Goal: Task Accomplishment & Management: Manage account settings

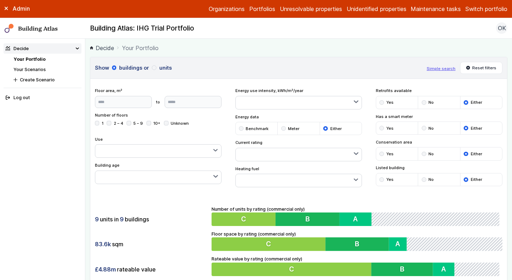
scroll to position [414, 0]
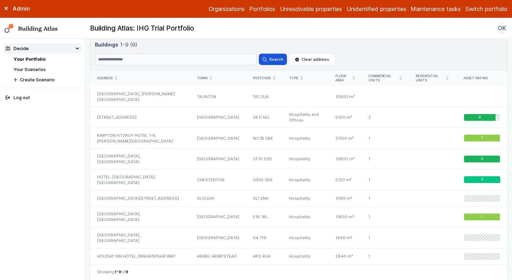
click at [487, 7] on button "Switch portfolio" at bounding box center [487, 9] width 42 height 9
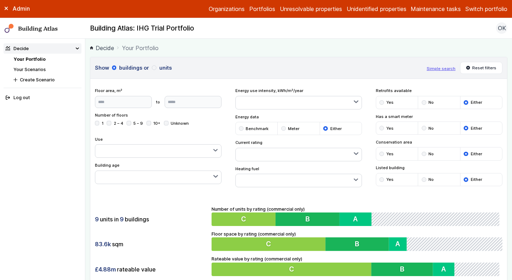
click at [496, 8] on button "Switch portfolio" at bounding box center [487, 9] width 42 height 9
click at [0, 0] on button "Westminster Demo Properties" at bounding box center [0, 0] width 0 height 0
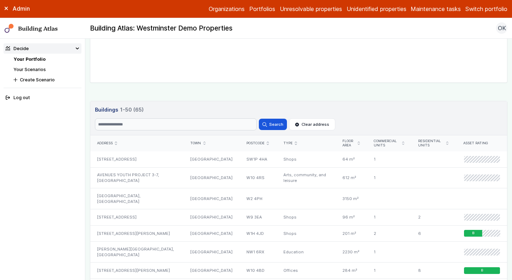
scroll to position [342, 0]
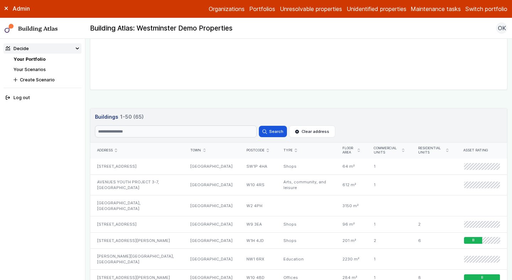
click at [403, 150] on icon "submit" at bounding box center [404, 151] width 2 height 4
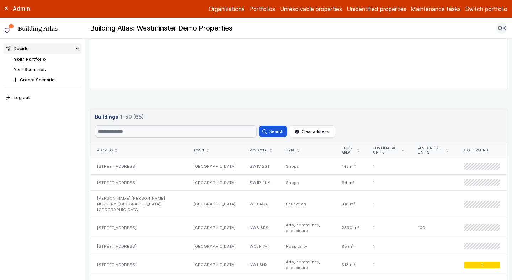
click at [403, 150] on icon "submit" at bounding box center [403, 150] width 2 height 1
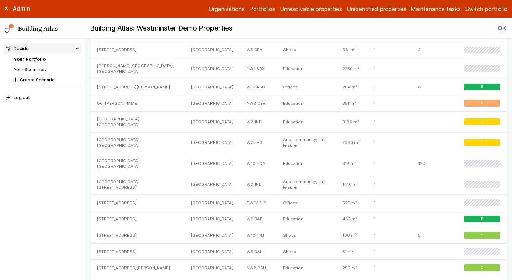
scroll to position [1168, 0]
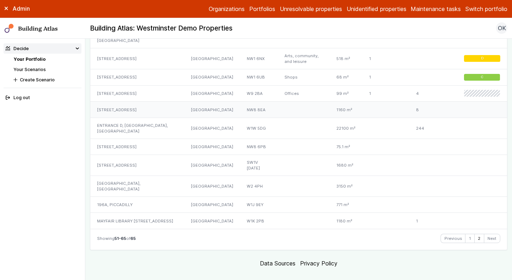
click at [120, 104] on div "95, ORCHARDSON STREET" at bounding box center [137, 110] width 94 height 16
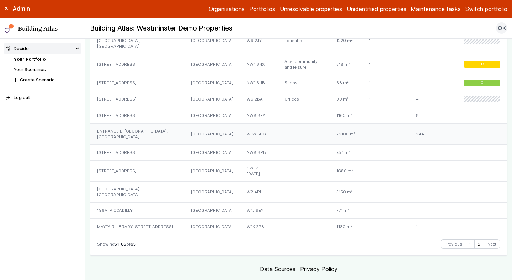
click at [154, 127] on div "ENTRANCE D, HOLCROFT COURT, CLIPSTONE STREET" at bounding box center [137, 134] width 94 height 21
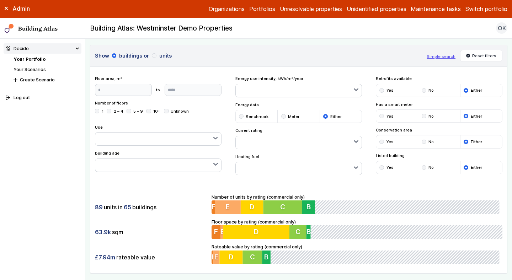
scroll to position [0, 0]
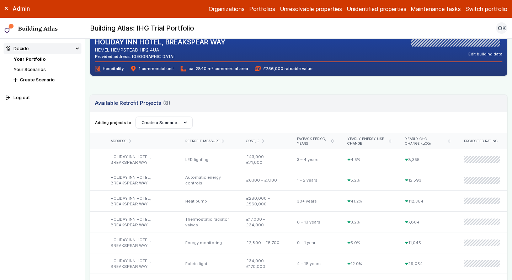
scroll to position [150, 0]
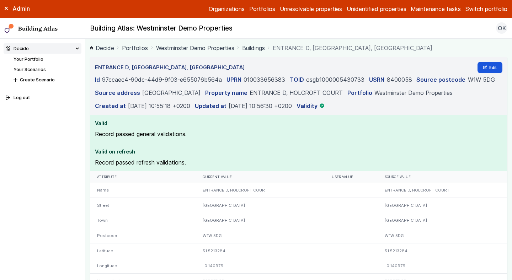
click at [179, 46] on link "Westminster Demo Properties" at bounding box center [195, 48] width 78 height 9
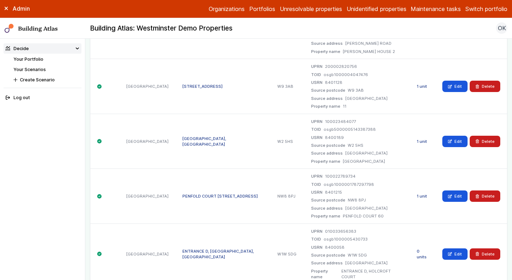
scroll to position [675, 0]
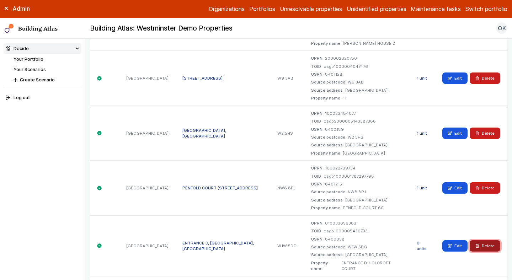
click at [486, 241] on button "Delete" at bounding box center [485, 246] width 31 height 11
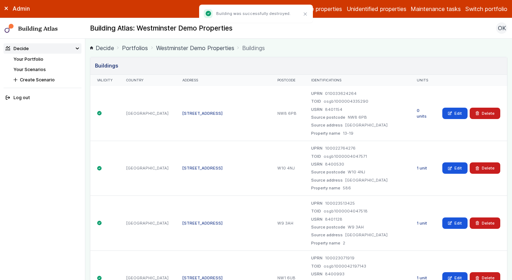
scroll to position [551, 0]
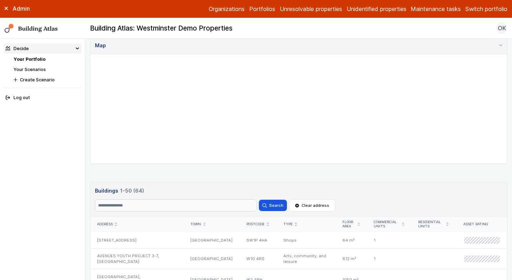
scroll to position [282, 0]
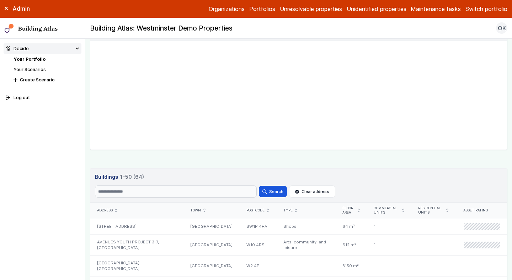
click at [403, 210] on icon "submit" at bounding box center [404, 211] width 2 height 4
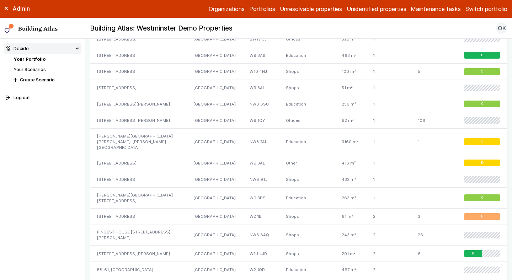
scroll to position [1155, 0]
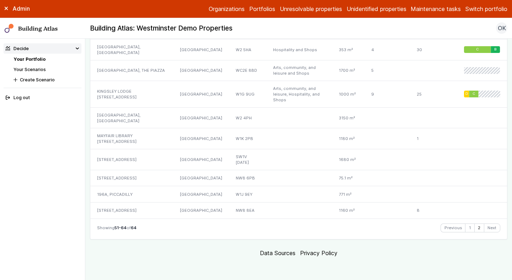
scroll to position [536, 0]
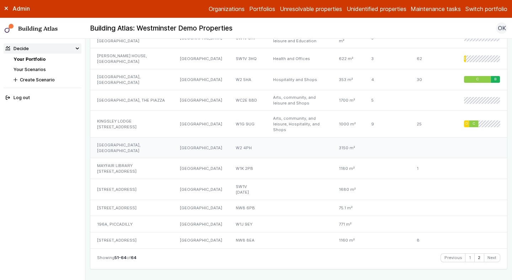
click at [143, 137] on div "COLLEGE PARK SCHOOL, GARWAY ROAD" at bounding box center [131, 147] width 83 height 21
click at [136, 158] on div "MAYFAIR LIBRARY 25, SOUTH AUDLEY STREET" at bounding box center [131, 168] width 83 height 21
click at [133, 179] on div "231, VAUXHALL BRIDGE ROAD" at bounding box center [131, 189] width 83 height 21
click at [130, 200] on div "[STREET_ADDRESS]" at bounding box center [131, 208] width 83 height 16
click at [124, 216] on div "196A, PICCADILLY" at bounding box center [131, 224] width 83 height 16
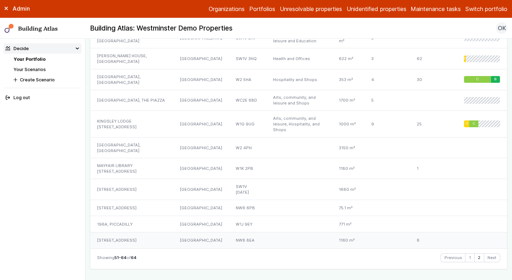
click at [125, 233] on div "95, ORCHARDSON STREET" at bounding box center [131, 241] width 83 height 16
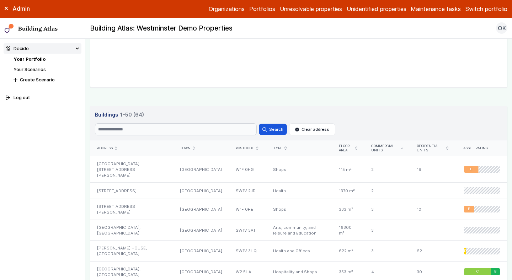
scroll to position [350, 0]
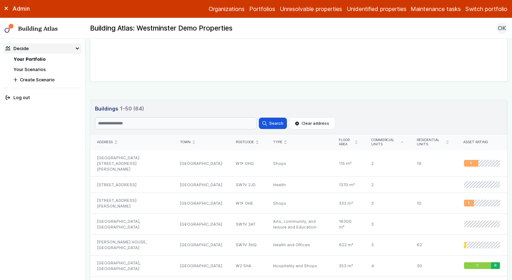
click at [140, 115] on header "Buildings 64 1-50 (64) Buildings 64 1-50 (64) Search Search Clear address" at bounding box center [298, 117] width 417 height 34
click at [140, 125] on input "Search" at bounding box center [176, 123] width 162 height 12
click at [259, 118] on button "Search" at bounding box center [273, 123] width 28 height 11
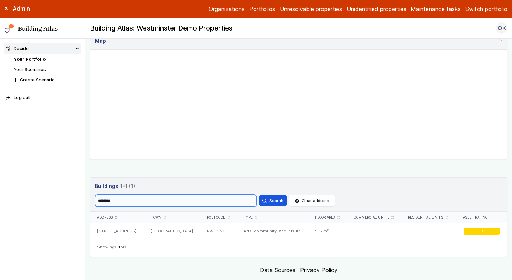
scroll to position [289, 0]
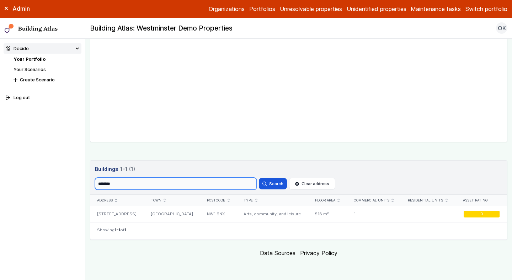
click at [142, 185] on input "********" at bounding box center [176, 184] width 162 height 12
paste input "**"
type input "**********"
click at [259, 178] on button "Search" at bounding box center [273, 183] width 28 height 11
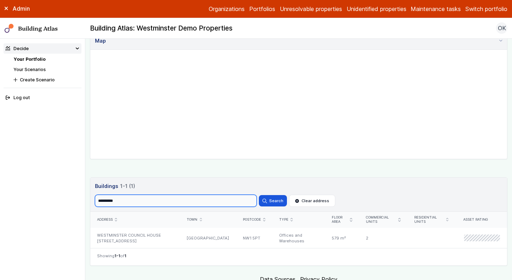
scroll to position [298, 0]
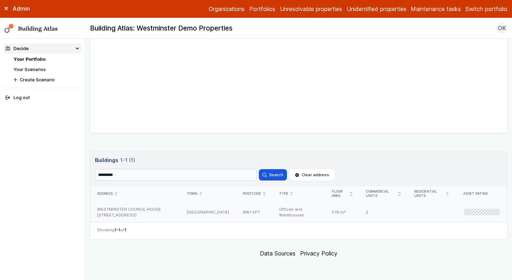
click at [180, 214] on div "WESTMINSTER COUNCIL HOUSE 97-117, MARYLEBONE ROAD" at bounding box center [135, 212] width 90 height 21
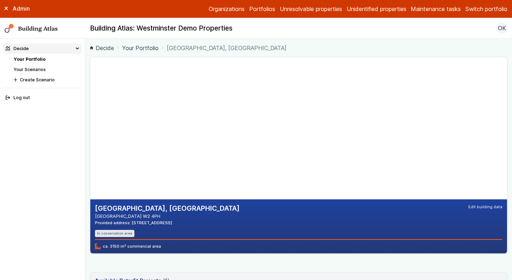
click at [114, 210] on h2 "[GEOGRAPHIC_DATA], [GEOGRAPHIC_DATA]" at bounding box center [167, 208] width 145 height 9
copy h2 "COLLEGE"
drag, startPoint x: 181, startPoint y: 224, endPoint x: 163, endPoint y: 224, distance: 17.4
click at [163, 224] on div "Provided address: [STREET_ADDRESS]" at bounding box center [167, 223] width 145 height 6
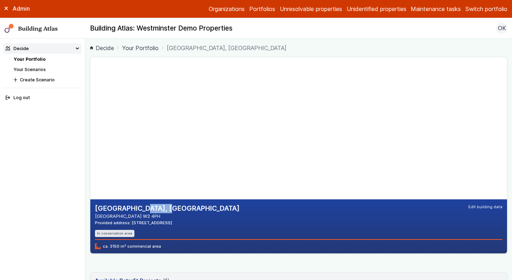
copy div "W2 4PH"
click at [184, 209] on h2 "[GEOGRAPHIC_DATA], [GEOGRAPHIC_DATA]" at bounding box center [167, 208] width 145 height 9
click at [184, 209] on h2 "COLLEGE PARK SCHOOL, GARWAY ROAD" at bounding box center [167, 208] width 145 height 9
click at [240, 209] on div "COLLEGE PARK SCHOOL, GARWAY ROAD LONDON W2 4PH Provided address: GARWAY ROAD, W…" at bounding box center [299, 220] width 408 height 33
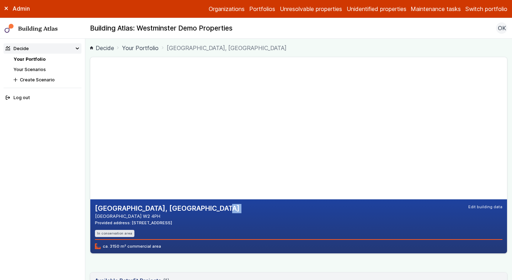
drag, startPoint x: 240, startPoint y: 209, endPoint x: 185, endPoint y: 209, distance: 54.8
click at [185, 209] on div "COLLEGE PARK SCHOOL, GARWAY ROAD LONDON W2 4PH Provided address: GARWAY ROAD, W…" at bounding box center [299, 220] width 408 height 33
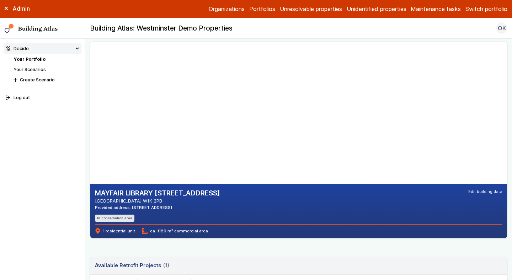
scroll to position [16, 0]
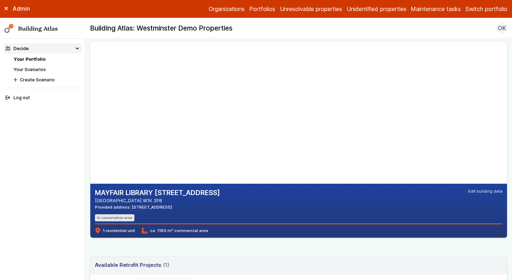
click at [116, 193] on h2 "MAYFAIR LIBRARY [STREET_ADDRESS]" at bounding box center [157, 193] width 125 height 9
copy h2 "MAYFAIR"
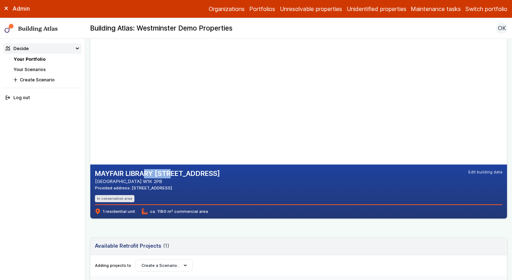
scroll to position [35, 0]
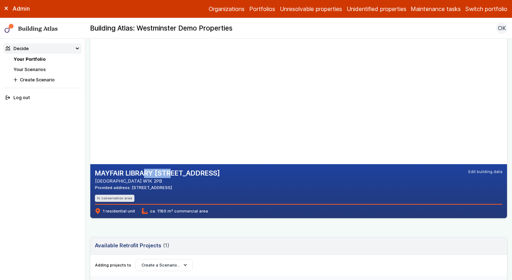
drag, startPoint x: 140, startPoint y: 182, endPoint x: 117, endPoint y: 180, distance: 22.1
click at [117, 180] on address "[GEOGRAPHIC_DATA] W1K 2PB" at bounding box center [157, 181] width 125 height 7
copy address "W1K 2PB"
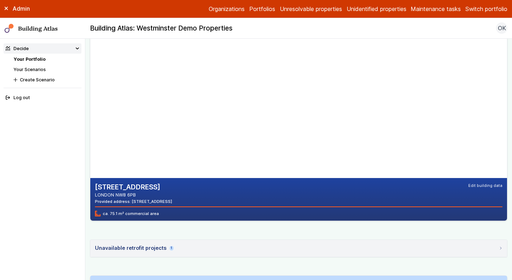
scroll to position [22, 0]
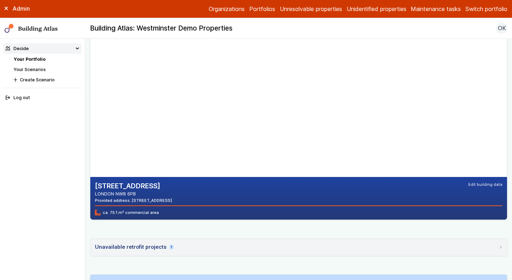
drag, startPoint x: 112, startPoint y: 185, endPoint x: 92, endPoint y: 186, distance: 19.9
click at [92, 186] on div "[STREET_ADDRESS] LONDON NW8 6PB Provided address: [STREET_ADDRESS] Edit buildin…" at bounding box center [298, 198] width 417 height 43
copy h2 "13-19"
drag, startPoint x: 144, startPoint y: 193, endPoint x: 117, endPoint y: 194, distance: 27.4
click at [117, 194] on address "LONDON NW8 6PB" at bounding box center [133, 194] width 77 height 7
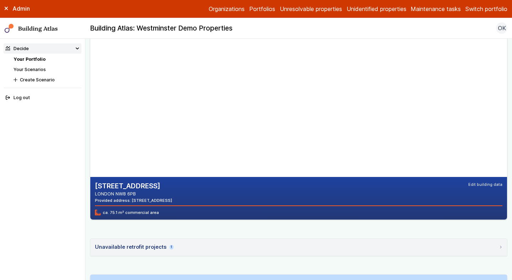
copy address "NW8 6PB"
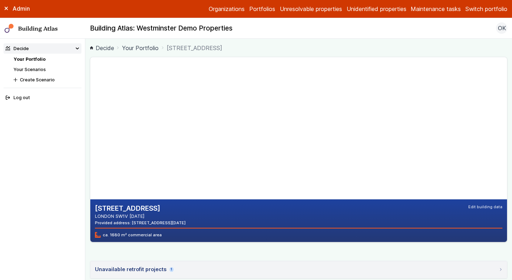
click at [120, 209] on h2 "[STREET_ADDRESS]" at bounding box center [140, 208] width 91 height 9
copy h2 "VAUXHALL"
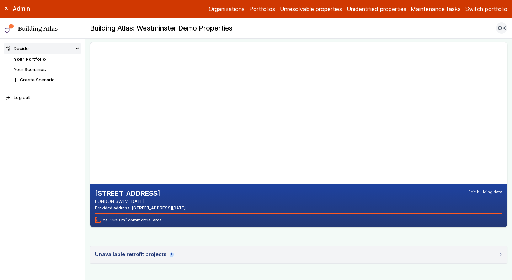
scroll to position [15, 0]
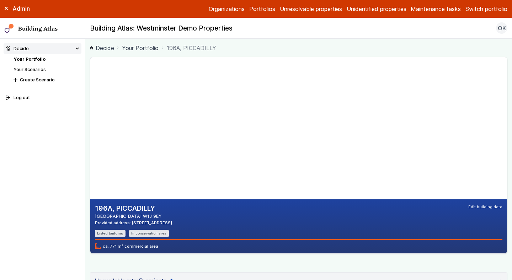
click at [106, 209] on h2 "196A, PICCADILLY" at bounding box center [133, 208] width 77 height 9
copy h2 "196A"
drag, startPoint x: 175, startPoint y: 224, endPoint x: 157, endPoint y: 224, distance: 18.2
click at [157, 224] on div "196A, PICCADILLY LONDON W1J 9EY Provided address: PICCADILLY, W1J 9EY Listed bu…" at bounding box center [299, 220] width 408 height 33
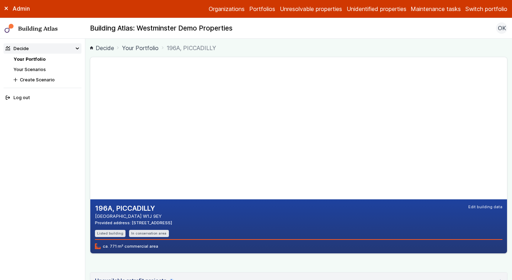
copy div "W1J 9EY"
click at [107, 210] on h2 "196A, PICCADILLY" at bounding box center [133, 208] width 77 height 9
copy h2 "196A"
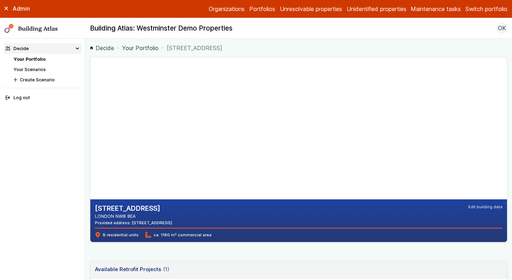
drag, startPoint x: 202, startPoint y: 223, endPoint x: 177, endPoint y: 221, distance: 24.6
click at [177, 221] on div "[STREET_ADDRESS] [GEOGRAPHIC_DATA] Provided address: [STREET_ADDRESS] Edit buil…" at bounding box center [299, 215] width 408 height 22
copy div "NW8 8EA"
click at [267, 6] on link "Portfolios" at bounding box center [262, 9] width 26 height 9
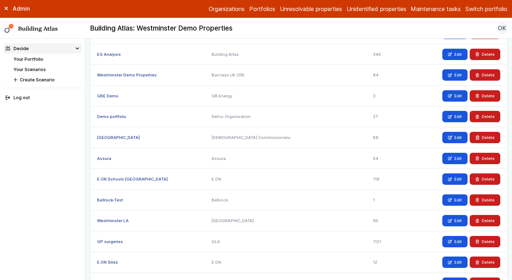
scroll to position [89, 0]
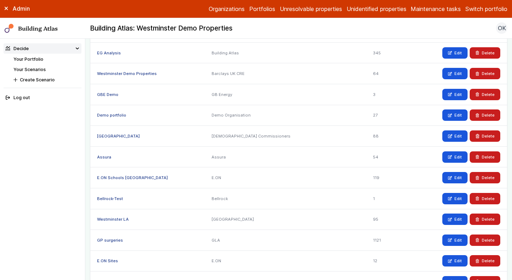
click at [143, 79] on div "Westminster Demo Properties" at bounding box center [147, 73] width 115 height 21
click at [146, 73] on link "Westminster Demo Properties" at bounding box center [127, 73] width 60 height 5
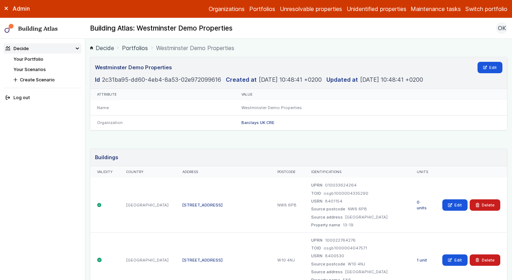
scroll to position [3178, 0]
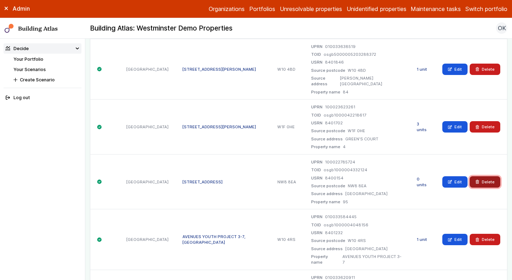
click at [479, 180] on icon "submit" at bounding box center [478, 182] width 4 height 4
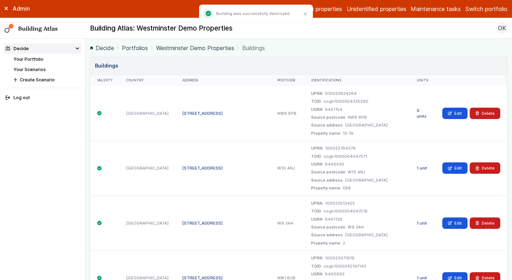
scroll to position [2087, 0]
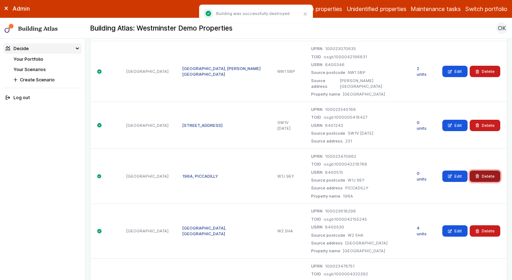
click at [484, 171] on button "Delete" at bounding box center [485, 176] width 31 height 11
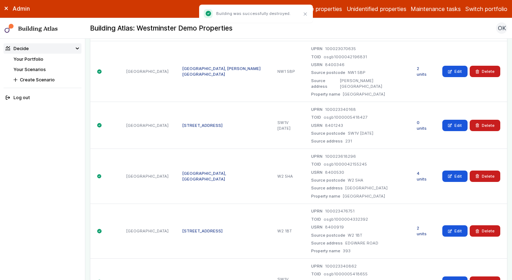
click at [385, 115] on div "TOID osgb1000005418427" at bounding box center [357, 118] width 92 height 6
click at [488, 120] on button "Delete" at bounding box center [485, 125] width 31 height 11
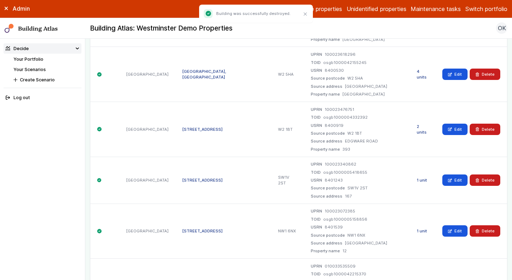
scroll to position [2031, 0]
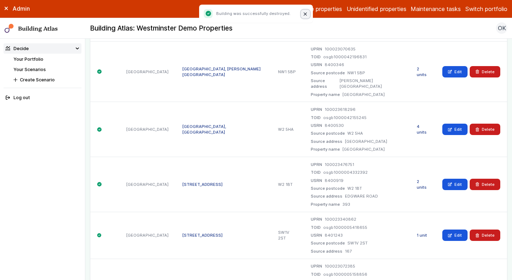
click at [309, 13] on button "Close" at bounding box center [305, 14] width 9 height 9
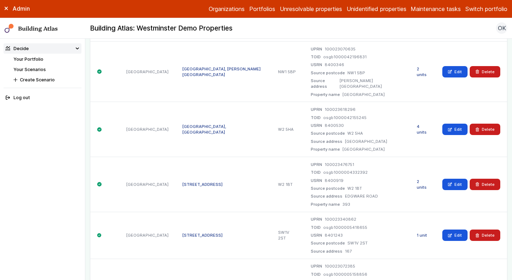
scroll to position [331, 0]
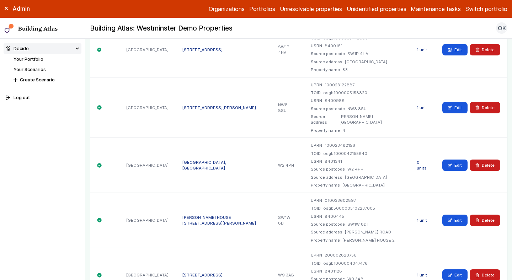
click at [404, 159] on div "USRN 8401341" at bounding box center [357, 162] width 93 height 6
click at [487, 160] on button "Delete" at bounding box center [485, 165] width 31 height 11
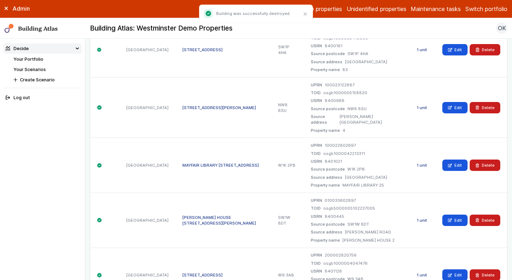
scroll to position [3045, 0]
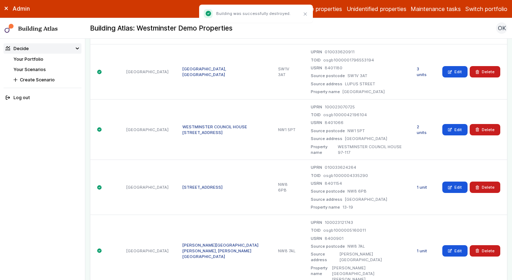
click at [418, 179] on div "1 unit" at bounding box center [423, 187] width 26 height 55
click at [422, 185] on link "1 unit" at bounding box center [422, 187] width 10 height 5
click at [243, 108] on div "WESTMINSTER COUNCIL HOUSE 97-117, MARYLEBONE ROAD" at bounding box center [224, 129] width 96 height 61
click at [422, 125] on link "2 units" at bounding box center [422, 130] width 10 height 11
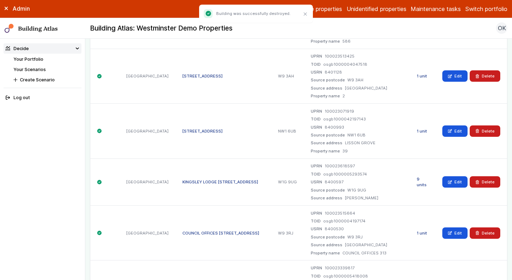
scroll to position [0, 0]
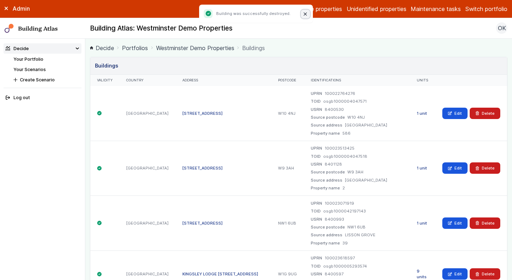
click at [304, 16] on button "Close" at bounding box center [305, 14] width 9 height 9
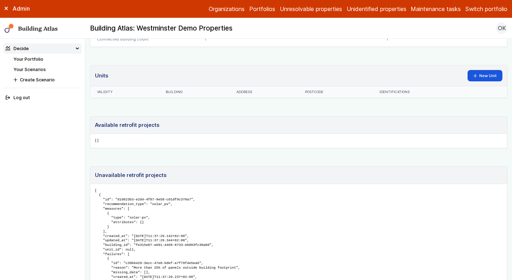
scroll to position [436, 0]
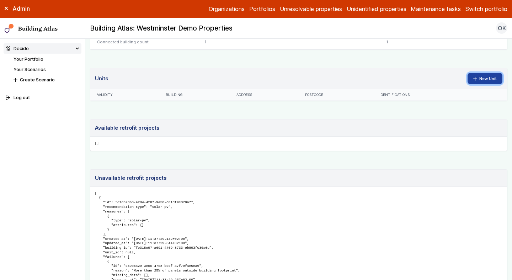
click at [483, 77] on link "New Unit" at bounding box center [485, 78] width 35 height 11
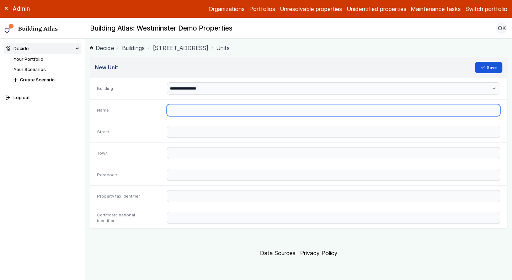
click at [290, 109] on input "text" at bounding box center [334, 110] width 334 height 12
paste input "**********"
drag, startPoint x: 248, startPoint y: 110, endPoint x: 310, endPoint y: 117, distance: 62.4
click at [309, 116] on div "**********" at bounding box center [334, 111] width 348 height 22
type input "**********"
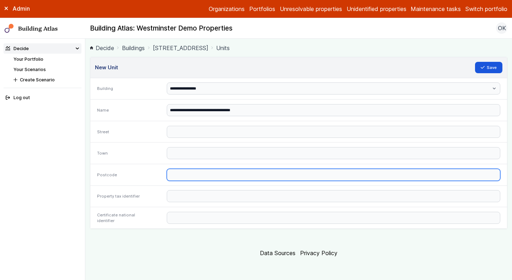
click at [177, 179] on input "text" at bounding box center [334, 175] width 334 height 12
paste input "*******"
type input "*******"
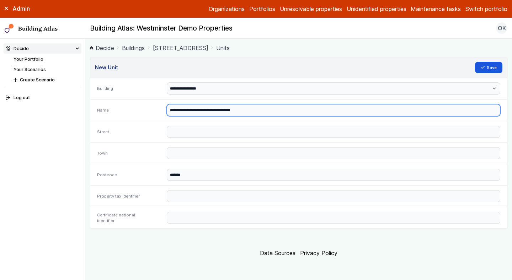
click at [240, 109] on input "**********" at bounding box center [334, 110] width 334 height 12
type input "**********"
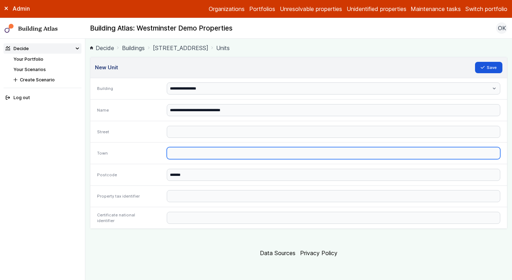
click at [190, 148] on input "text" at bounding box center [334, 153] width 334 height 12
paste input "******"
type input "******"
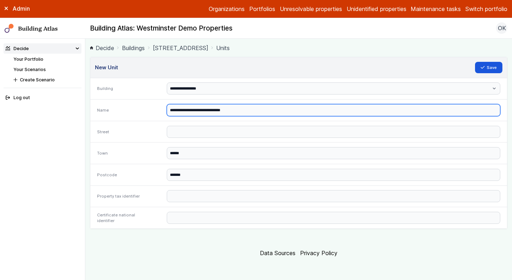
drag, startPoint x: 207, startPoint y: 111, endPoint x: 230, endPoint y: 112, distance: 22.1
click at [230, 112] on input "**********" at bounding box center [334, 110] width 334 height 12
type input "**********"
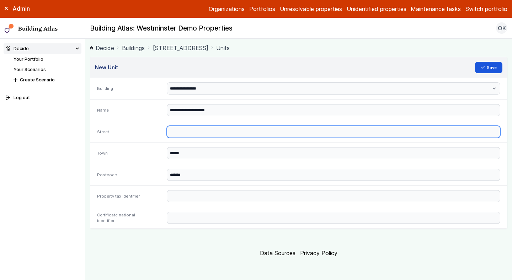
click at [186, 136] on input "text" at bounding box center [334, 132] width 334 height 12
paste input "**********"
type input "**********"
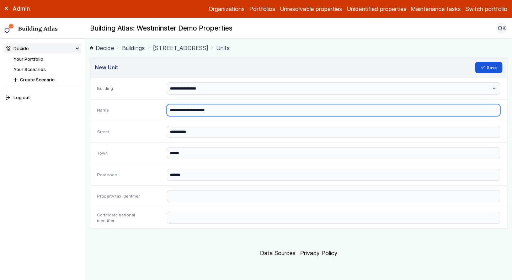
click at [222, 113] on input "**********" at bounding box center [334, 110] width 334 height 12
type input "**********"
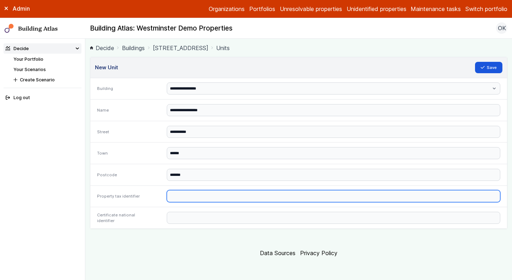
click at [184, 192] on input "text" at bounding box center [334, 196] width 334 height 12
paste input "*********"
type input "*********"
click at [475, 62] on button "Save" at bounding box center [489, 67] width 28 height 11
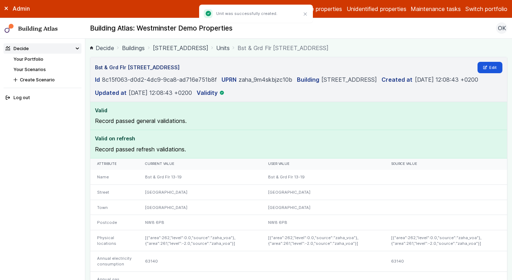
click at [198, 46] on link "13-19, CIRCUS ROAD" at bounding box center [181, 48] width 56 height 9
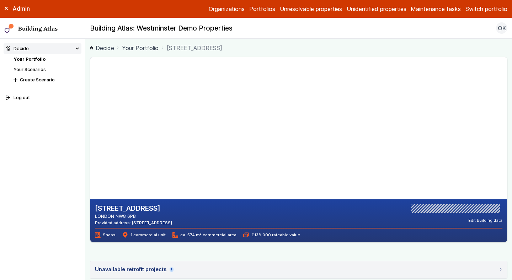
drag, startPoint x: 262, startPoint y: 110, endPoint x: 148, endPoint y: 152, distance: 122.1
click at [90, 152] on gmp-map-3d at bounding box center [90, 128] width 0 height 142
drag, startPoint x: 121, startPoint y: 182, endPoint x: 214, endPoint y: 142, distance: 101.2
click at [90, 142] on gmp-map-3d at bounding box center [90, 128] width 0 height 142
drag, startPoint x: 131, startPoint y: 163, endPoint x: 158, endPoint y: 198, distance: 45.1
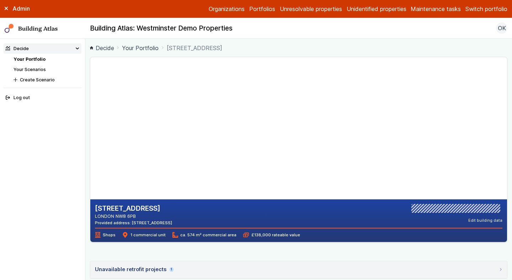
click at [90, 198] on gmp-map-3d at bounding box center [90, 128] width 0 height 142
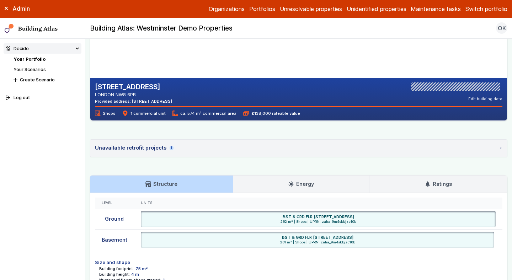
scroll to position [116, 0]
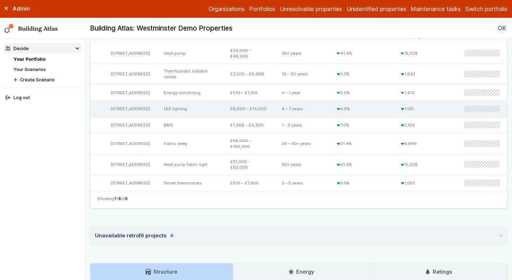
scroll to position [281, 0]
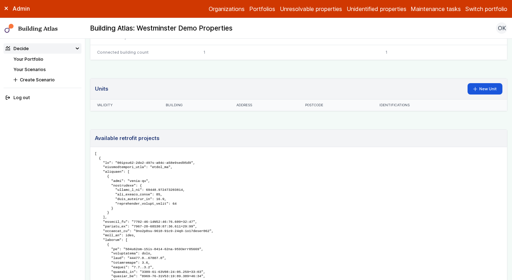
scroll to position [425, 0]
click at [480, 85] on link "New Unit" at bounding box center [485, 89] width 35 height 11
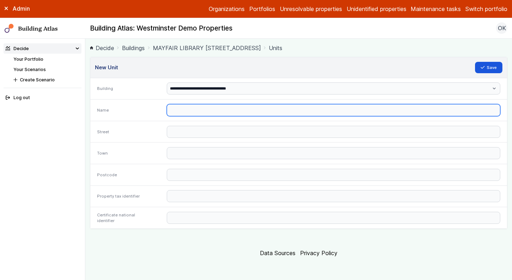
click at [251, 105] on input "text" at bounding box center [334, 110] width 334 height 12
paste input "**********"
drag, startPoint x: 256, startPoint y: 111, endPoint x: 279, endPoint y: 111, distance: 23.5
click at [276, 111] on input "**********" at bounding box center [334, 110] width 334 height 12
type input "**********"
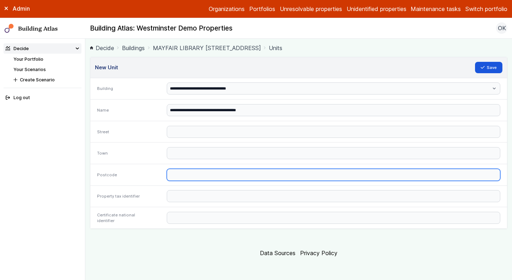
click at [184, 174] on input "text" at bounding box center [334, 175] width 334 height 12
paste input "*******"
type input "*******"
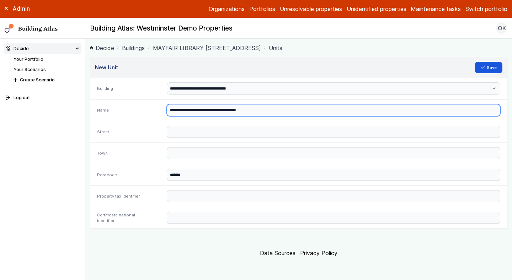
click at [242, 114] on input "**********" at bounding box center [334, 110] width 334 height 12
click at [243, 110] on input "**********" at bounding box center [334, 110] width 334 height 12
type input "**********"
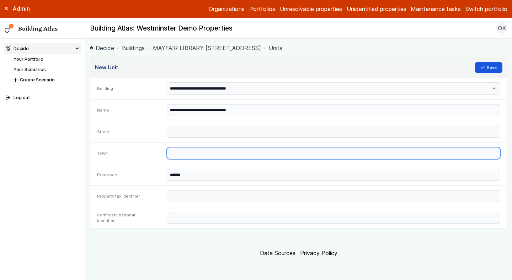
click at [188, 151] on input "text" at bounding box center [334, 153] width 334 height 12
paste input "******"
type input "******"
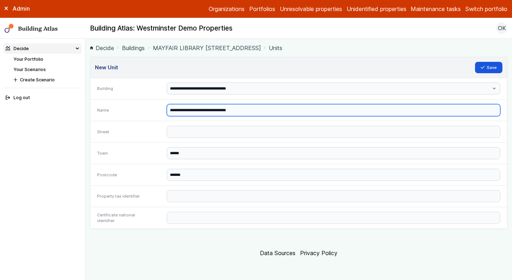
drag, startPoint x: 200, startPoint y: 111, endPoint x: 236, endPoint y: 110, distance: 36.7
click at [236, 110] on input "**********" at bounding box center [334, 110] width 334 height 12
type input "**********"
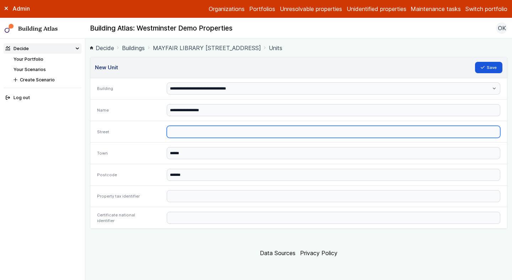
click at [175, 133] on input "text" at bounding box center [334, 132] width 334 height 12
paste input "**********"
type input "**********"
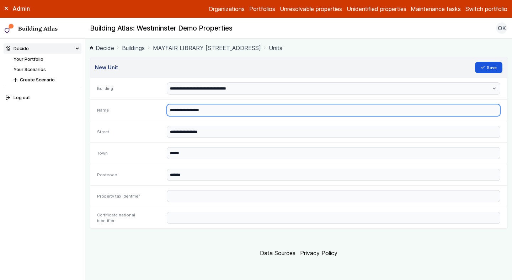
click at [210, 113] on input "**********" at bounding box center [334, 110] width 334 height 12
type input "**********"
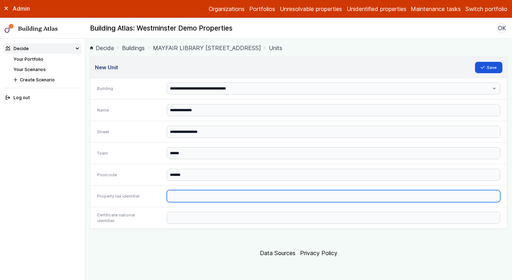
click at [187, 194] on input "text" at bounding box center [334, 196] width 334 height 12
paste input "*********"
type input "*********"
click at [475, 62] on button "Save" at bounding box center [489, 67] width 28 height 11
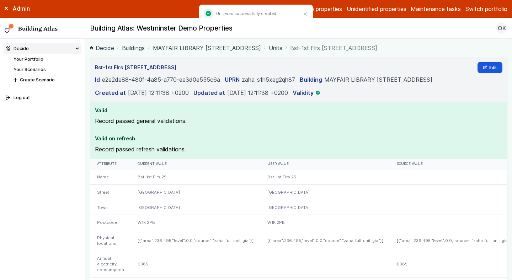
click at [211, 46] on link "MAYFAIR LIBRARY [STREET_ADDRESS]" at bounding box center [207, 48] width 108 height 9
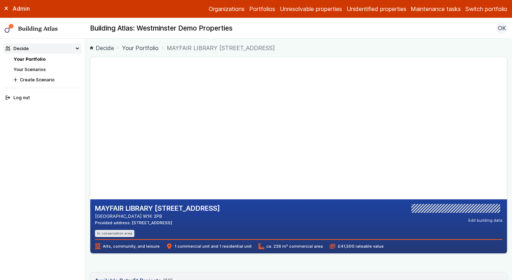
drag, startPoint x: 200, startPoint y: 221, endPoint x: 180, endPoint y: 221, distance: 20.6
click at [180, 221] on div "Provided address: [STREET_ADDRESS]" at bounding box center [157, 223] width 125 height 6
copy div "W1K 2PB"
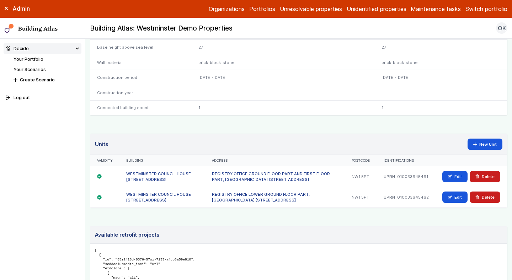
scroll to position [381, 0]
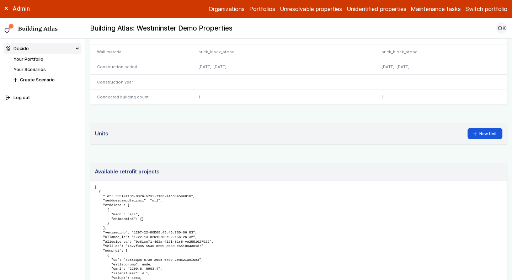
click at [34, 60] on link "Your Portfolio" at bounding box center [29, 59] width 30 height 5
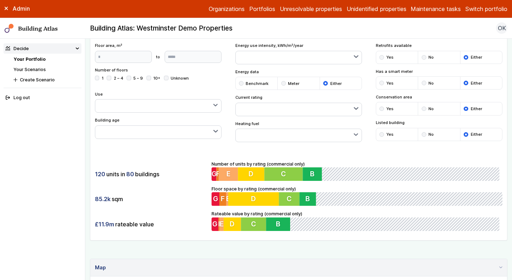
scroll to position [288, 0]
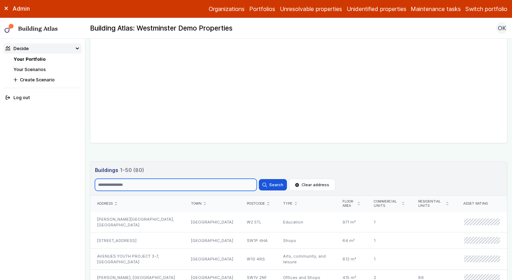
click at [140, 190] on input "Search" at bounding box center [176, 185] width 162 height 12
paste input "**********"
click at [259, 179] on button "Search" at bounding box center [273, 184] width 28 height 11
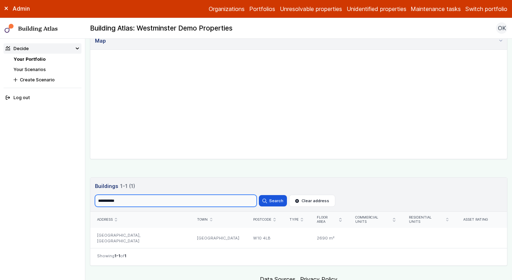
scroll to position [288, 0]
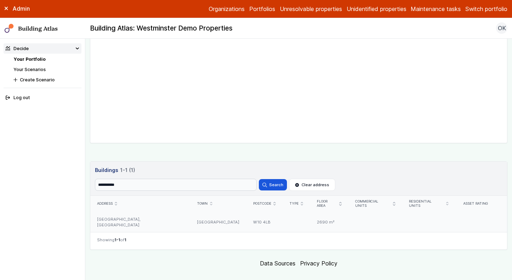
click at [184, 212] on div "[GEOGRAPHIC_DATA], [GEOGRAPHIC_DATA]" at bounding box center [140, 222] width 100 height 21
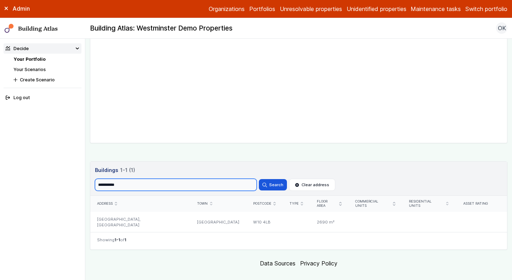
click at [141, 185] on input "**********" at bounding box center [176, 185] width 162 height 12
paste input "search"
click at [259, 179] on button "Search" at bounding box center [273, 184] width 28 height 11
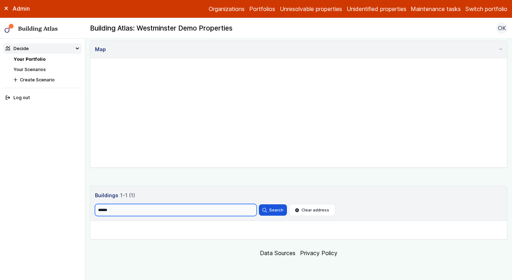
scroll to position [288, 0]
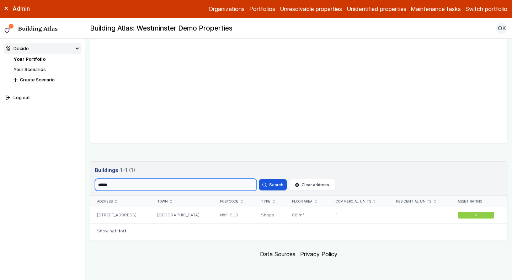
click at [197, 185] on input "******" at bounding box center [176, 185] width 162 height 12
paste input "*****"
click at [259, 179] on button "Search" at bounding box center [273, 184] width 28 height 11
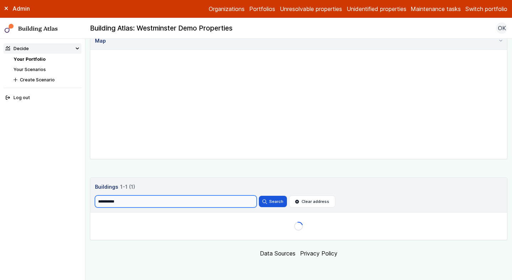
scroll to position [288, 0]
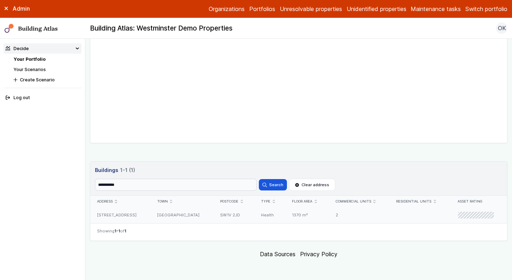
click at [149, 214] on div "1, BESSBOROUGH STREET" at bounding box center [120, 215] width 60 height 16
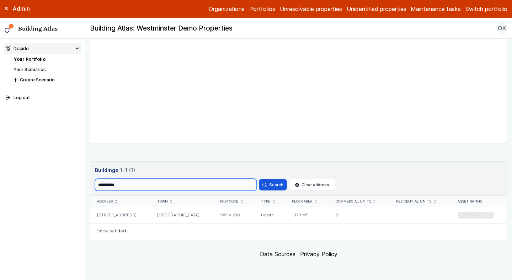
click at [146, 185] on input "**********" at bounding box center [176, 185] width 162 height 12
paste input "search"
click at [259, 179] on button "Search" at bounding box center [273, 184] width 28 height 11
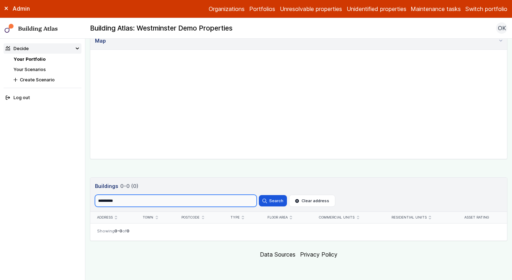
scroll to position [272, 0]
click at [150, 202] on input "**********" at bounding box center [176, 201] width 162 height 12
paste input "search"
type input "**********"
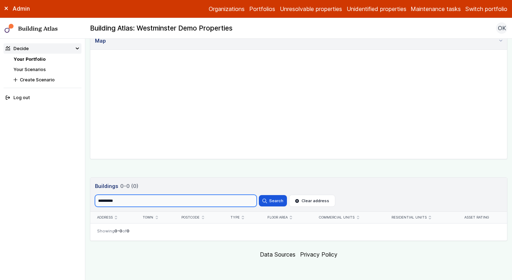
click at [259, 195] on button "Search" at bounding box center [273, 200] width 28 height 11
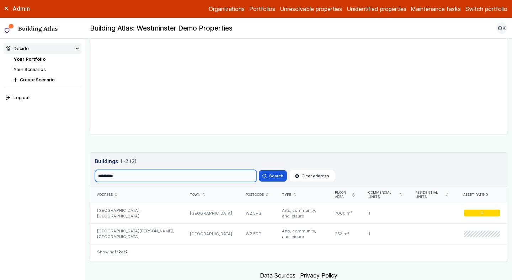
scroll to position [319, 0]
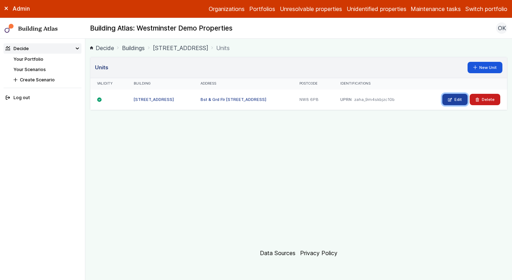
click at [453, 102] on link "Edit" at bounding box center [455, 99] width 25 height 11
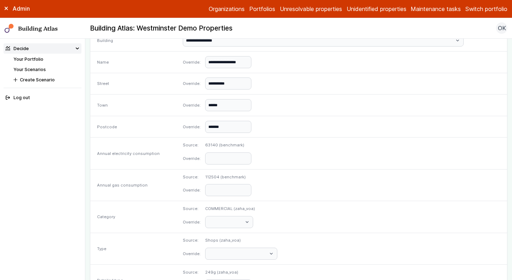
scroll to position [289, 0]
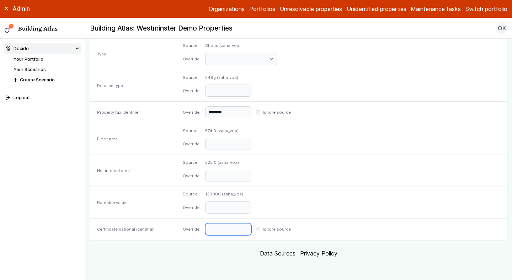
click at [247, 229] on input "text" at bounding box center [228, 230] width 46 height 12
paste input "**********"
type input "**********"
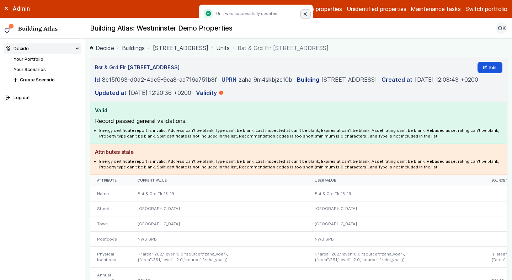
click at [302, 14] on button "Close" at bounding box center [305, 14] width 9 height 9
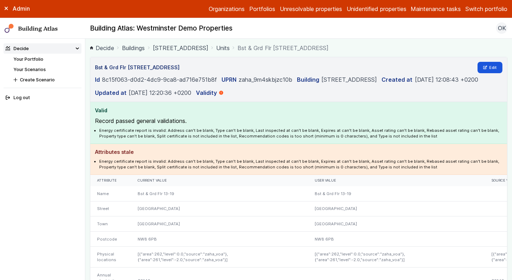
click at [138, 48] on link "Buildings" at bounding box center [133, 48] width 23 height 9
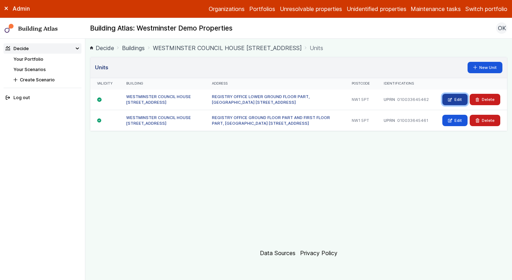
click at [456, 98] on link "Edit" at bounding box center [455, 99] width 25 height 11
click at [457, 120] on link "Edit" at bounding box center [455, 120] width 25 height 11
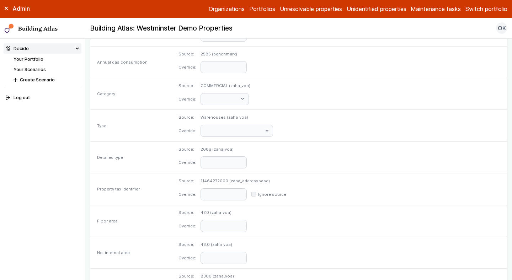
scroll to position [348, 0]
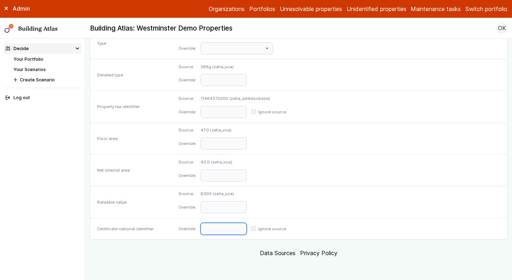
click at [239, 226] on input "text" at bounding box center [224, 229] width 46 height 12
paste input "**********"
type input "**********"
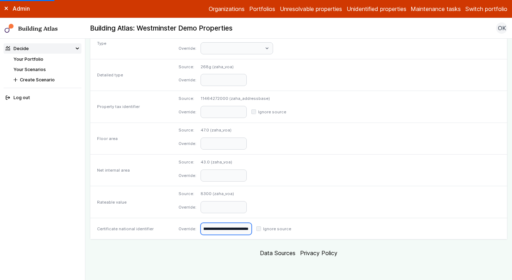
scroll to position [123, 0]
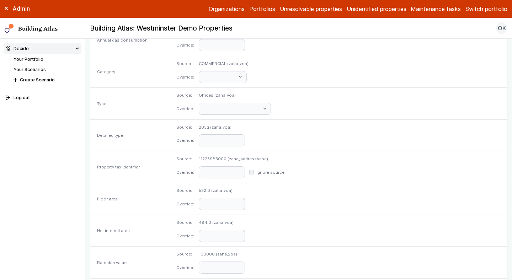
scroll to position [348, 0]
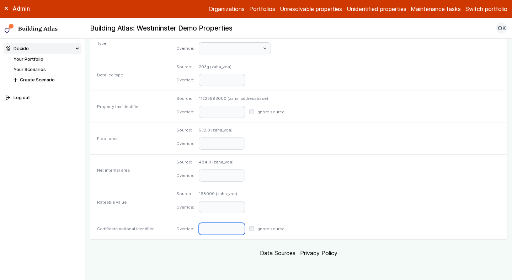
click at [233, 230] on input "text" at bounding box center [222, 229] width 46 height 12
paste input "**********"
type input "**********"
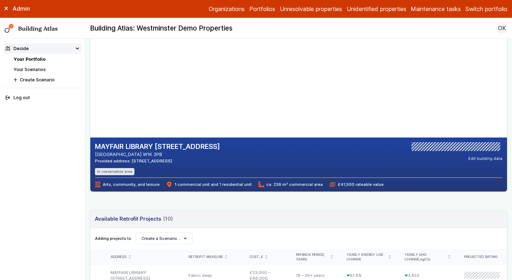
scroll to position [86, 0]
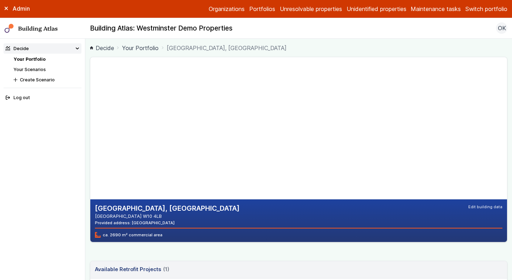
drag, startPoint x: 176, startPoint y: 223, endPoint x: 156, endPoint y: 223, distance: 19.6
click at [156, 223] on div "Provided address: [GEOGRAPHIC_DATA]" at bounding box center [167, 223] width 145 height 6
copy div "W10 4LB"
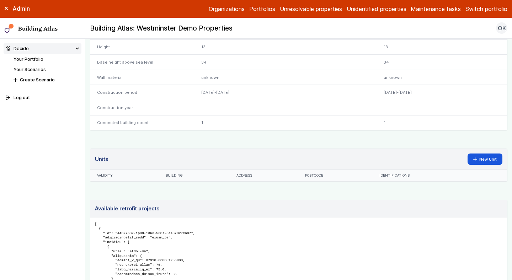
scroll to position [297, 0]
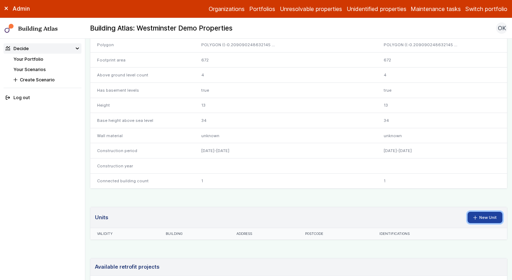
click at [485, 216] on link "New Unit" at bounding box center [485, 217] width 35 height 11
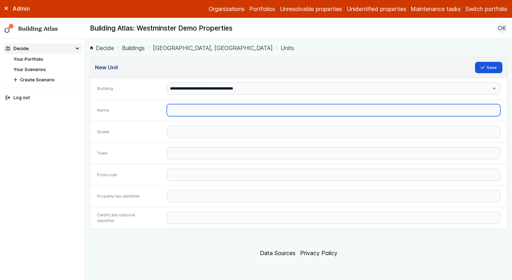
click at [240, 107] on input "text" at bounding box center [334, 110] width 334 height 12
paste input "**********"
drag, startPoint x: 258, startPoint y: 111, endPoint x: 301, endPoint y: 112, distance: 43.1
click at [300, 111] on input "**********" at bounding box center [334, 110] width 334 height 12
type input "**********"
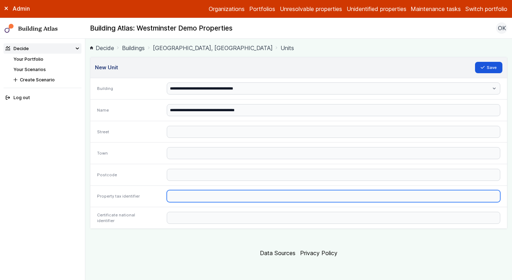
click at [184, 201] on input "text" at bounding box center [334, 196] width 334 height 12
paste input "*******"
type input "*******"
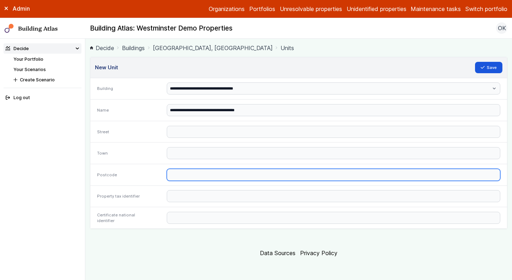
click at [190, 177] on input "text" at bounding box center [334, 175] width 334 height 12
paste input "*******"
type input "*******"
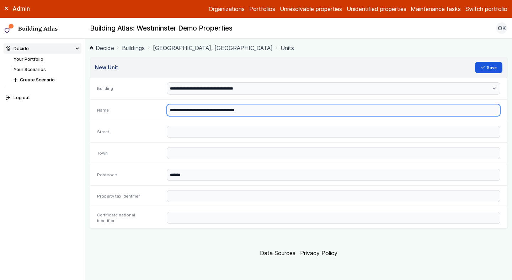
click at [249, 110] on input "**********" at bounding box center [334, 110] width 334 height 12
type input "**********"
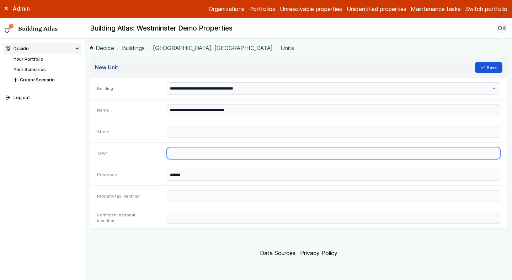
click at [191, 153] on input "text" at bounding box center [334, 153] width 334 height 12
paste input "******"
type input "******"
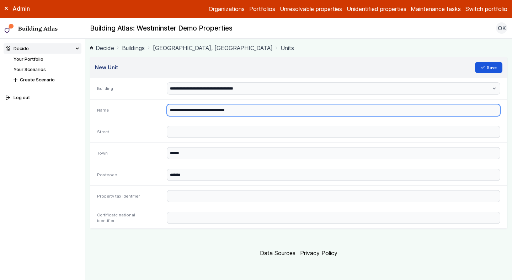
drag, startPoint x: 213, startPoint y: 110, endPoint x: 238, endPoint y: 111, distance: 25.6
click at [238, 111] on input "**********" at bounding box center [334, 110] width 334 height 12
type input "**********"
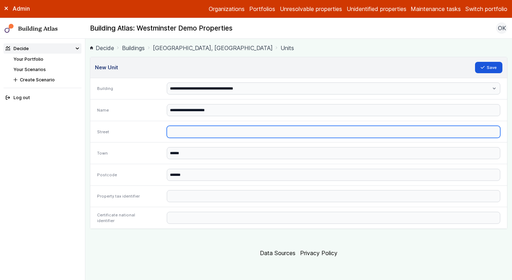
click at [188, 133] on input "text" at bounding box center [334, 132] width 334 height 12
paste input "**********"
type input "**********"
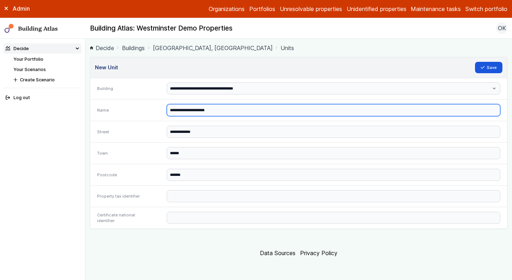
click at [222, 112] on input "**********" at bounding box center [334, 110] width 334 height 12
type input "**********"
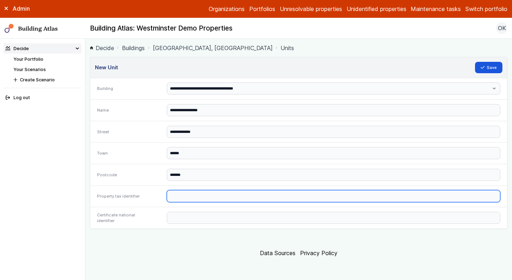
click at [186, 191] on input "text" at bounding box center [334, 196] width 334 height 12
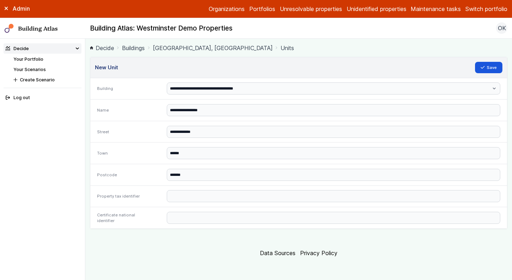
click at [184, 225] on div at bounding box center [334, 217] width 348 height 21
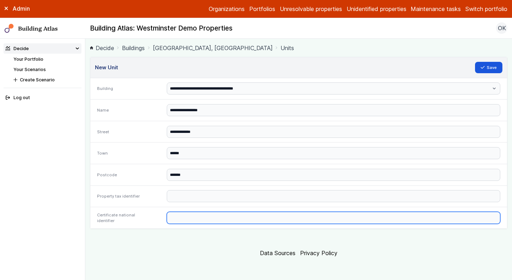
click at [187, 219] on input "text" at bounding box center [334, 218] width 334 height 12
paste input "**********"
type input "**********"
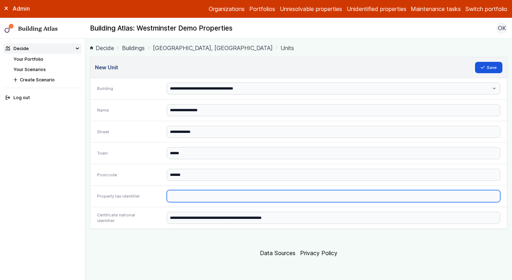
click at [186, 196] on input "text" at bounding box center [334, 196] width 334 height 12
paste input "**********"
type input "**********"
click at [475, 62] on button "Save" at bounding box center [489, 67] width 28 height 11
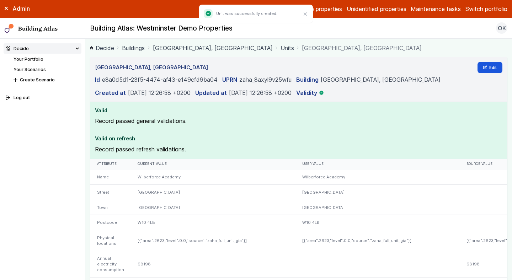
click at [164, 47] on link "[GEOGRAPHIC_DATA], [GEOGRAPHIC_DATA]" at bounding box center [213, 48] width 120 height 9
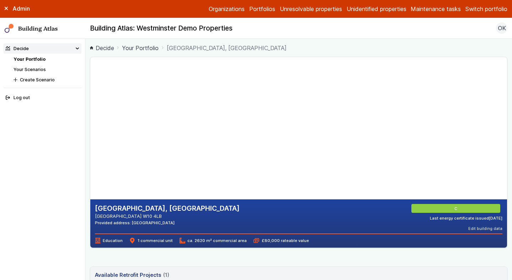
drag, startPoint x: 200, startPoint y: 100, endPoint x: 194, endPoint y: 206, distance: 106.9
click at [194, 204] on section "[GEOGRAPHIC_DATA], [GEOGRAPHIC_DATA] [GEOGRAPHIC_DATA] W10 4LB Provided address…" at bounding box center [299, 152] width 418 height 191
drag, startPoint x: 179, startPoint y: 91, endPoint x: 167, endPoint y: 146, distance: 56.5
click at [90, 146] on gmp-map-3d at bounding box center [90, 128] width 0 height 142
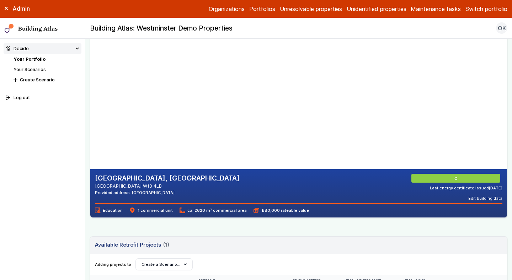
scroll to position [60, 0]
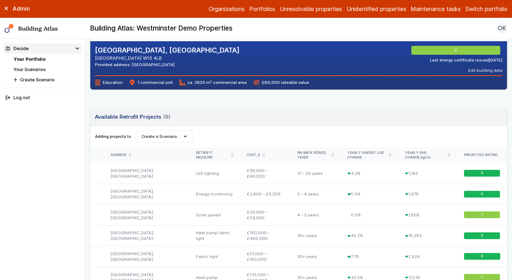
scroll to position [181, 0]
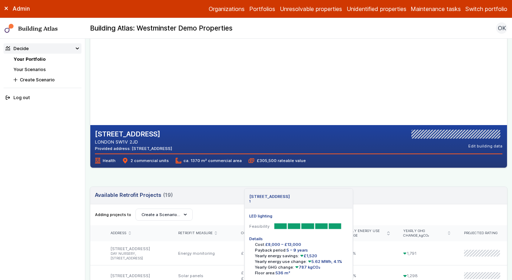
scroll to position [70, 0]
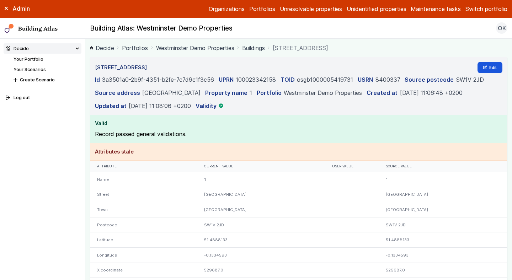
click at [128, 67] on h3 "[STREET_ADDRESS]" at bounding box center [121, 68] width 52 height 8
copy h3 "BESSBOROUGH"
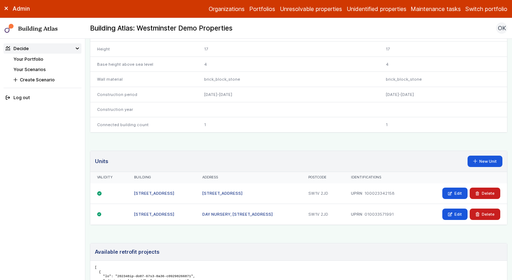
scroll to position [456, 0]
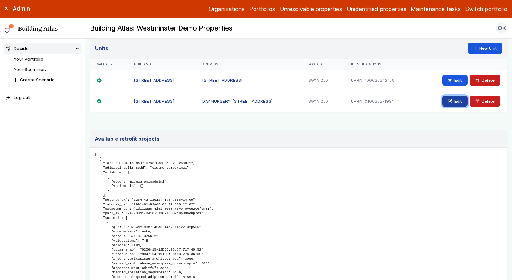
click at [457, 102] on link "Edit" at bounding box center [455, 101] width 25 height 11
click at [459, 80] on link "Edit" at bounding box center [455, 80] width 25 height 11
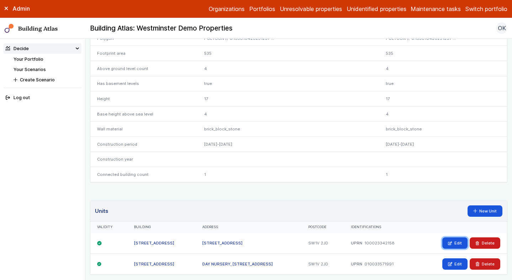
scroll to position [285, 0]
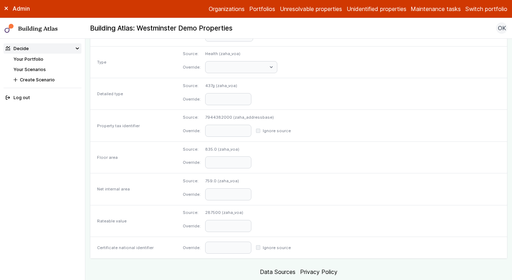
scroll to position [340, 0]
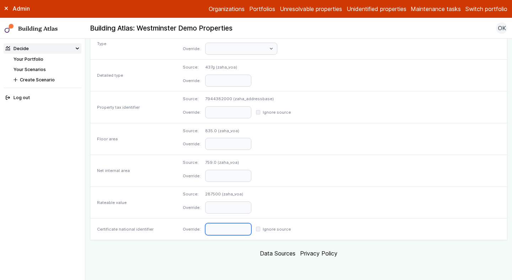
click at [252, 232] on input "text" at bounding box center [228, 230] width 46 height 12
paste input "**********"
type input "**********"
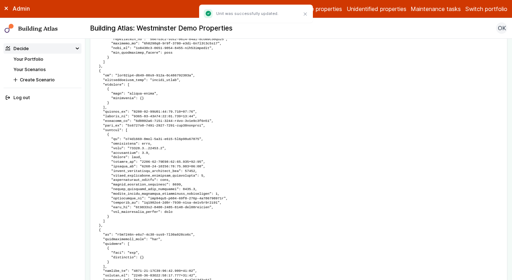
scroll to position [1280, 0]
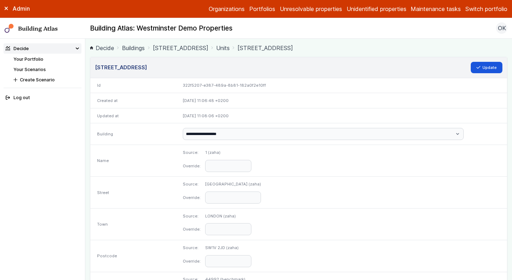
scroll to position [340, 0]
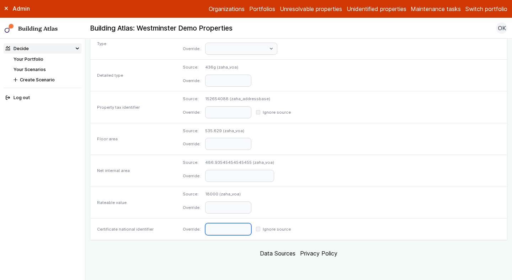
click at [252, 226] on input "text" at bounding box center [228, 230] width 46 height 12
paste input "**********"
type input "**********"
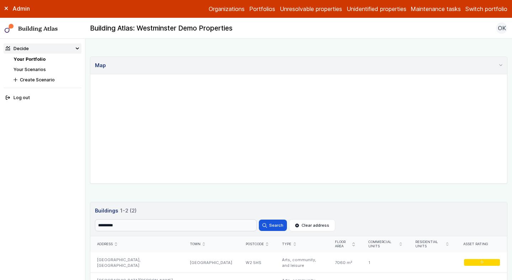
scroll to position [298, 0]
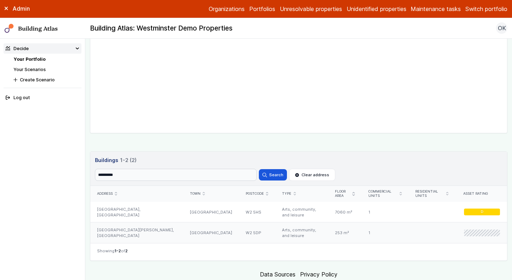
click at [158, 237] on div "[GEOGRAPHIC_DATA][PERSON_NAME], [GEOGRAPHIC_DATA]" at bounding box center [136, 233] width 93 height 21
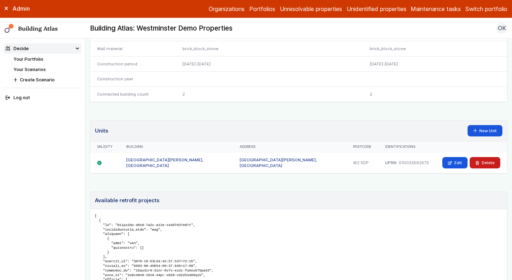
scroll to position [383, 0]
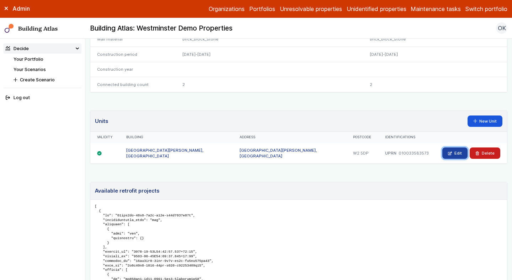
click at [452, 152] on icon at bounding box center [451, 153] width 4 height 3
click at [30, 58] on link "Your Portfolio" at bounding box center [29, 59] width 30 height 5
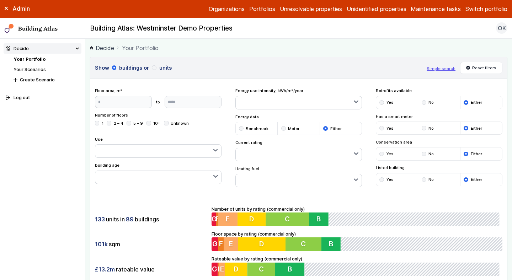
click at [35, 59] on link "Your Portfolio" at bounding box center [30, 59] width 32 height 5
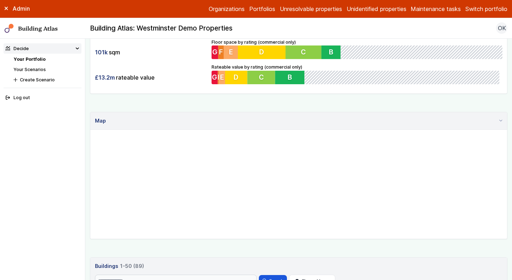
scroll to position [303, 0]
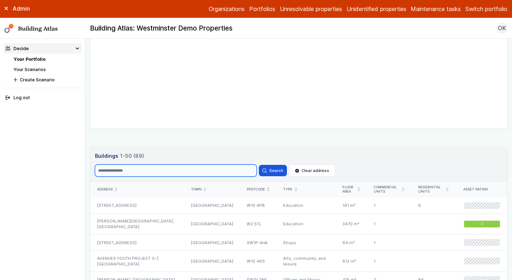
click at [148, 174] on input "Search" at bounding box center [176, 171] width 162 height 12
paste input "*******"
click at [259, 165] on button "Search" at bounding box center [273, 170] width 28 height 11
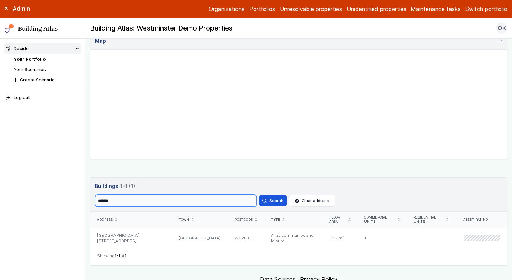
scroll to position [298, 0]
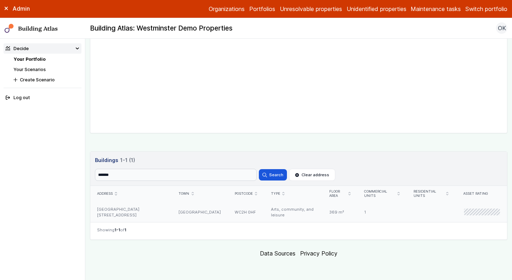
click at [125, 206] on div "CHARING CROSS LIBRARY 4, CHARING CROSS ROAD" at bounding box center [131, 212] width 82 height 21
click at [132, 176] on input "*******" at bounding box center [176, 175] width 162 height 12
type input "*******"
click at [259, 169] on button "Search" at bounding box center [273, 174] width 28 height 11
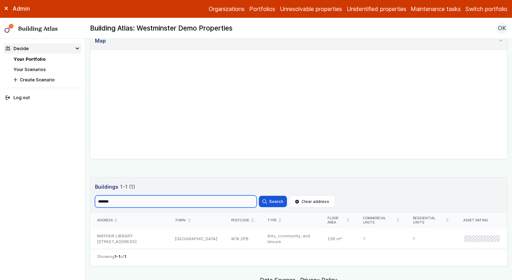
scroll to position [298, 0]
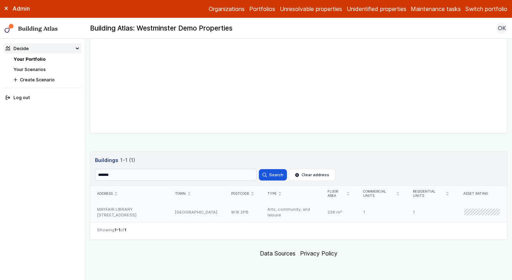
click at [153, 209] on div "MAYFAIR LIBRARY [STREET_ADDRESS]" at bounding box center [129, 212] width 78 height 21
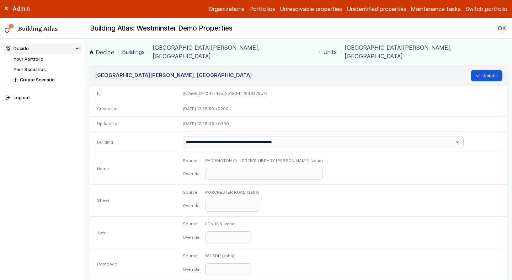
scroll to position [348, 0]
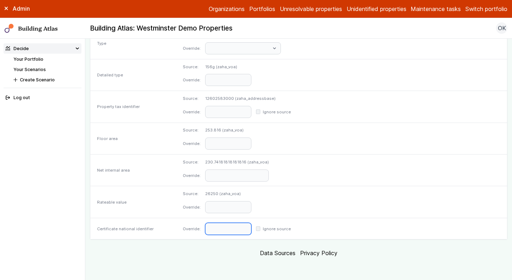
click at [252, 234] on input "text" at bounding box center [228, 229] width 46 height 12
paste input "**********"
type input "**********"
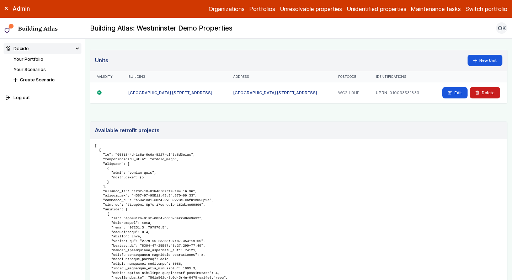
scroll to position [453, 0]
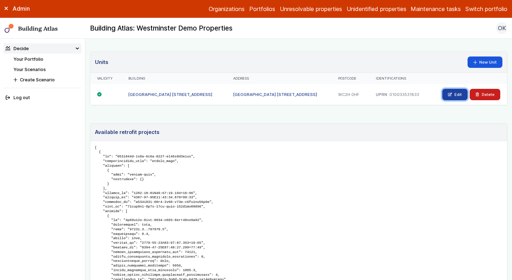
click at [457, 95] on link "Edit" at bounding box center [455, 94] width 25 height 11
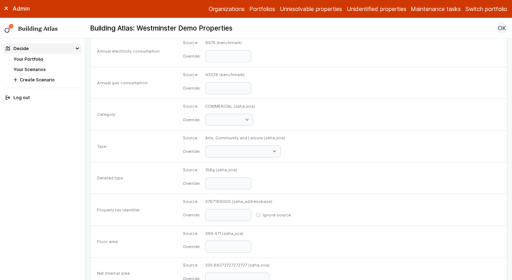
scroll to position [340, 0]
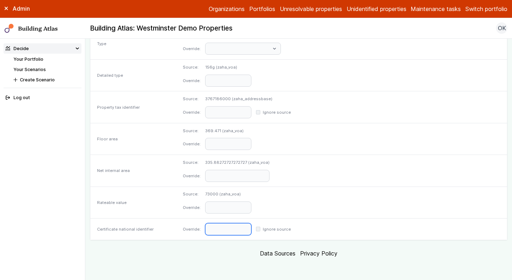
click at [252, 233] on input "text" at bounding box center [228, 230] width 46 height 12
paste input "**********"
type input "**********"
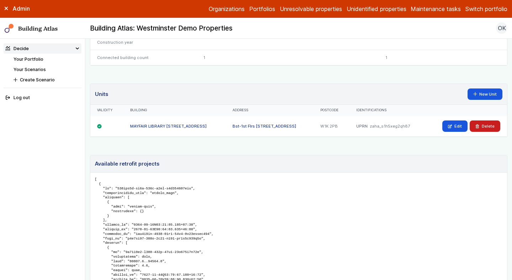
scroll to position [411, 0]
click at [458, 128] on link "Edit" at bounding box center [455, 125] width 25 height 11
click at [35, 57] on link "Your Portfolio" at bounding box center [29, 59] width 30 height 5
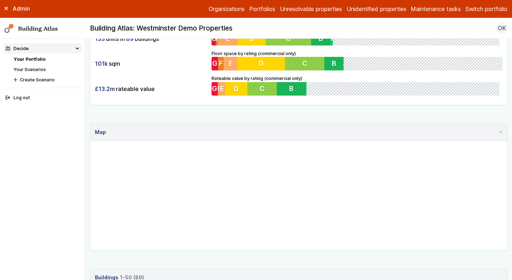
scroll to position [240, 0]
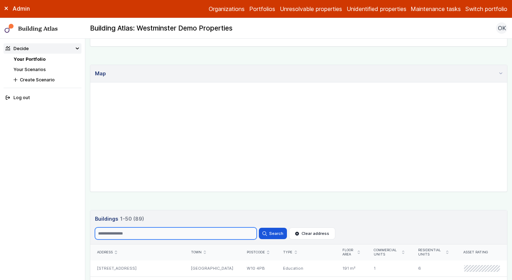
click at [144, 235] on input "Search" at bounding box center [176, 234] width 162 height 12
paste input "********"
click at [259, 228] on button "Search" at bounding box center [273, 233] width 28 height 11
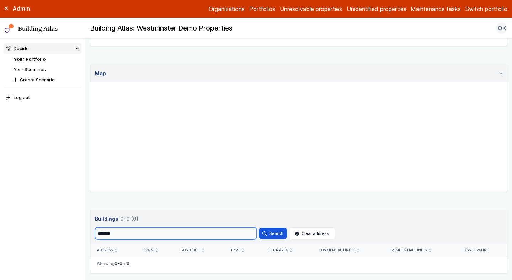
click at [144, 230] on input "********" at bounding box center [176, 234] width 162 height 12
type input "*"
type input "*****"
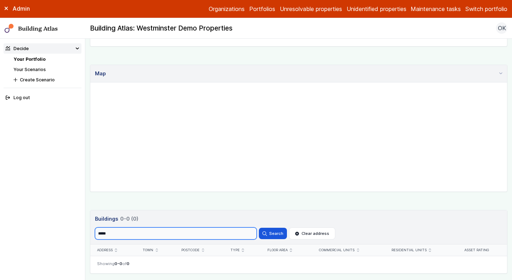
click at [259, 228] on button "Search" at bounding box center [273, 233] width 28 height 11
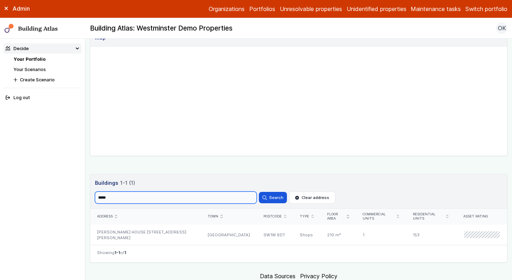
scroll to position [279, 0]
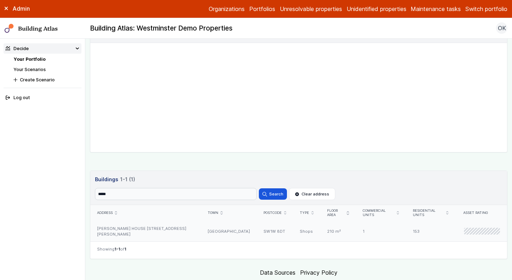
click at [156, 221] on div "[PERSON_NAME] HOUSE [STREET_ADDRESS][PERSON_NAME]" at bounding box center [145, 231] width 111 height 21
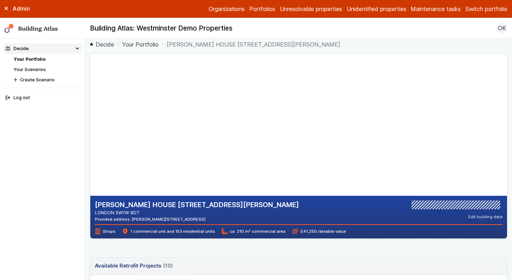
scroll to position [4, 0]
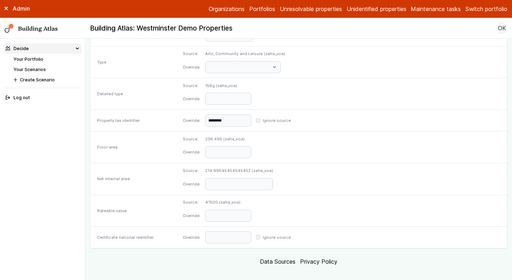
scroll to position [289, 0]
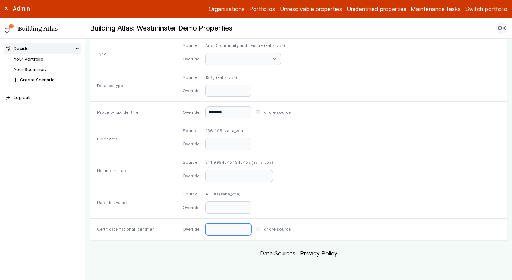
click at [252, 226] on input "text" at bounding box center [228, 230] width 46 height 12
paste input "**********"
type input "**********"
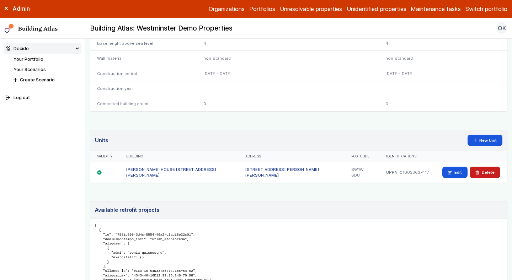
scroll to position [386, 0]
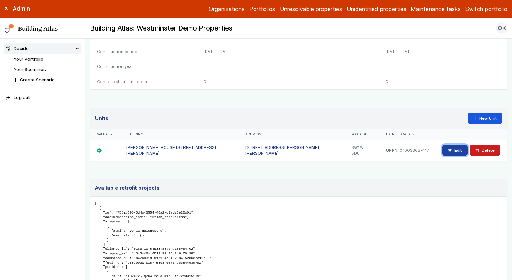
click at [454, 149] on link "Edit" at bounding box center [455, 150] width 25 height 11
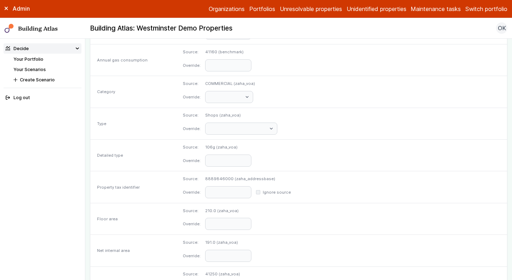
scroll to position [340, 0]
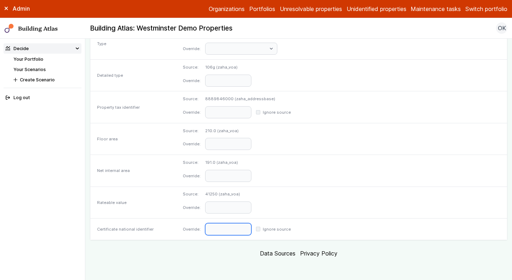
click at [252, 227] on input "text" at bounding box center [228, 230] width 46 height 12
paste input "**********"
type input "**********"
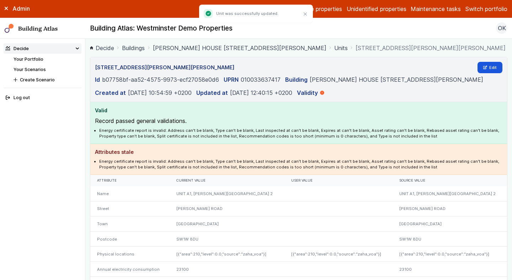
click at [36, 57] on link "Your Portfolio" at bounding box center [29, 59] width 30 height 5
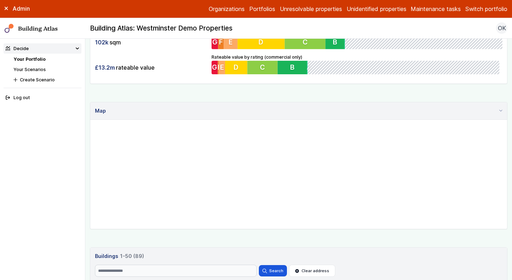
scroll to position [222, 0]
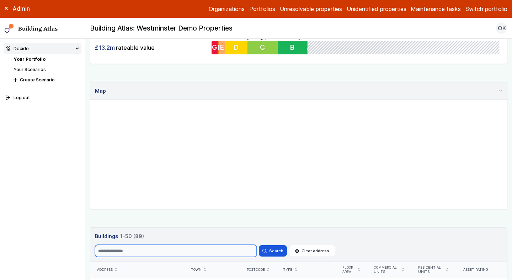
click at [132, 250] on input "Search" at bounding box center [176, 251] width 162 height 12
paste input "*********"
click at [259, 246] on button "Search" at bounding box center [273, 251] width 28 height 11
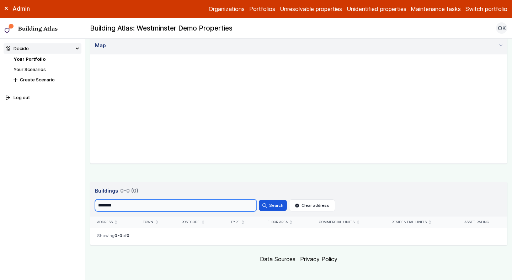
scroll to position [272, 0]
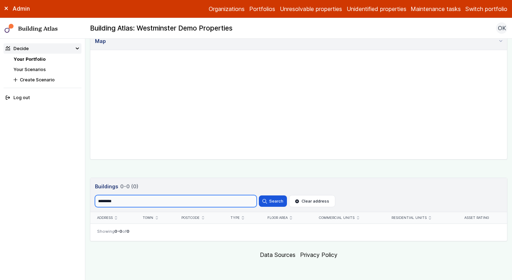
click at [142, 199] on input "*********" at bounding box center [176, 201] width 162 height 12
paste input "search"
type input "****"
click at [259, 196] on button "Search" at bounding box center [273, 201] width 28 height 11
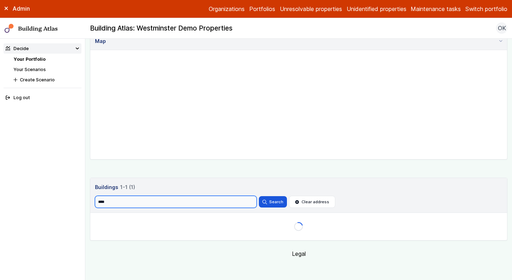
scroll to position [272, 0]
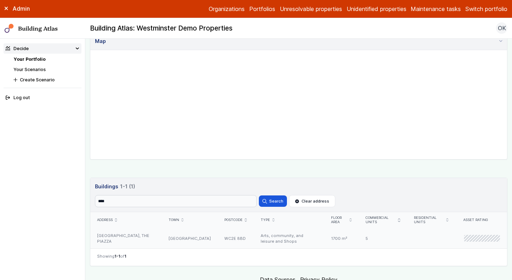
click at [154, 232] on div "JUBILEE HALL JUBILEE MARKET, THE PIAZZA" at bounding box center [126, 238] width 72 height 21
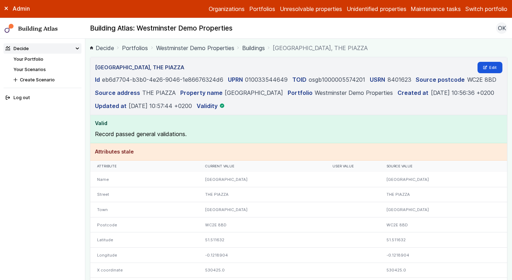
click at [249, 47] on link "Buildings" at bounding box center [253, 48] width 23 height 9
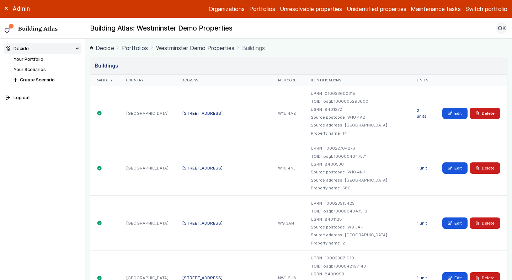
scroll to position [1670, 0]
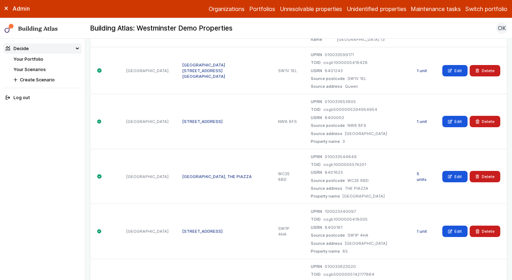
click at [396, 170] on div "USRN 8401623" at bounding box center [357, 173] width 93 height 6
click at [488, 171] on button "Delete" at bounding box center [485, 176] width 31 height 11
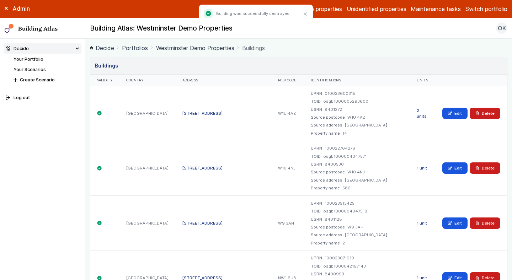
click at [40, 59] on link "Your Portfolio" at bounding box center [29, 59] width 30 height 5
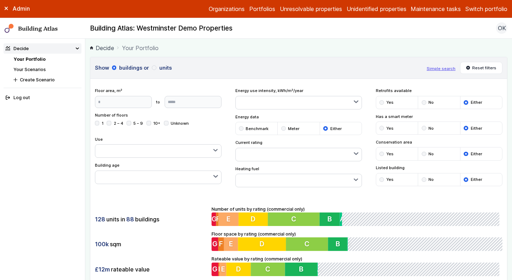
click at [174, 194] on div "Show buildings or units Simple search Reset filters Floor area, m² to Update Nu…" at bounding box center [299, 171] width 418 height 229
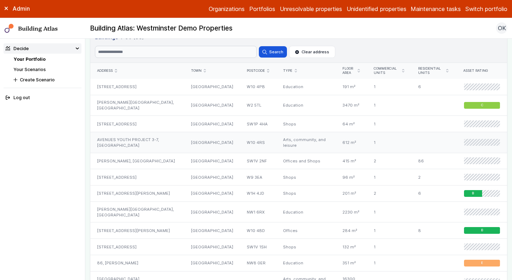
scroll to position [362, 0]
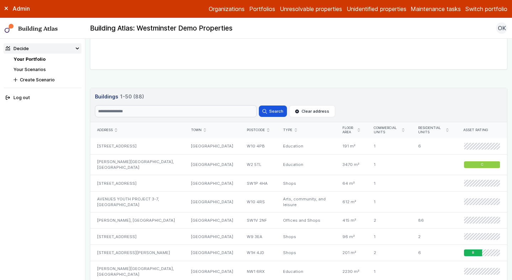
click at [403, 129] on icon "submit" at bounding box center [404, 130] width 2 height 3
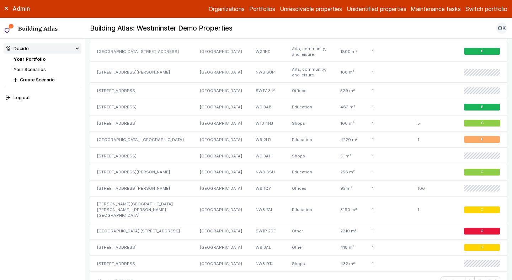
scroll to position [1160, 0]
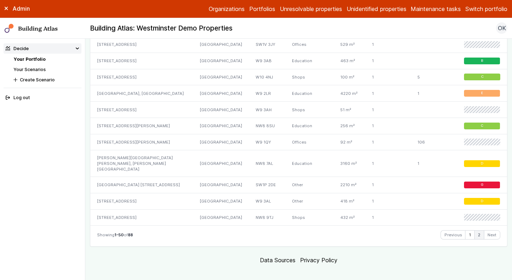
click at [479, 231] on link "2" at bounding box center [479, 235] width 9 height 9
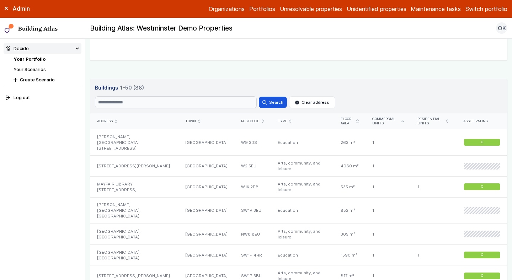
scroll to position [349, 0]
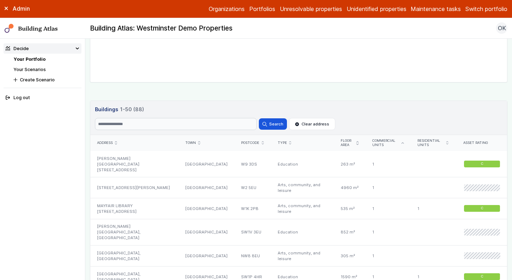
click at [357, 142] on icon "submit" at bounding box center [358, 143] width 2 height 4
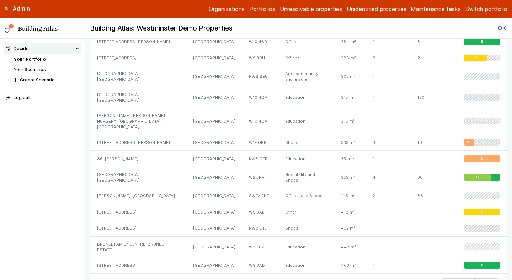
scroll to position [1119, 0]
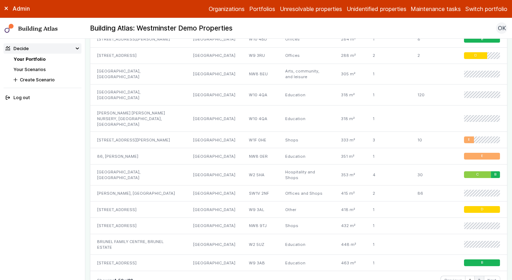
click at [479, 277] on link "2" at bounding box center [479, 281] width 9 height 9
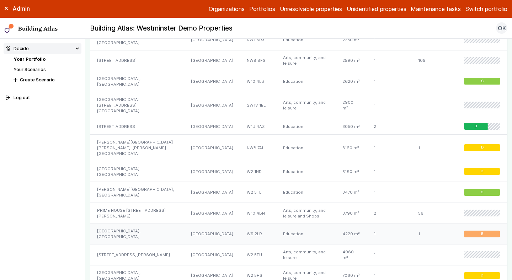
scroll to position [1000, 0]
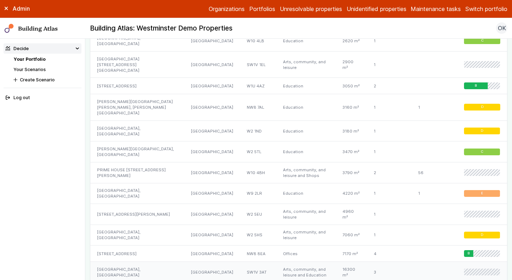
click at [136, 262] on div "PIMLICO ACADEMY, LUPUS STREET" at bounding box center [137, 272] width 94 height 21
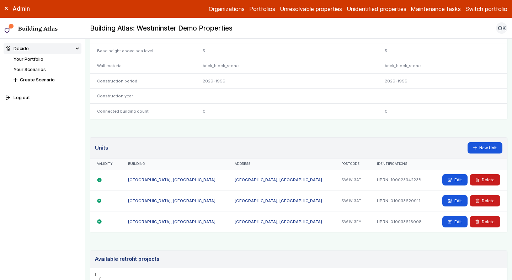
scroll to position [371, 0]
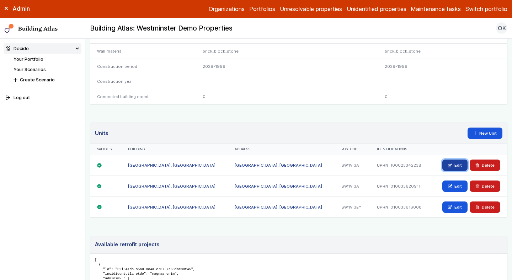
click at [460, 168] on link "Edit" at bounding box center [455, 165] width 25 height 11
click at [460, 189] on link "Edit" at bounding box center [455, 186] width 25 height 11
click at [456, 205] on link "Edit" at bounding box center [455, 207] width 25 height 11
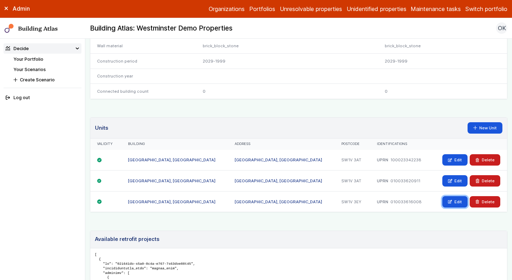
scroll to position [374, 0]
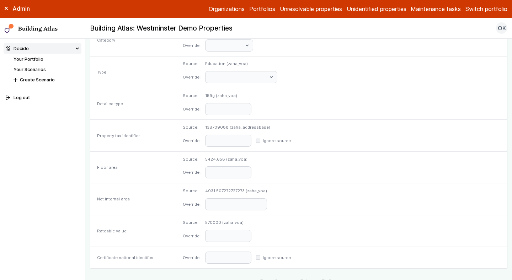
scroll to position [340, 0]
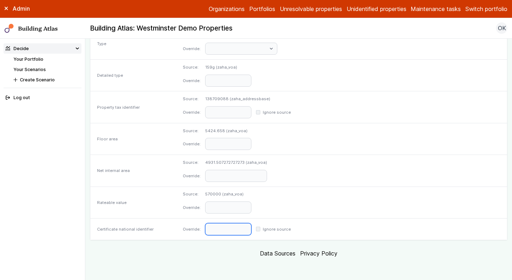
click at [245, 227] on input "text" at bounding box center [228, 230] width 46 height 12
paste input "**********"
type input "**********"
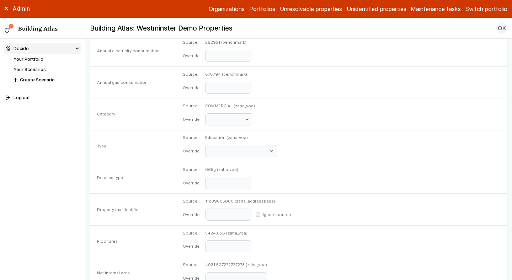
scroll to position [335, 0]
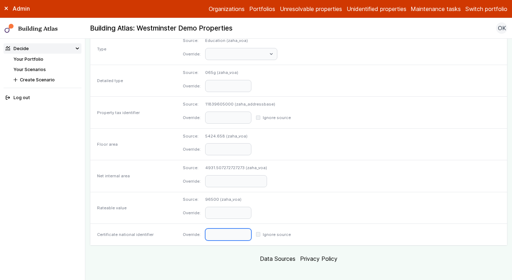
click at [252, 238] on input "text" at bounding box center [228, 235] width 46 height 12
paste input "**********"
type input "**********"
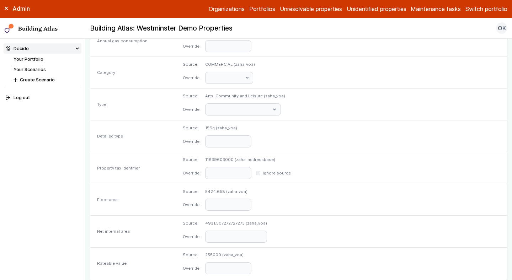
scroll to position [340, 0]
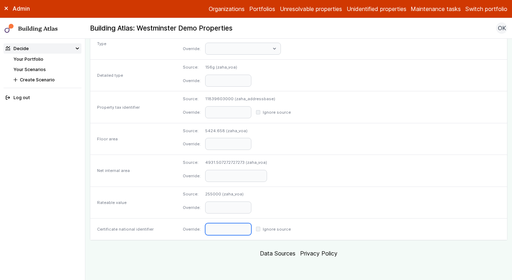
click at [252, 226] on input "text" at bounding box center [228, 230] width 46 height 12
paste input "**********"
type input "**********"
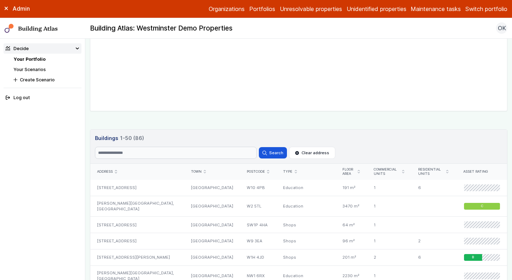
scroll to position [325, 0]
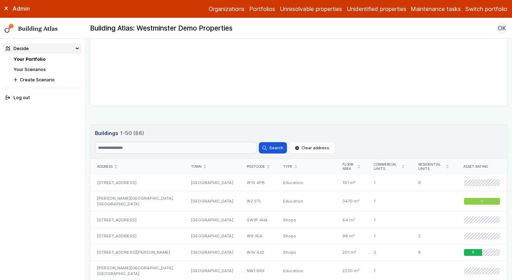
click at [358, 166] on icon "submit" at bounding box center [359, 166] width 2 height 3
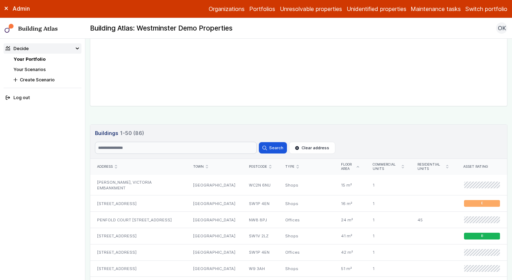
click at [356, 166] on div "Floor area" at bounding box center [351, 167] width 32 height 16
click at [357, 167] on icon "submit" at bounding box center [358, 166] width 2 height 1
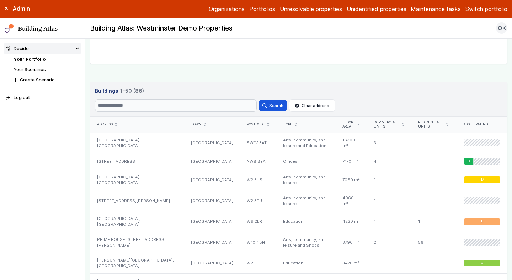
scroll to position [374, 0]
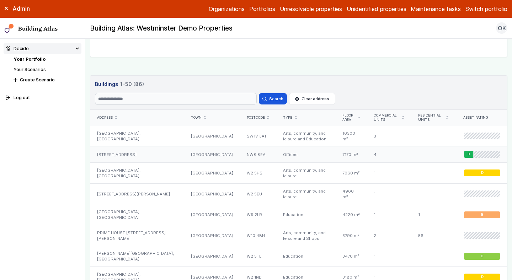
click at [154, 156] on div "101, ORCHARDSON STREET" at bounding box center [137, 155] width 94 height 16
click at [156, 186] on div "1, ALFRED ROAD" at bounding box center [137, 194] width 94 height 21
click at [158, 228] on div "PRIME HOUSE 10, BANISTER ROAD" at bounding box center [137, 235] width 94 height 21
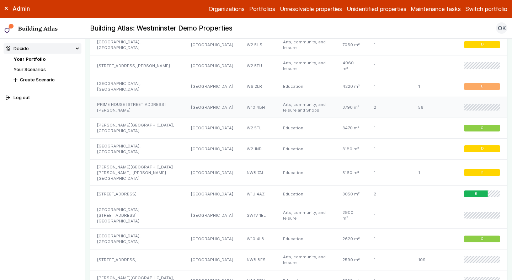
scroll to position [503, 0]
click at [137, 202] on div "QUEEN MOTHER SPORTS CENTRE 233, VAUXHALL BRIDGE ROAD" at bounding box center [137, 215] width 94 height 27
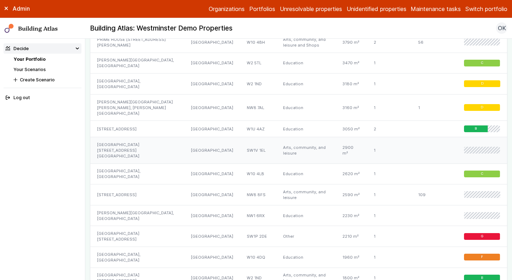
scroll to position [582, 0]
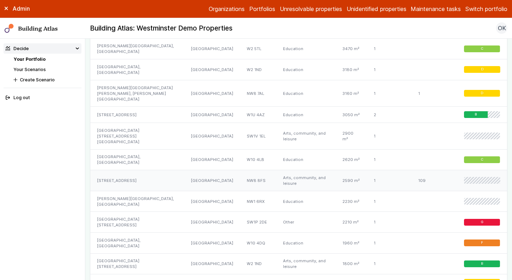
click at [136, 170] on div "3, FISHERTON STREET" at bounding box center [137, 180] width 94 height 21
click at [133, 191] on div "KING SOLOMON ACADEMY, PENFOLD STREET" at bounding box center [137, 201] width 94 height 21
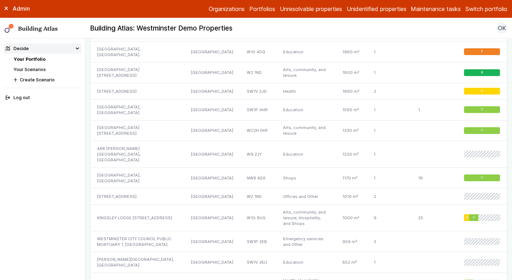
scroll to position [780, 0]
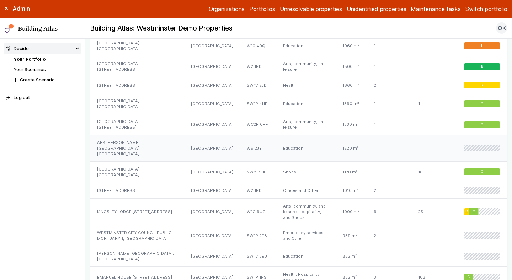
click at [128, 135] on div "ARK ATWOOD ACADEMY PRIMARY, AMBERLEY ROAD" at bounding box center [137, 148] width 94 height 27
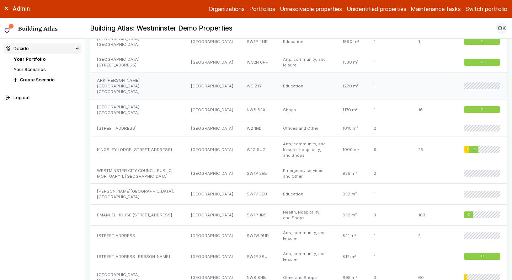
scroll to position [849, 0]
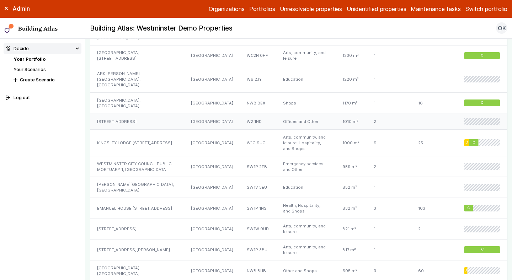
click at [127, 114] on div "6, CROMPTON STREET" at bounding box center [137, 122] width 94 height 16
click at [137, 156] on div "WESTMINSTER CITY COUNCIL PUBLIC MORTUARY 1, REGENCY PLACE" at bounding box center [137, 166] width 94 height 21
click at [134, 177] on div "CHURCHILL GARDENS PRIMARY SCHOOL, RANELAGH ROAD" at bounding box center [137, 187] width 94 height 21
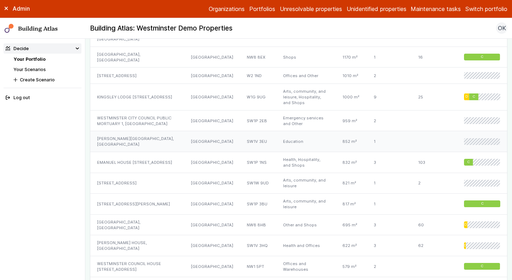
scroll to position [897, 0]
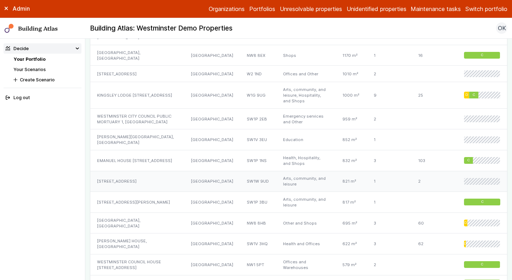
click at [130, 171] on div "160, BUCKINGHAM PALACE ROAD" at bounding box center [137, 181] width 94 height 21
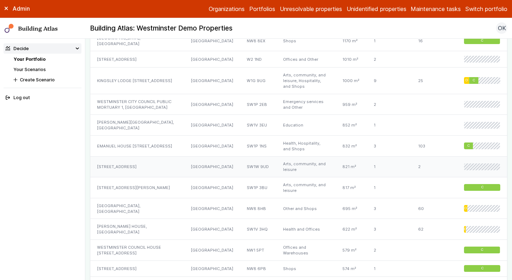
scroll to position [914, 0]
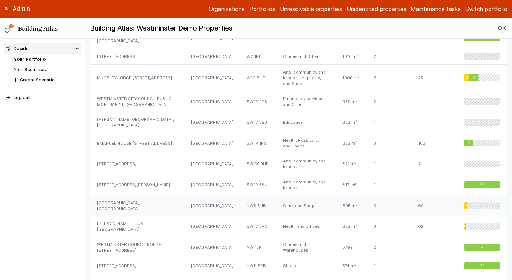
click at [131, 195] on div "[GEOGRAPHIC_DATA], [GEOGRAPHIC_DATA]" at bounding box center [137, 205] width 94 height 21
click at [130, 216] on div "NASH HOUSE, LUPUS STREET" at bounding box center [137, 226] width 94 height 21
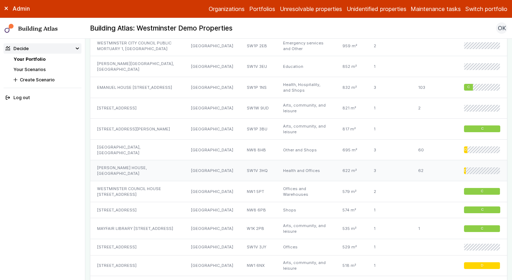
scroll to position [977, 0]
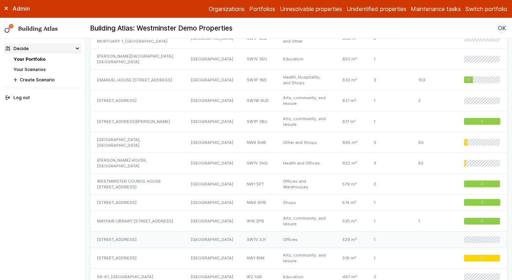
click at [134, 232] on div "136, GROSVENOR ROAD" at bounding box center [137, 240] width 94 height 16
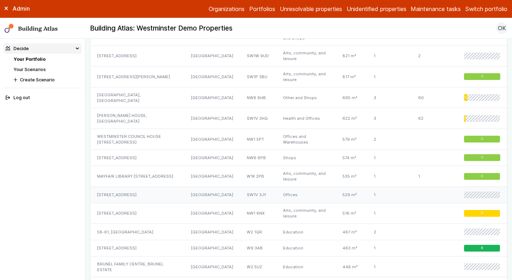
scroll to position [1022, 0]
click at [130, 224] on div "58-61, ST MICHAEL'S STREET" at bounding box center [137, 232] width 94 height 16
click at [131, 256] on div "BRUNEL FAMILY CENTRE, BRUNEL ESTATE" at bounding box center [137, 266] width 94 height 21
click at [131, 277] on div "40, WELLINGTON ROAD" at bounding box center [137, 285] width 94 height 16
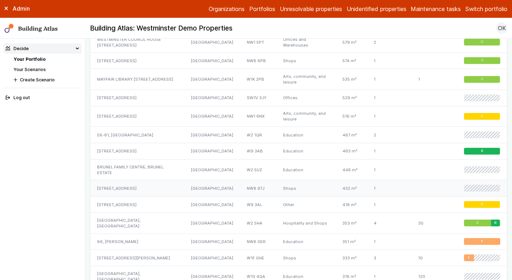
scroll to position [1141, 0]
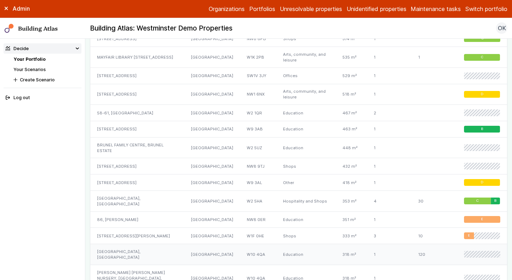
click at [130, 245] on div "QUEENS PARK COURT, ILBERT STREET" at bounding box center [137, 255] width 94 height 21
click at [130, 265] on div "KATHERINE BRUCE DAY NURSERY, QUEENS PARK COURT, ILBERT STREET" at bounding box center [137, 278] width 94 height 27
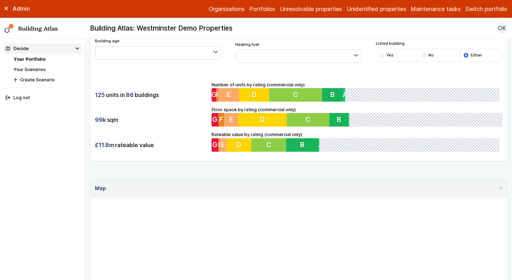
scroll to position [99, 0]
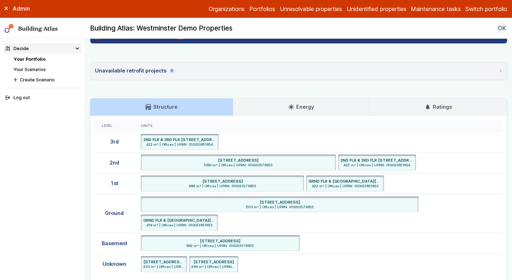
scroll to position [205, 0]
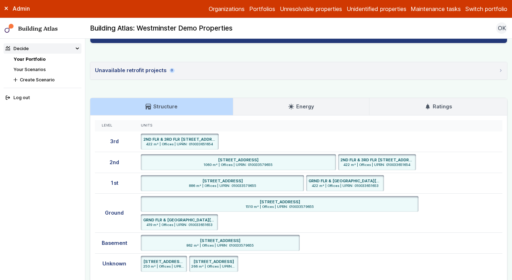
click at [432, 112] on link "Ratings" at bounding box center [439, 106] width 138 height 17
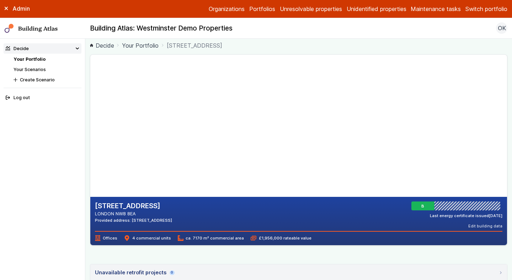
scroll to position [0, 0]
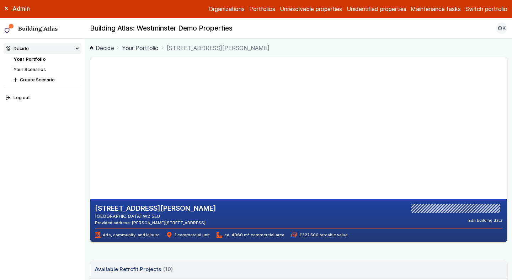
drag, startPoint x: 179, startPoint y: 221, endPoint x: 161, endPoint y: 221, distance: 18.2
click at [161, 221] on div "[STREET_ADDRESS][PERSON_NAME] [GEOGRAPHIC_DATA] Provided address: [PERSON_NAME]…" at bounding box center [299, 215] width 408 height 22
copy div "W2 5EU"
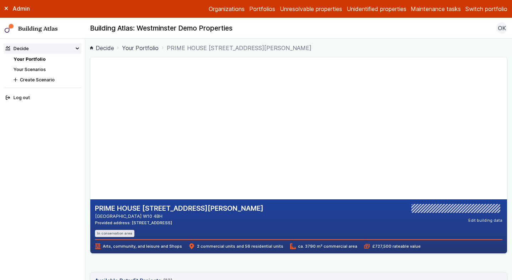
click at [174, 209] on h2 "PRIME HOUSE 10, BANISTER ROAD" at bounding box center [179, 208] width 169 height 9
drag, startPoint x: 161, startPoint y: 222, endPoint x: 138, endPoint y: 222, distance: 22.4
click at [138, 222] on div "Provided address: 10, W10 4BH" at bounding box center [179, 223] width 169 height 6
copy div "W10 4BH"
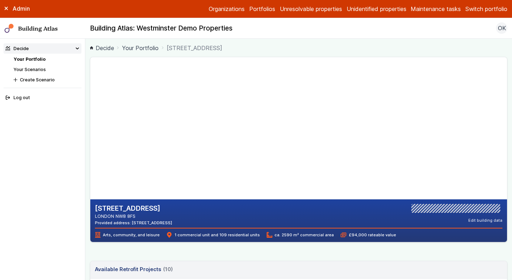
click at [127, 209] on h2 "[STREET_ADDRESS]" at bounding box center [133, 208] width 77 height 9
copy h2 "FISHERTON"
drag, startPoint x: 190, startPoint y: 222, endPoint x: 171, endPoint y: 222, distance: 19.2
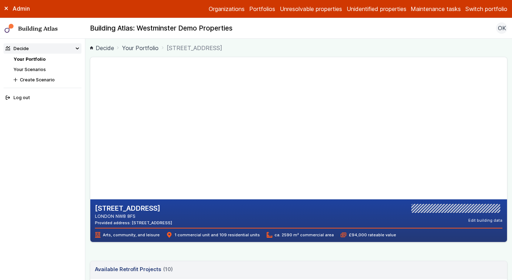
click at [171, 222] on div "[STREET_ADDRESS] LONDON NW8 8FS Provided address: [STREET_ADDRESS] Edit buildin…" at bounding box center [299, 215] width 408 height 22
copy div "NW8 8FS"
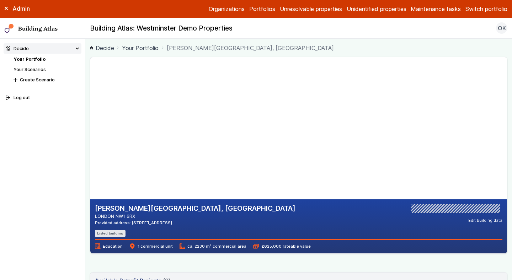
click at [130, 208] on h2 "KING SOLOMON ACADEMY, PENFOLD STREET" at bounding box center [195, 208] width 201 height 9
copy h2 "SOLOMON"
drag, startPoint x: 143, startPoint y: 215, endPoint x: 131, endPoint y: 215, distance: 11.7
click at [134, 215] on address "LONDON NW1 6RX" at bounding box center [195, 216] width 201 height 7
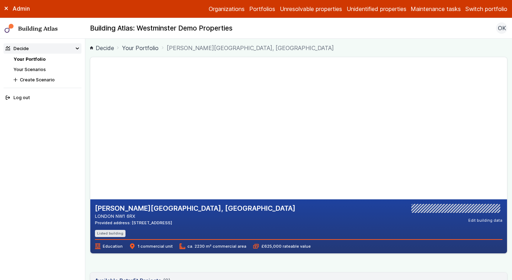
drag, startPoint x: 117, startPoint y: 216, endPoint x: 142, endPoint y: 216, distance: 24.9
click at [142, 216] on address "LONDON NW1 6RX" at bounding box center [195, 216] width 201 height 7
copy address "NW1 6RX"
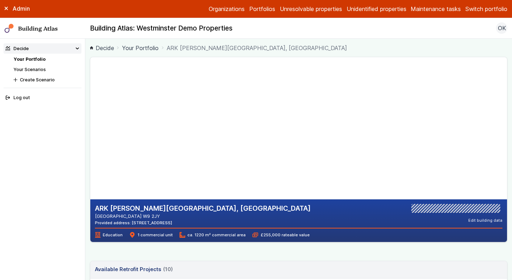
drag, startPoint x: 136, startPoint y: 216, endPoint x: 118, endPoint y: 216, distance: 17.8
click at [118, 216] on address "[GEOGRAPHIC_DATA] W9 2JY" at bounding box center [203, 216] width 216 height 7
copy address "W9 2JY"
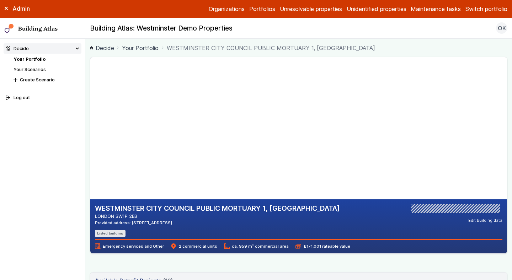
drag, startPoint x: 144, startPoint y: 215, endPoint x: 117, endPoint y: 215, distance: 27.4
click at [117, 215] on address "LONDON SW1P 2EB" at bounding box center [217, 216] width 245 height 7
copy address "SW1P 2EB"
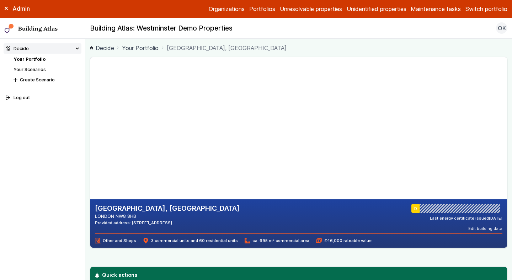
drag, startPoint x: 137, startPoint y: 215, endPoint x: 117, endPoint y: 216, distance: 20.3
click at [117, 216] on address "LONDON NW8 8HB" at bounding box center [167, 216] width 145 height 7
copy address "NW8 8HB"
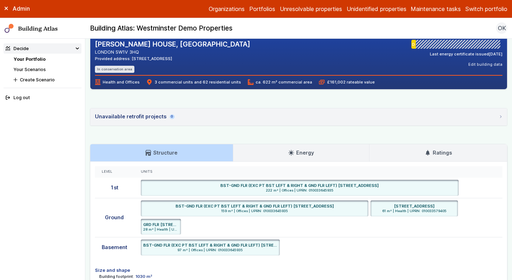
scroll to position [165, 0]
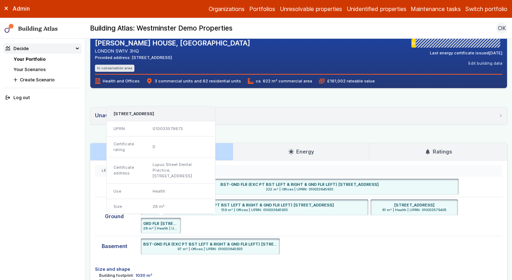
drag, startPoint x: 151, startPoint y: 114, endPoint x: 113, endPoint y: 115, distance: 37.7
click at [114, 115] on h3 "GROUND FLOOR, 145, LUPUS STREET, LONDON, SW1V 3HD" at bounding box center [161, 114] width 95 height 6
copy h3 "SW1V 3HD"
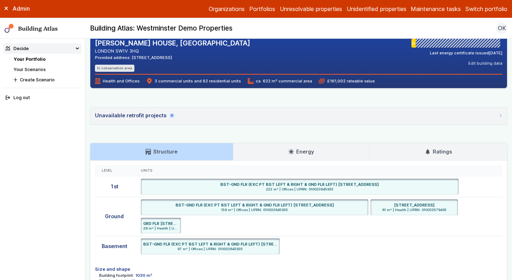
click at [430, 153] on icon at bounding box center [428, 152] width 6 height 6
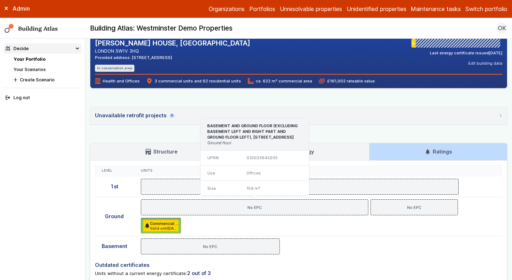
drag, startPoint x: 248, startPoint y: 136, endPoint x: 227, endPoint y: 136, distance: 20.6
click at [227, 136] on h3 "BASEMENT AND GROUND FLOOR (EXCLUDING BASEMENT LEFT AND RIGHT PART AND GROUND FL…" at bounding box center [254, 131] width 95 height 17
copy h3 "SW1V 3BE"
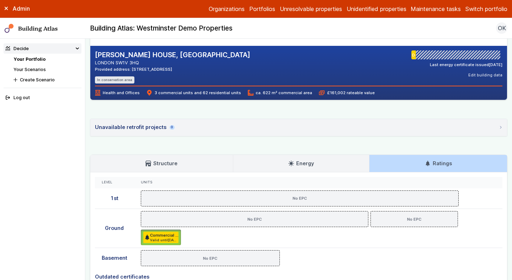
scroll to position [152, 0]
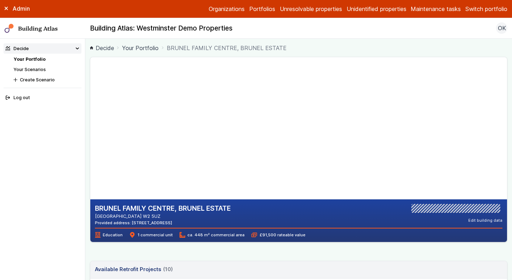
click at [197, 212] on h2 "BRUNEL FAMILY CENTRE, BRUNEL ESTATE" at bounding box center [163, 208] width 136 height 9
copy h2 "BRUNEL"
drag, startPoint x: 139, startPoint y: 216, endPoint x: 117, endPoint y: 217, distance: 22.1
click at [117, 217] on address "LONDON W2 5UZ" at bounding box center [163, 216] width 136 height 7
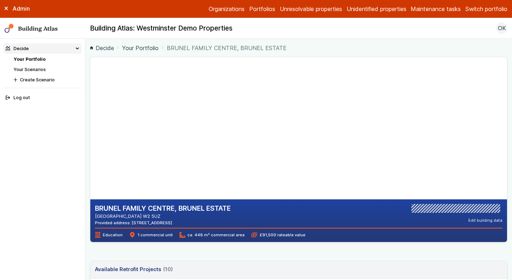
copy address "W2 5UZ"
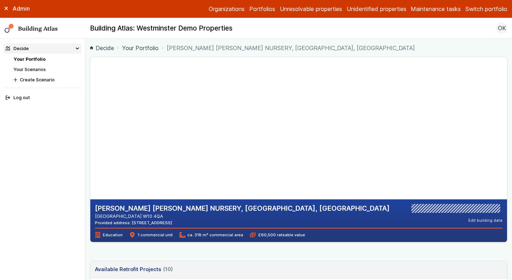
drag, startPoint x: 142, startPoint y: 216, endPoint x: 116, endPoint y: 216, distance: 26.7
click at [116, 216] on address "LONDON W10 4QA" at bounding box center [242, 216] width 295 height 7
copy address "W10 4QA"
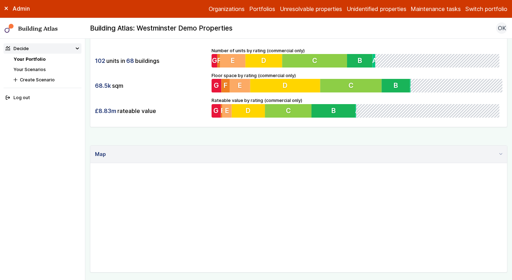
scroll to position [159, 0]
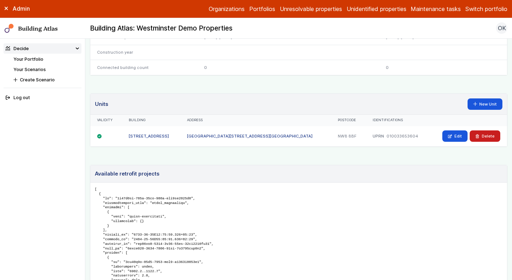
scroll to position [412, 0]
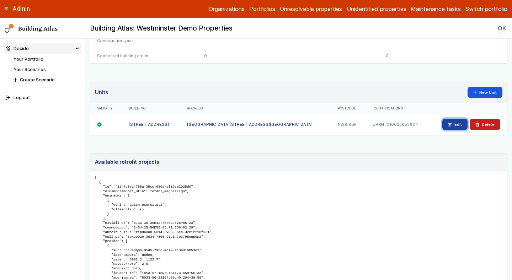
click at [450, 121] on link "Edit" at bounding box center [455, 124] width 25 height 11
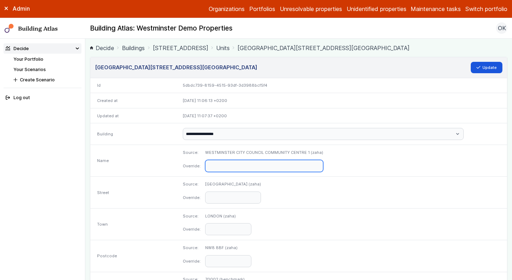
click at [279, 167] on input "text" at bounding box center [264, 166] width 118 height 12
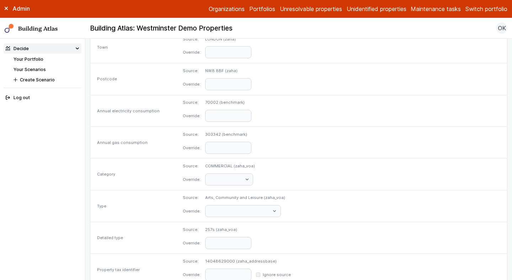
scroll to position [340, 0]
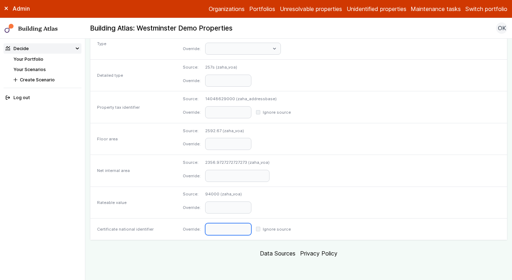
click at [252, 232] on input "text" at bounding box center [228, 230] width 46 height 12
paste input "**********"
type input "**********"
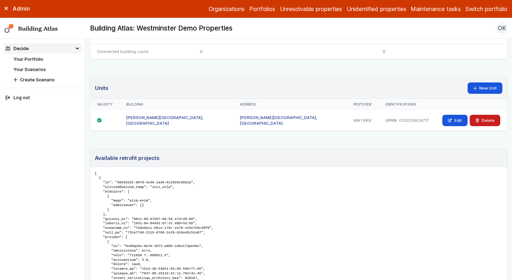
scroll to position [408, 0]
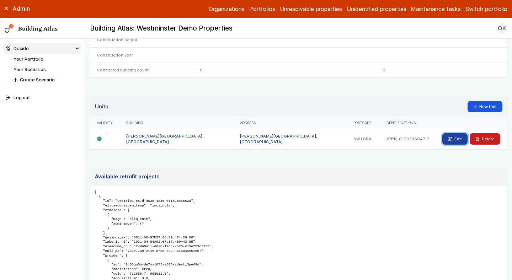
click at [454, 139] on link "Edit" at bounding box center [455, 138] width 25 height 11
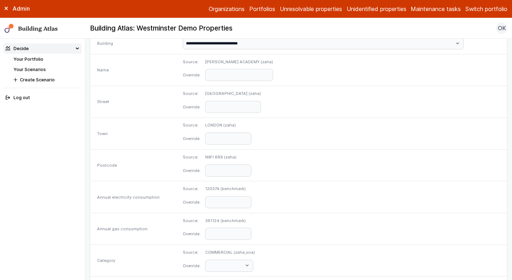
scroll to position [340, 0]
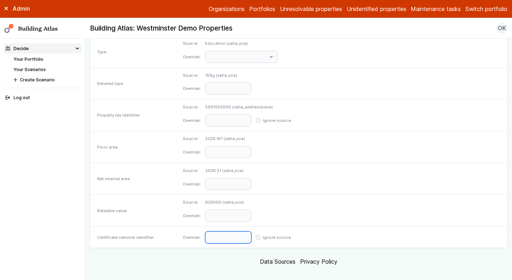
click at [252, 232] on input "text" at bounding box center [228, 238] width 46 height 12
paste input "**********"
type input "**********"
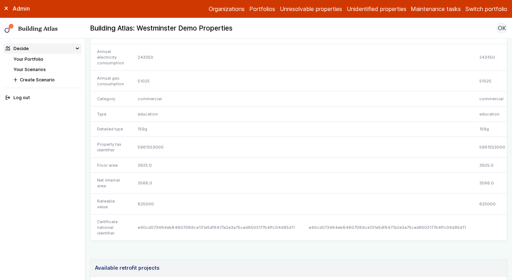
scroll to position [215, 0]
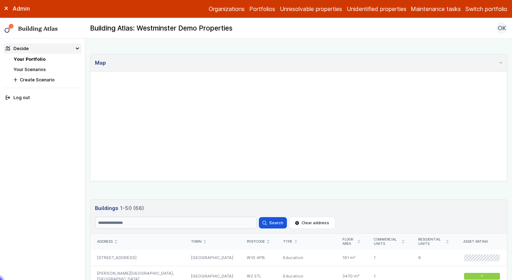
scroll to position [251, 0]
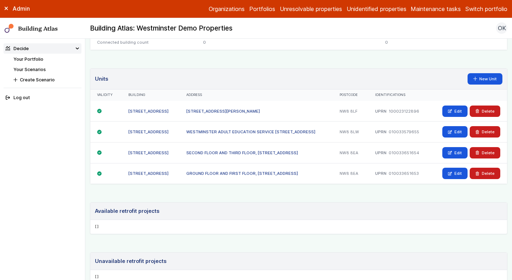
scroll to position [423, 0]
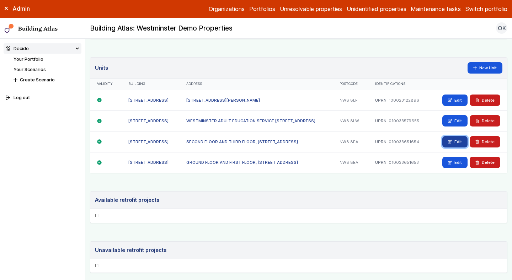
click at [447, 148] on link "Edit" at bounding box center [455, 141] width 25 height 11
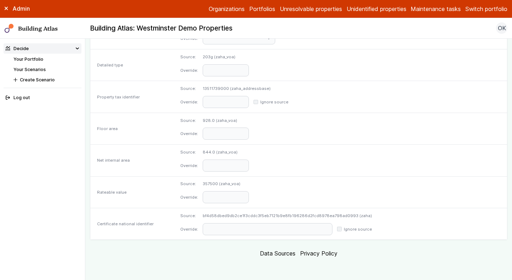
scroll to position [348, 0]
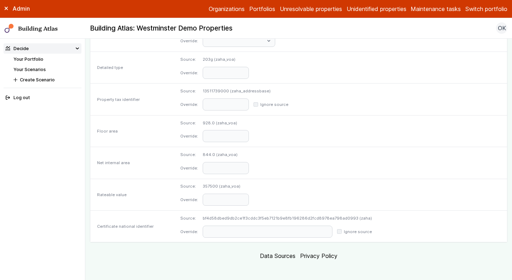
click at [292, 220] on dd "bf4d58dbed9db2ce1f3cddc3f5eb7121b9e8fb196286d2fcd8978ea798ad0993 (zaha)" at bounding box center [287, 219] width 169 height 6
copy dd "bf4d58dbed9db2ce1f3cddc3f5eb7121b9e8fb196286d2fcd8978ea798ad0993"
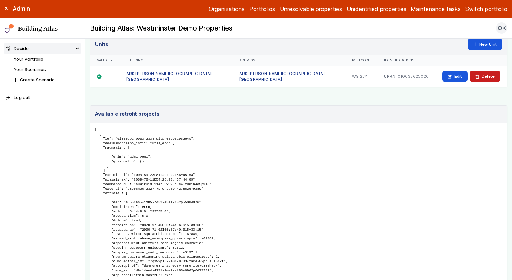
scroll to position [441, 0]
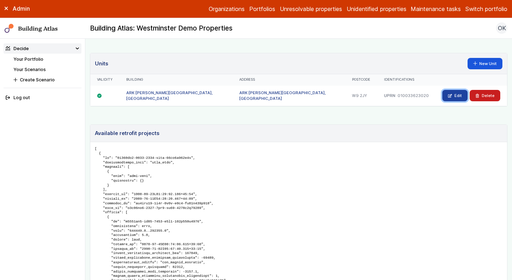
click at [445, 100] on link "Edit" at bounding box center [455, 95] width 25 height 11
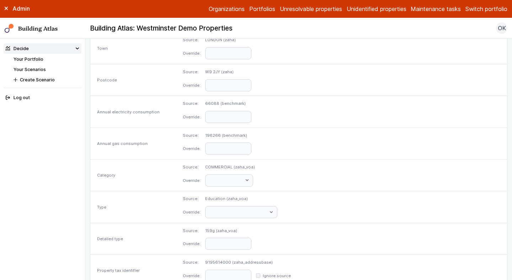
scroll to position [340, 0]
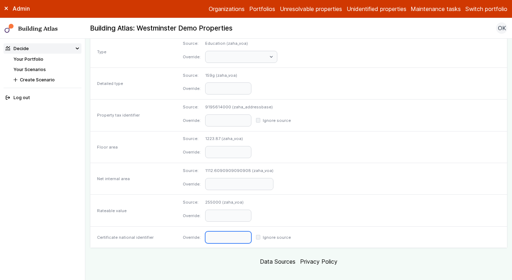
click at [252, 232] on input "text" at bounding box center [228, 238] width 46 height 12
paste input "**********"
type input "**********"
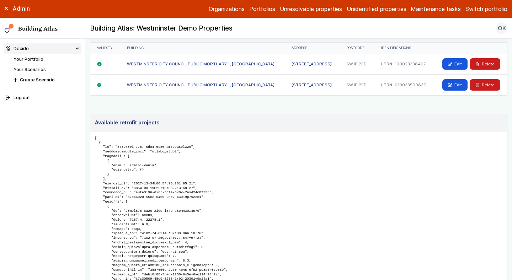
scroll to position [472, 0]
click at [452, 65] on icon at bounding box center [450, 65] width 4 height 4
click at [456, 85] on link "Edit" at bounding box center [455, 85] width 25 height 11
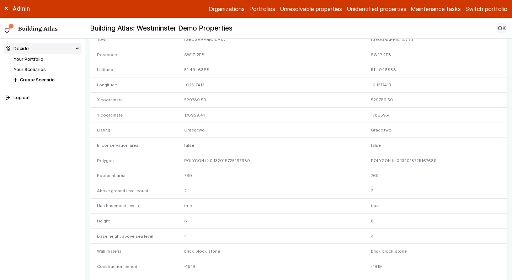
scroll to position [0, 0]
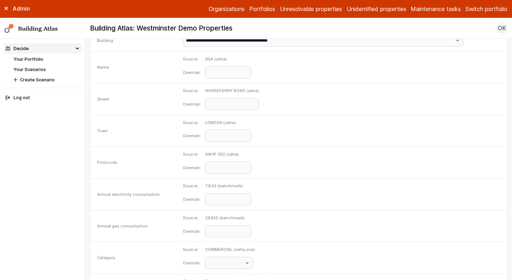
scroll to position [340, 0]
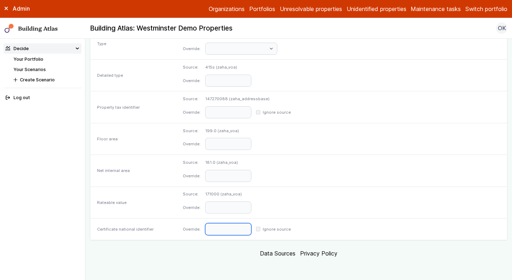
click at [252, 231] on input "text" at bounding box center [228, 230] width 46 height 12
paste input "**********"
type input "**********"
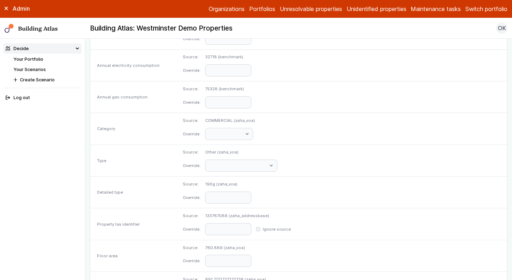
scroll to position [340, 0]
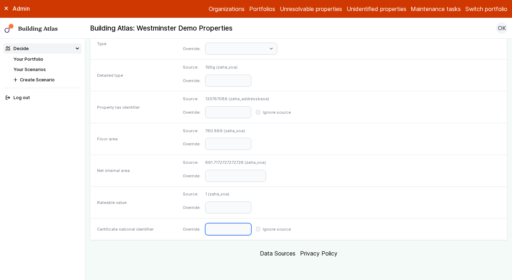
click at [252, 228] on input "text" at bounding box center [228, 230] width 46 height 12
paste input "**********"
type input "**********"
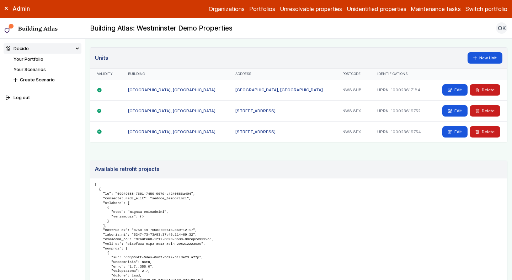
scroll to position [438, 0]
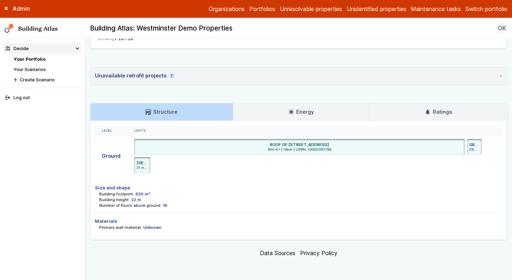
scroll to position [1055, 0]
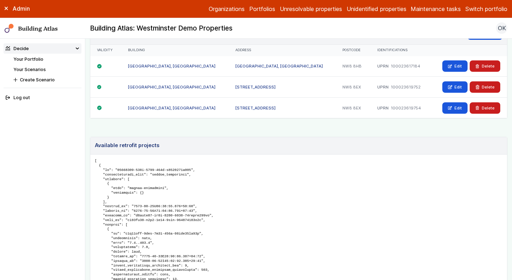
scroll to position [463, 0]
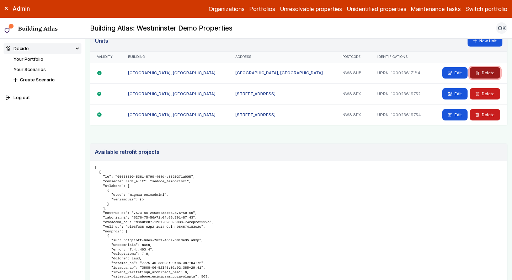
click at [488, 71] on button "Delete" at bounding box center [485, 72] width 31 height 11
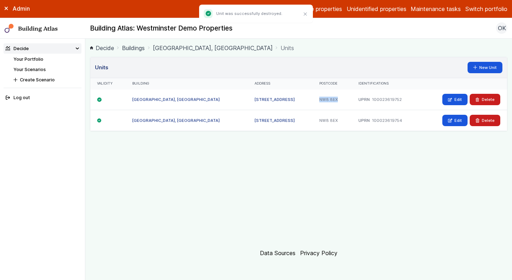
drag, startPoint x: 339, startPoint y: 99, endPoint x: 318, endPoint y: 99, distance: 21.0
click at [319, 99] on div "NW8 8EX" at bounding box center [332, 100] width 39 height 21
copy div "NW8 8EX"
click at [202, 121] on link "KENNET HOUSE, CHURCH STREET ESTATE" at bounding box center [176, 120] width 88 height 5
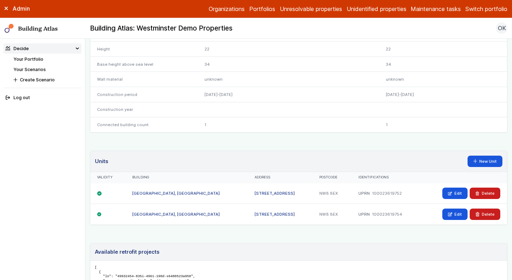
scroll to position [340, 0]
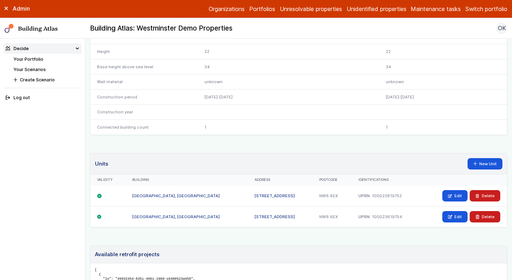
click at [191, 217] on link "KENNET HOUSE, CHURCH STREET ESTATE" at bounding box center [176, 217] width 88 height 5
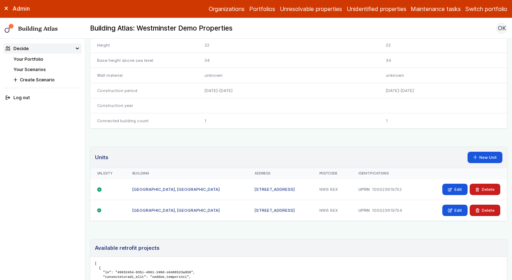
scroll to position [348, 0]
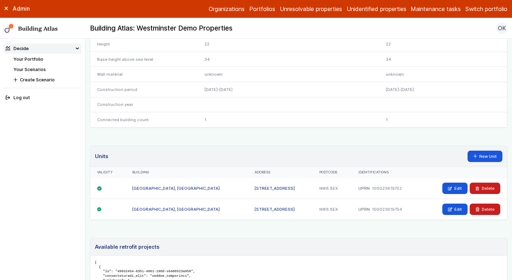
click at [278, 207] on link "92, CHURCH STREET" at bounding box center [275, 209] width 40 height 5
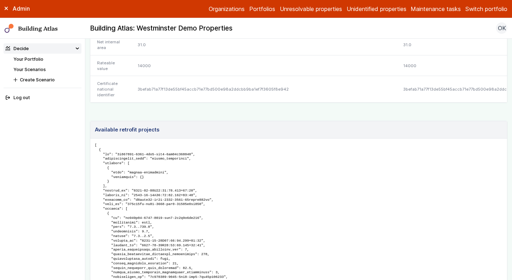
scroll to position [318, 0]
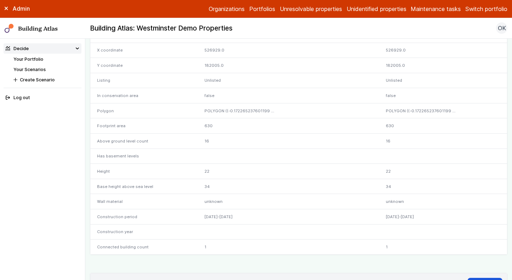
scroll to position [203, 0]
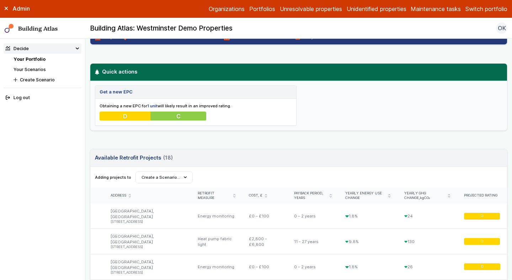
scroll to position [199, 0]
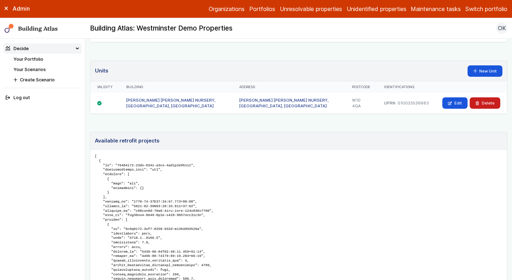
scroll to position [426, 0]
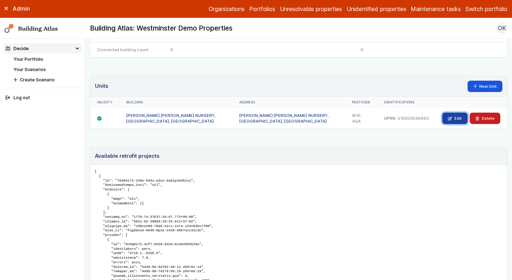
click at [453, 113] on link "Edit" at bounding box center [455, 118] width 25 height 11
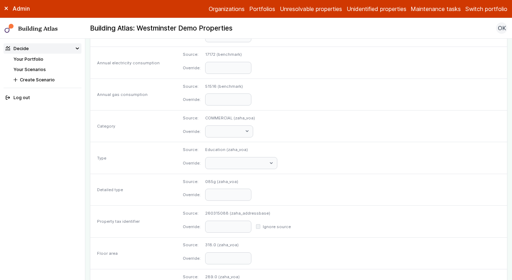
scroll to position [348, 0]
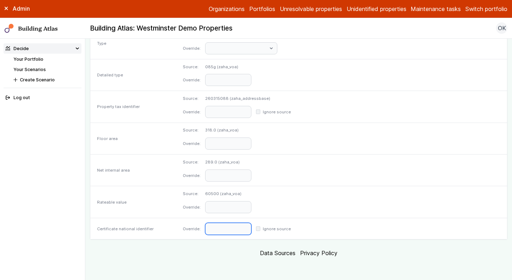
click at [252, 224] on input "text" at bounding box center [228, 229] width 46 height 12
paste input "**********"
type input "**********"
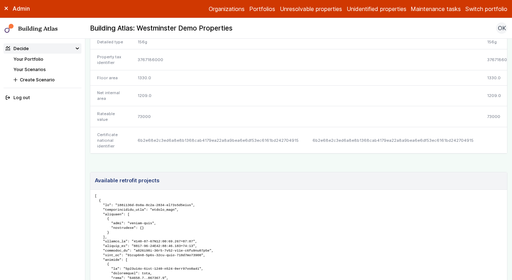
scroll to position [294, 0]
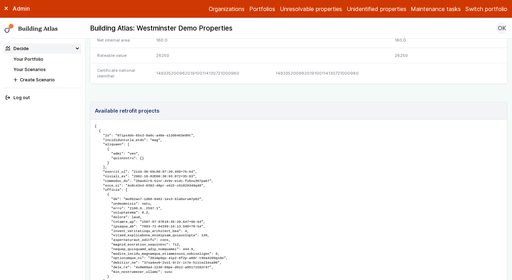
scroll to position [337, 0]
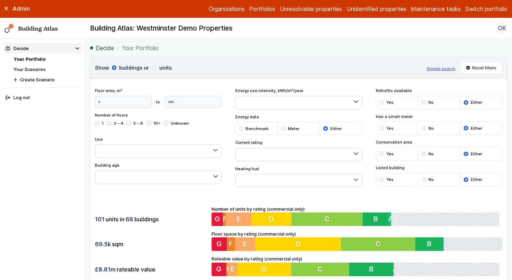
click at [176, 206] on div "101 units in 68 buildings 69.5k sqm £8.81m rateable value Number of units by ra…" at bounding box center [298, 241] width 417 height 89
click at [264, 153] on button "button" at bounding box center [299, 154] width 126 height 13
click at [0, 0] on circle "submit" at bounding box center [0, 0] width 0 height 0
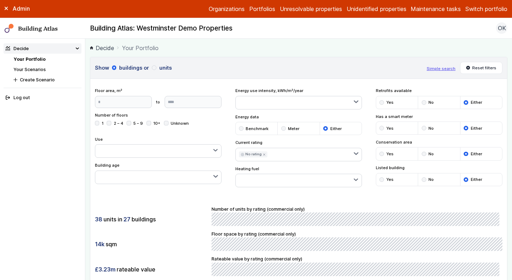
click at [330, 191] on div "Show buildings or units Simple search Reset filters Floor area, m² to Update Nu…" at bounding box center [299, 171] width 418 height 229
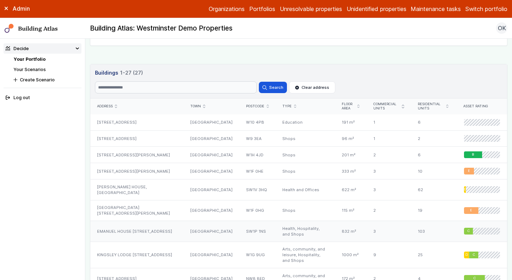
scroll to position [389, 0]
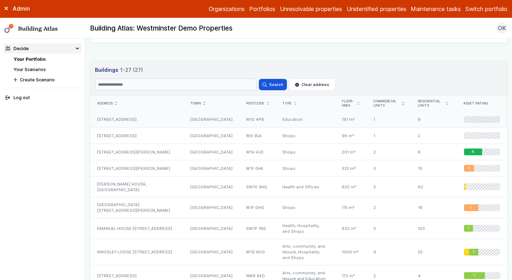
click at [168, 122] on div "20B, LANCEFIELD STREET" at bounding box center [136, 120] width 93 height 16
click at [164, 135] on div "75B, FERNHEAD ROAD" at bounding box center [136, 136] width 93 height 16
click at [162, 149] on div "52A, CRAWFORD STREET" at bounding box center [136, 152] width 93 height 16
click at [157, 167] on div "4, GREEN'S COURT" at bounding box center [136, 169] width 93 height 16
click at [156, 185] on div "NASH HOUSE, LUPUS STREET" at bounding box center [136, 187] width 93 height 21
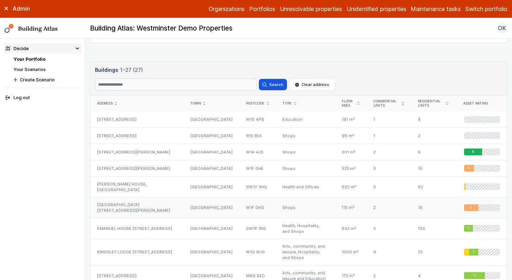
click at [158, 201] on div "POWDER MILL HOUSE 6, GREEN'S COURT" at bounding box center [136, 208] width 93 height 21
click at [154, 220] on div "EMANUEL HOUSE 18, ROCHESTER ROW" at bounding box center [136, 229] width 93 height 21
click at [153, 239] on div "KINGSLEY LODGE 13, NEW CAVENDISH STREET" at bounding box center [136, 252] width 93 height 27
click at [149, 266] on div "10, CHURCH STREET" at bounding box center [136, 276] width 93 height 21
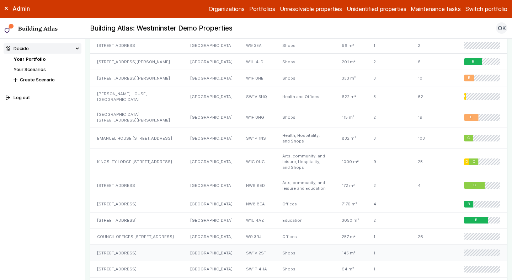
scroll to position [480, 0]
click at [154, 195] on div "101, ORCHARDSON STREET" at bounding box center [136, 203] width 93 height 16
click at [149, 212] on div "14, BLANDFORD STREET" at bounding box center [136, 220] width 93 height 16
click at [149, 228] on div "COUNCIL OFFICES 313, HARROW ROAD" at bounding box center [136, 236] width 93 height 16
click at [149, 245] on div "167-169, VAUXHALL BRIDGE ROAD" at bounding box center [136, 253] width 93 height 16
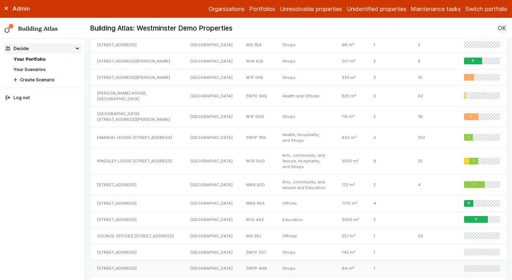
click at [147, 261] on div "83, PAGE STREET" at bounding box center [136, 269] width 93 height 16
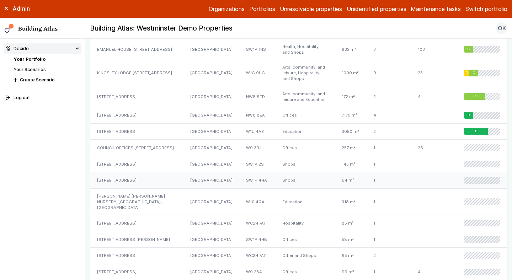
scroll to position [572, 0]
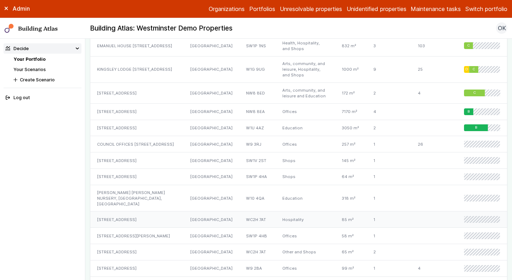
click at [143, 212] on div "2-3, IRVING STREET" at bounding box center [136, 220] width 93 height 16
click at [138, 228] on div "14, VINCENT STREET" at bounding box center [136, 236] width 93 height 16
click at [133, 244] on div "1, IRVING STREET" at bounding box center [136, 252] width 93 height 16
click at [132, 261] on div "5, WOODFIELD ROAD" at bounding box center [136, 269] width 93 height 16
click at [132, 277] on div "278-280, HARROW ROAD" at bounding box center [136, 285] width 93 height 16
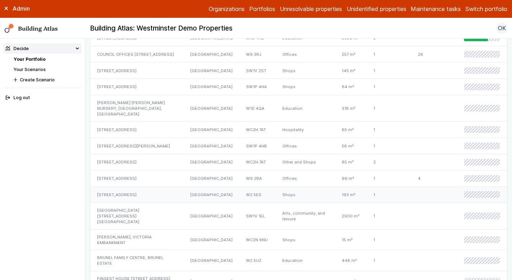
scroll to position [685, 0]
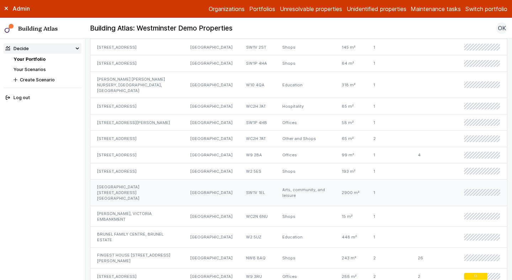
click at [137, 180] on div "QUEEN MOTHER SPORTS CENTRE 233, VAUXHALL BRIDGE ROAD" at bounding box center [136, 193] width 93 height 27
click at [132, 206] on div "CLEOPATRAS KIOSK, VICTORIA EMBANKMENT" at bounding box center [136, 216] width 93 height 21
click at [130, 227] on div "BRUNEL FAMILY CENTRE, BRUNEL ESTATE" at bounding box center [136, 237] width 93 height 21
click at [133, 248] on div "FINGEST HOUSE 1, BERNHARDT CRESCENT" at bounding box center [136, 258] width 93 height 21
click at [134, 269] on div "472, HARROW ROAD" at bounding box center [136, 277] width 93 height 16
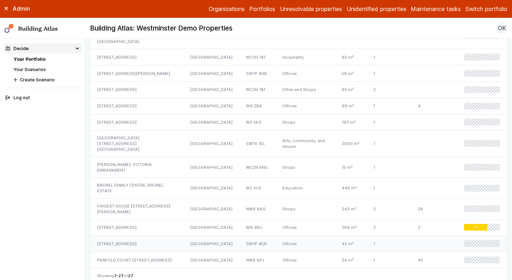
scroll to position [740, 0]
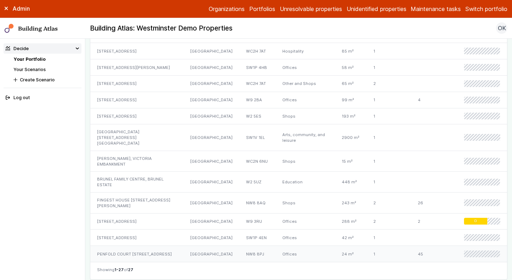
click at [137, 246] on div "PENFOLD COURT 60, PENFOLD STREET" at bounding box center [136, 254] width 93 height 16
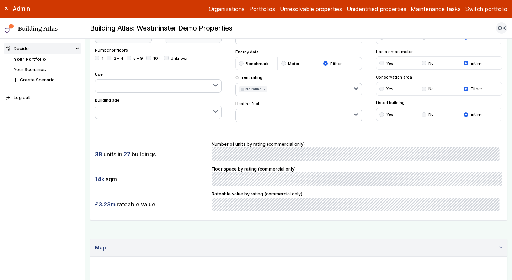
scroll to position [0, 0]
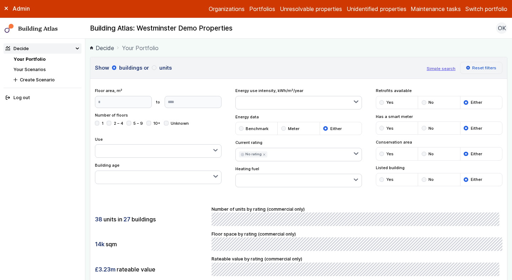
click at [483, 66] on button "Reset filters" at bounding box center [482, 68] width 43 height 12
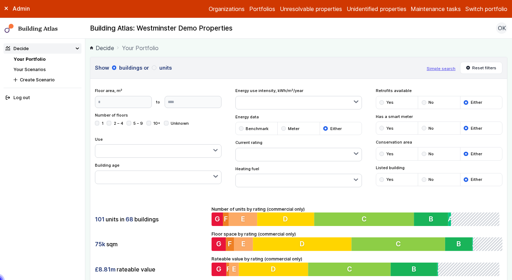
click at [166, 215] on div "101 units in 68 buildings" at bounding box center [151, 220] width 112 height 14
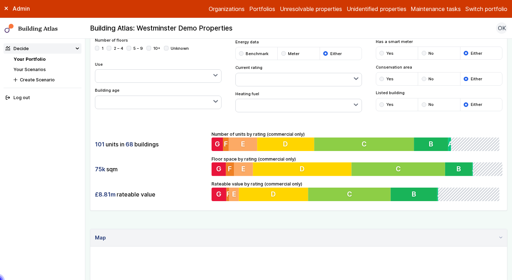
scroll to position [53, 0]
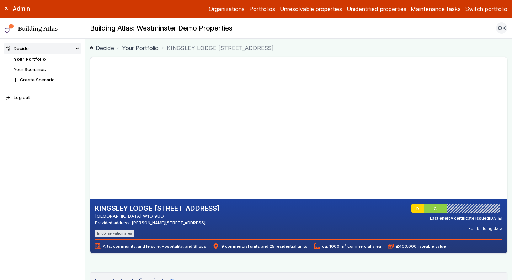
click at [118, 209] on h2 "KINGSLEY LODGE 13, NEW CAVENDISH STREET" at bounding box center [157, 208] width 125 height 9
copy h2 "KINGSLEY"
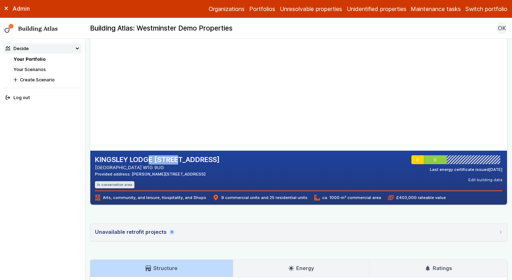
scroll to position [244, 0]
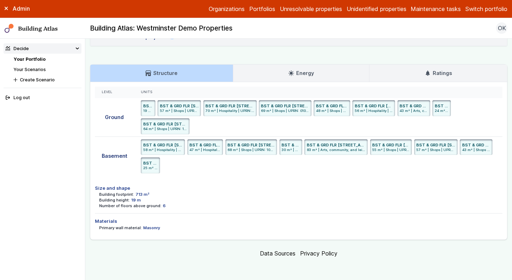
click at [445, 74] on h3 "Ratings" at bounding box center [438, 73] width 27 height 8
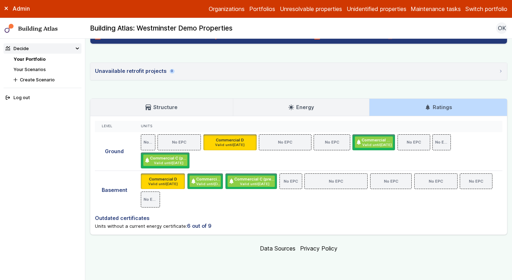
scroll to position [221, 0]
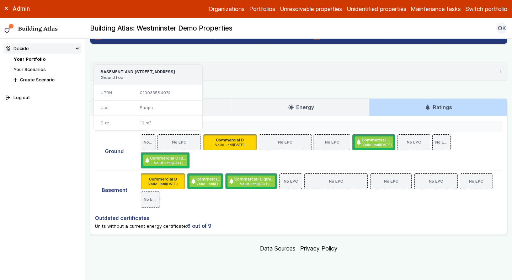
drag, startPoint x: 189, startPoint y: 60, endPoint x: 165, endPoint y: 60, distance: 23.8
click at [165, 69] on h3 "BASEMENT AND GROUND FLOOR, 4, MARYLEBONE STREET, LONDON, W1G 8JH" at bounding box center [148, 72] width 95 height 6
copy h3 "W1G 8JH"
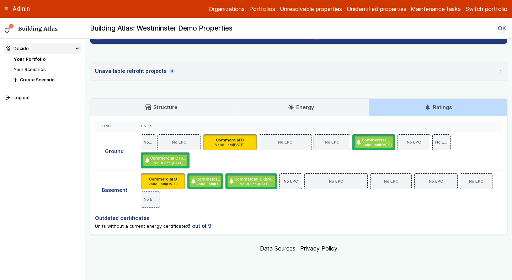
scroll to position [205, 0]
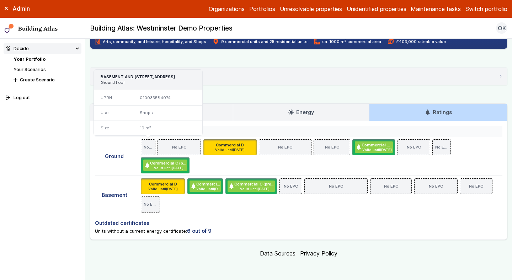
copy h3 "W1G 8JH"
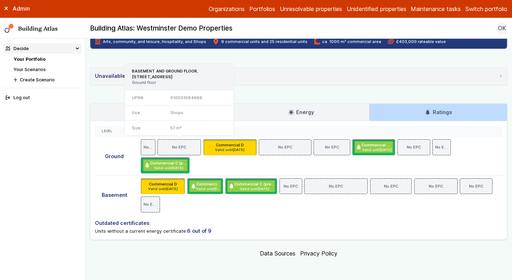
drag, startPoint x: 214, startPoint y: 77, endPoint x: 193, endPoint y: 76, distance: 20.7
click at [193, 76] on h3 "BASEMENT AND GROUND FLOOR, 25, NEW CAVENDISH STREET, LONDON, W1G 8LP" at bounding box center [179, 73] width 95 height 11
copy h3 "W1G 8LP"
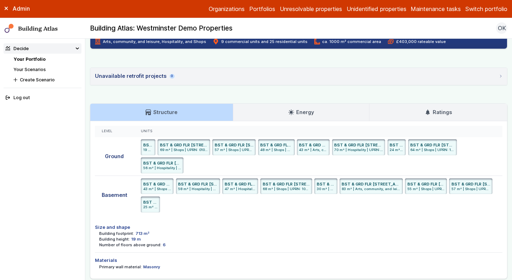
click at [432, 118] on link "Ratings" at bounding box center [439, 112] width 138 height 17
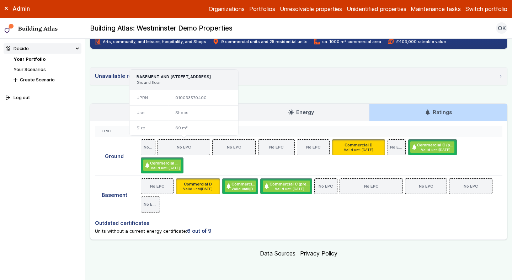
drag, startPoint x: 217, startPoint y: 75, endPoint x: 197, endPoint y: 76, distance: 19.9
click at [197, 76] on h3 "BASEMENT AND GROUND FLOOR, 27, NEW CAVENDISH STREET, LONDON, W1G 9TX" at bounding box center [184, 77] width 95 height 6
copy h3 "W1G 9TX"
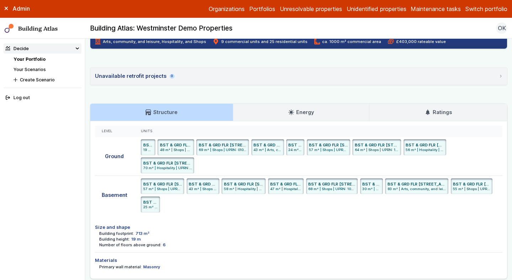
click at [415, 112] on link "Ratings" at bounding box center [439, 112] width 138 height 17
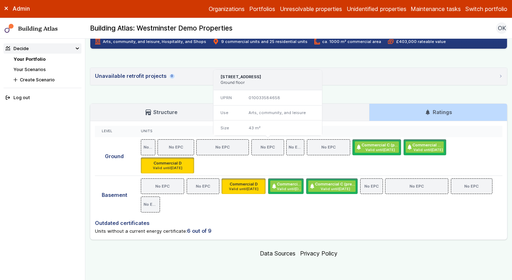
drag, startPoint x: 300, startPoint y: 72, endPoint x: 304, endPoint y: 78, distance: 7.8
click at [304, 78] on h3 "9A, NEW CAVENDISH STREET, LONDON, W1G 9UQ" at bounding box center [268, 77] width 95 height 6
copy h3 "W1G 9UQ"
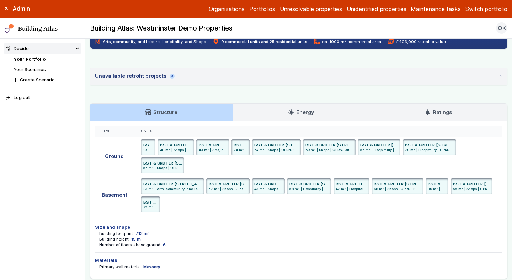
click at [425, 112] on link "Ratings" at bounding box center [439, 112] width 138 height 17
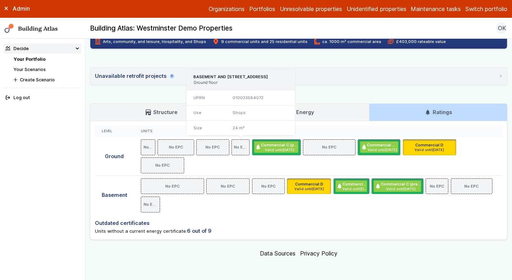
click at [280, 79] on h3 "BASEMENT AND GROUND FLOOR, 2, MARYLEBONE STREET, LONDON, W1G 8JQ" at bounding box center [241, 77] width 95 height 6
drag, startPoint x: 278, startPoint y: 73, endPoint x: 261, endPoint y: 74, distance: 17.5
click at [261, 74] on h3 "BASEMENT AND GROUND FLOOR, 2, MARYLEBONE STREET, LONDON, W1G 8JQ" at bounding box center [241, 77] width 95 height 6
click at [260, 74] on h3 "BASEMENT AND GROUND FLOOR, 2, MARYLEBONE STREET, LONDON, W1G 8JQ" at bounding box center [241, 77] width 95 height 6
drag, startPoint x: 258, startPoint y: 76, endPoint x: 282, endPoint y: 76, distance: 23.8
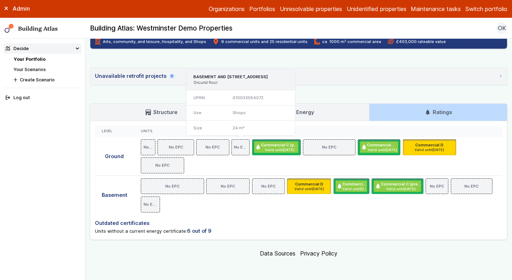
click at [282, 76] on h3 "BASEMENT AND GROUND FLOOR, 2, MARYLEBONE STREET, LONDON, W1G 8JQ" at bounding box center [241, 77] width 95 height 6
copy h3 "W1G 8JQ"
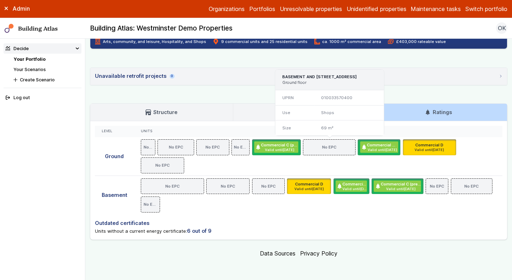
drag, startPoint x: 364, startPoint y: 75, endPoint x: 343, endPoint y: 74, distance: 21.4
click at [343, 74] on h3 "BASEMENT AND GROUND FLOOR, 27, NEW CAVENDISH STREET, LONDON, W1G 9TX" at bounding box center [330, 77] width 95 height 6
copy h3 "W1G 9TX"
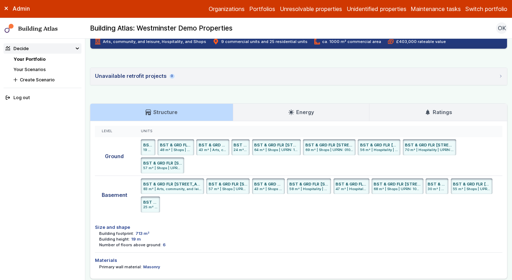
click at [427, 110] on icon at bounding box center [428, 113] width 6 height 6
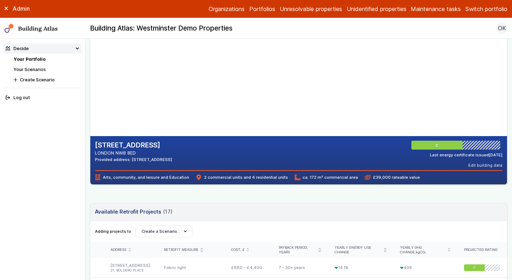
scroll to position [63, 0]
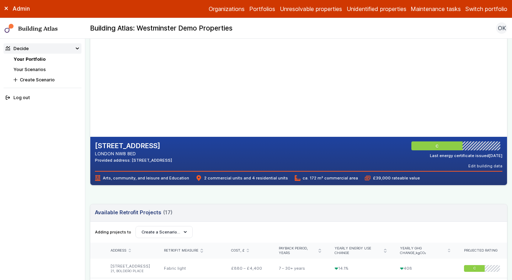
drag, startPoint x: 138, startPoint y: 152, endPoint x: 117, endPoint y: 152, distance: 21.0
click at [117, 152] on address "LONDON NW8 8ED" at bounding box center [133, 154] width 77 height 7
copy address "NW8 8ED"
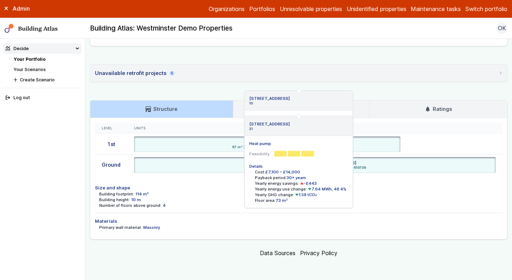
scroll to position [725, 0]
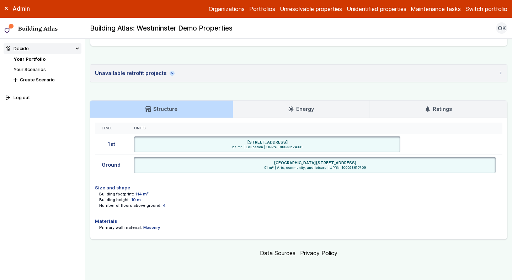
click at [422, 114] on link "Ratings" at bounding box center [439, 109] width 138 height 17
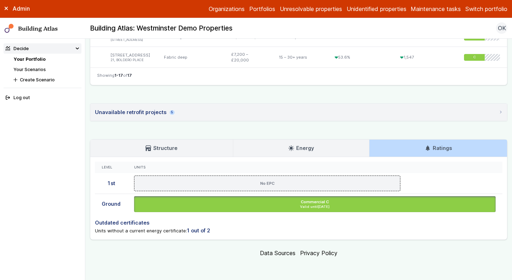
scroll to position [685, 0]
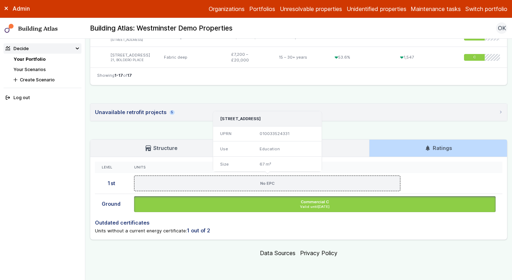
drag, startPoint x: 303, startPoint y: 117, endPoint x: 282, endPoint y: 117, distance: 21.4
click at [282, 117] on h3 "21, BOLDERO PLACE, LONDON, NW8 8EQ" at bounding box center [267, 119] width 95 height 6
copy h3 "NW8 8EQ"
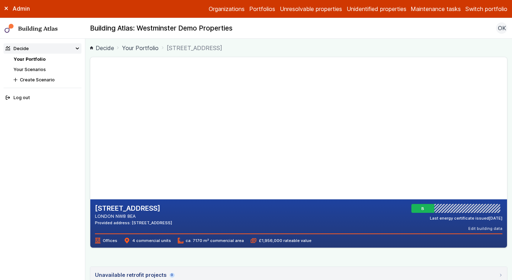
click at [124, 215] on address "LONDON NW8 8EA" at bounding box center [133, 216] width 77 height 7
click at [133, 216] on address "LONDON NW8 8EA" at bounding box center [133, 216] width 77 height 7
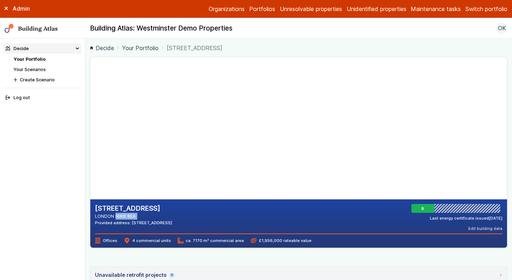
click at [138, 206] on h2 "101, ORCHARDSON STREET" at bounding box center [133, 208] width 77 height 9
copy h2 "ORCHARDSON"
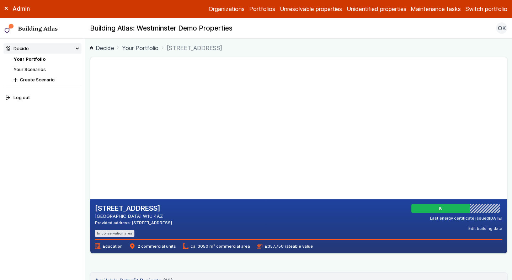
drag, startPoint x: 138, startPoint y: 214, endPoint x: 115, endPoint y: 215, distance: 23.1
click at [115, 215] on address "[GEOGRAPHIC_DATA] W1U 4AZ" at bounding box center [133, 216] width 77 height 7
click at [143, 217] on address "LONDON W1U 4AZ" at bounding box center [133, 216] width 77 height 7
drag, startPoint x: 138, startPoint y: 216, endPoint x: 117, endPoint y: 215, distance: 21.4
click at [117, 215] on address "LONDON W1U 4AZ" at bounding box center [133, 216] width 77 height 7
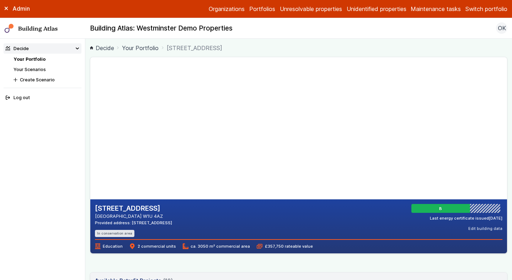
copy address "W1U 4AZ"
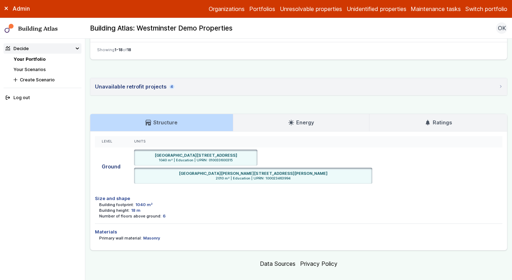
scroll to position [676, 0]
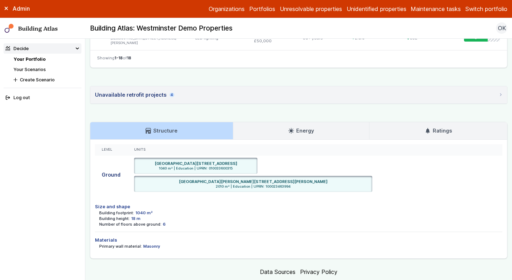
click at [454, 130] on link "Ratings" at bounding box center [439, 130] width 138 height 17
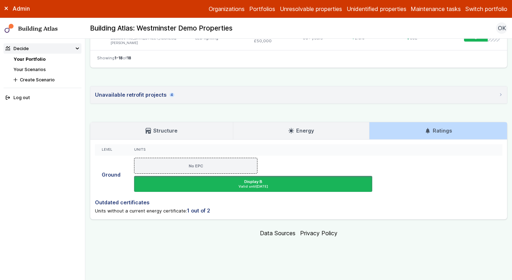
scroll to position [656, 0]
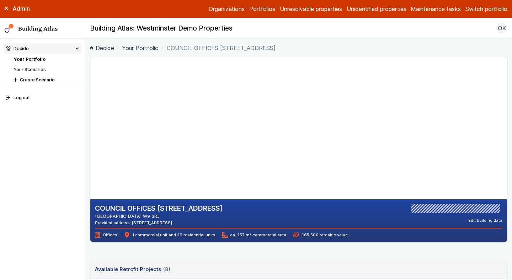
drag, startPoint x: 137, startPoint y: 217, endPoint x: 117, endPoint y: 217, distance: 19.2
click at [117, 217] on address "[GEOGRAPHIC_DATA] W9 3RJ" at bounding box center [159, 216] width 128 height 7
copy address "W9 3RJ"
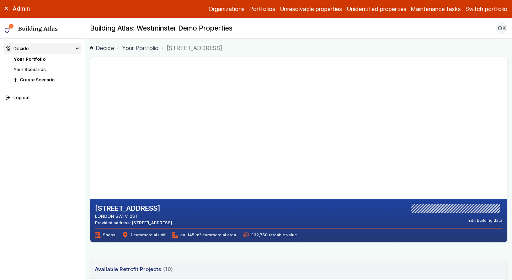
click at [151, 209] on h2 "[STREET_ADDRESS]" at bounding box center [133, 208] width 77 height 9
click at [151, 209] on h2 "167-169, VAUXHALL BRIDGE ROAD" at bounding box center [133, 208] width 77 height 9
copy h2 "VAUXHALL"
drag, startPoint x: 150, startPoint y: 216, endPoint x: 116, endPoint y: 216, distance: 33.8
click at [116, 216] on address "LONDON SW1V 2ST" at bounding box center [133, 216] width 77 height 7
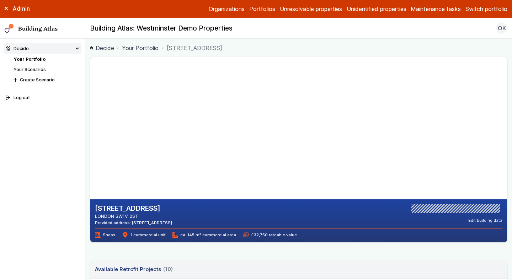
copy address "SW1V 2ST"
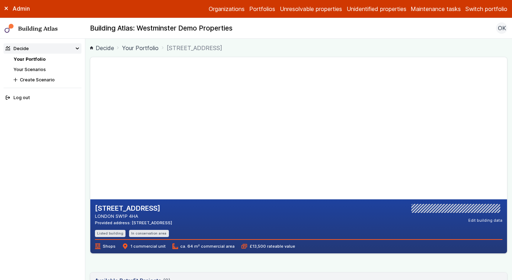
drag, startPoint x: 185, startPoint y: 222, endPoint x: 160, endPoint y: 222, distance: 24.9
click at [160, 222] on div "[STREET_ADDRESS] LONDON SW1P 4HA Provided address: [STREET_ADDRESS] Listed buil…" at bounding box center [299, 220] width 408 height 33
copy div "SW1P 4HA"
drag, startPoint x: 183, startPoint y: 223, endPoint x: 162, endPoint y: 223, distance: 21.0
click at [162, 223] on div "2-3, IRVING STREET LONDON WC2H 7AT Provided address: IRVING STREET, WC2H 7AT In…" at bounding box center [299, 220] width 408 height 33
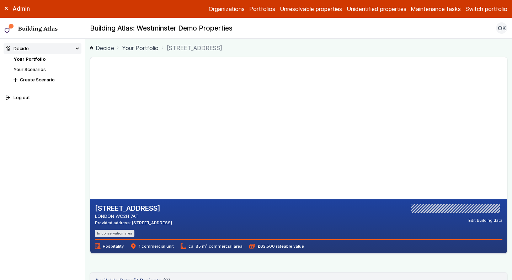
copy div "WC2H 7AT"
click at [336, 253] on div "2-3, IRVING STREET LONDON WC2H 7AT Provided address: IRVING STREET, WC2H 7AT In…" at bounding box center [298, 227] width 417 height 54
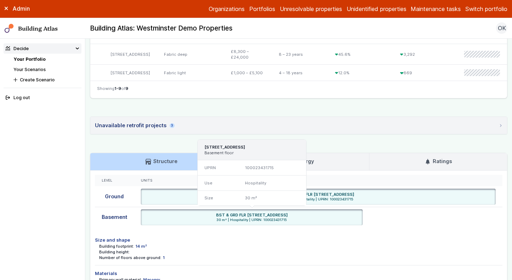
scroll to position [413, 0]
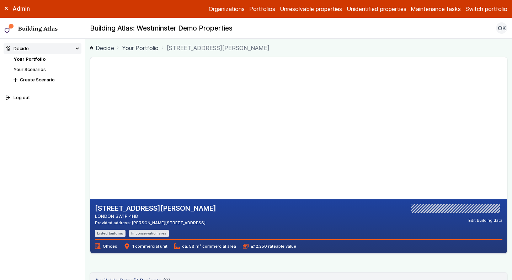
drag, startPoint x: 188, startPoint y: 222, endPoint x: 167, endPoint y: 222, distance: 21.0
click at [167, 222] on div "[STREET_ADDRESS][PERSON_NAME] LONDON SW1P 4HB Provided address: [PERSON_NAME][S…" at bounding box center [299, 220] width 408 height 33
copy div "SW1P 4HB"
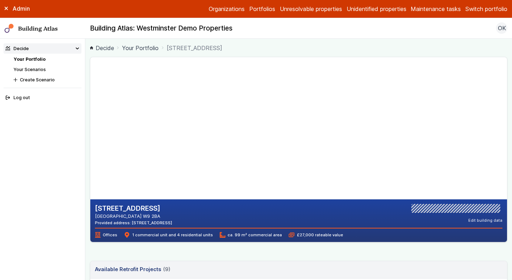
drag, startPoint x: 188, startPoint y: 222, endPoint x: 169, endPoint y: 222, distance: 18.5
click at [170, 222] on div "5, WOODFIELD ROAD LONDON W9 2BA Provided address: WOODFIELD ROAD, W9 2BA Edit b…" at bounding box center [299, 215] width 408 height 22
copy div "W9 2BA"
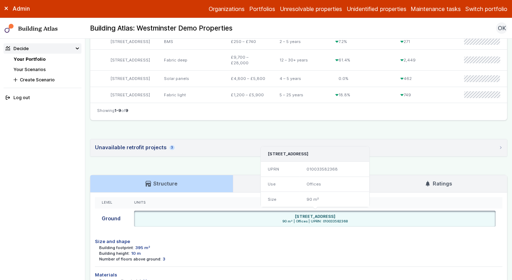
scroll to position [364, 0]
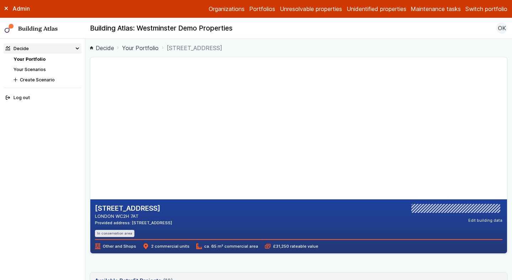
drag, startPoint x: 143, startPoint y: 216, endPoint x: 117, endPoint y: 217, distance: 25.6
click at [117, 217] on address "LONDON WC2H 7AT" at bounding box center [133, 216] width 77 height 7
copy address "WC2H 7AT"
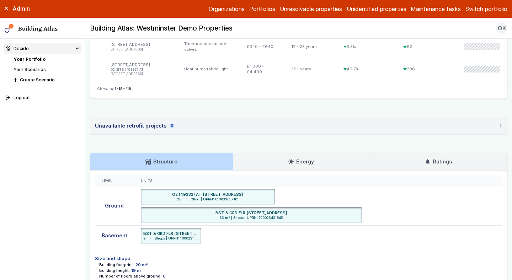
scroll to position [646, 0]
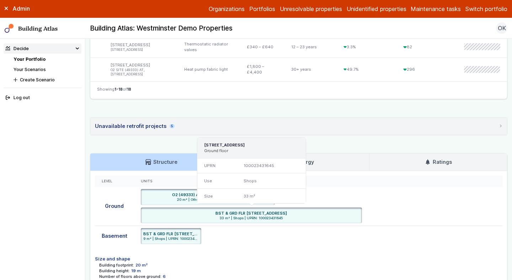
drag, startPoint x: 310, startPoint y: 213, endPoint x: 284, endPoint y: 212, distance: 26.0
click at [284, 212] on div "BST & GRD FLR 1, IRVING STREET, LONDON WC2H 7AT" at bounding box center [251, 214] width 217 height 6
copy h6 "WC2H 7AT"
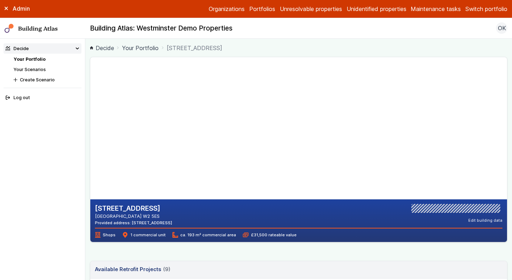
drag, startPoint x: 138, startPoint y: 219, endPoint x: 115, endPoint y: 217, distance: 22.8
click at [115, 217] on address "LONDON W2 5ES" at bounding box center [133, 216] width 77 height 7
copy address "W2 5ES"
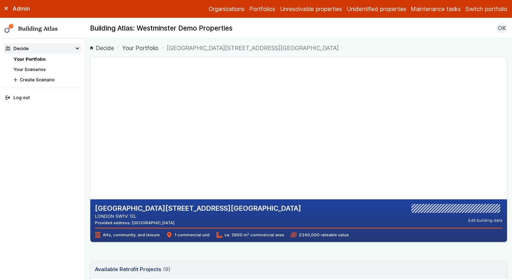
drag, startPoint x: 161, startPoint y: 216, endPoint x: 116, endPoint y: 220, distance: 44.3
click at [116, 220] on address "LONDON SW1V 1EL" at bounding box center [198, 216] width 206 height 7
copy address "SW1V 1EL"
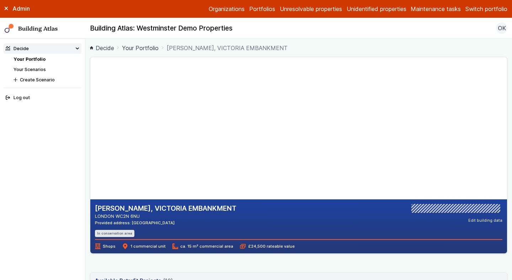
drag, startPoint x: 143, startPoint y: 218, endPoint x: 117, endPoint y: 217, distance: 26.0
click at [117, 217] on address "LONDON WC2N 6NU" at bounding box center [166, 216] width 142 height 7
copy address "WC2N 6NU"
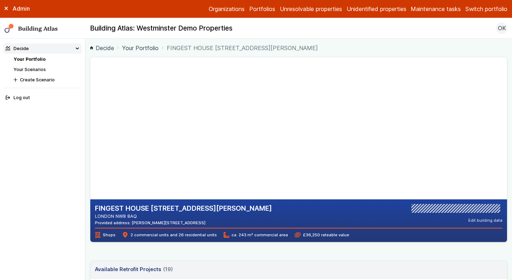
drag, startPoint x: 204, startPoint y: 221, endPoint x: 179, endPoint y: 221, distance: 24.2
click at [179, 221] on div "Provided address: BERNHARDT CRESCENT, NW8 8AQ" at bounding box center [183, 223] width 177 height 6
copy div "NW8 8AQ"
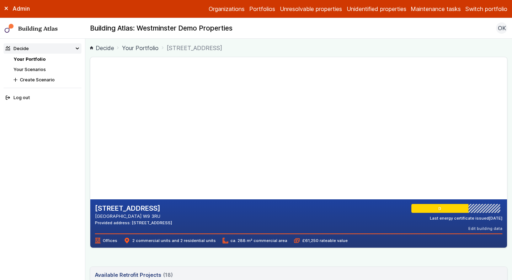
drag, startPoint x: 181, startPoint y: 222, endPoint x: 164, endPoint y: 222, distance: 17.1
click at [164, 222] on div "472, HARROW ROAD LONDON W9 3RU Provided address: HARROW ROAD, W9 3RU D Last ene…" at bounding box center [299, 217] width 408 height 27
copy div "W9 3RU"
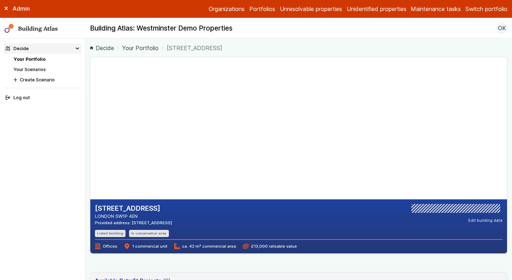
drag, startPoint x: 160, startPoint y: 221, endPoint x: 139, endPoint y: 222, distance: 21.0
click at [139, 222] on div "Provided address: [STREET_ADDRESS]" at bounding box center [133, 223] width 77 height 6
click at [147, 213] on h2 "[STREET_ADDRESS]" at bounding box center [133, 208] width 77 height 9
drag, startPoint x: 142, startPoint y: 215, endPoint x: 117, endPoint y: 216, distance: 25.3
click at [117, 216] on address "LONDON SW1P 4EN" at bounding box center [133, 216] width 77 height 7
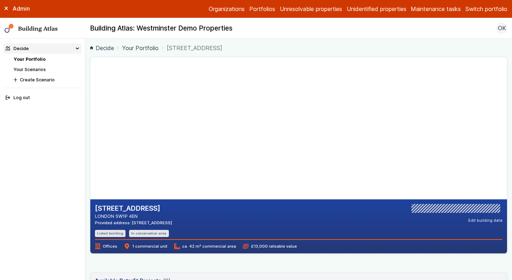
copy address "SW1P 4EN"
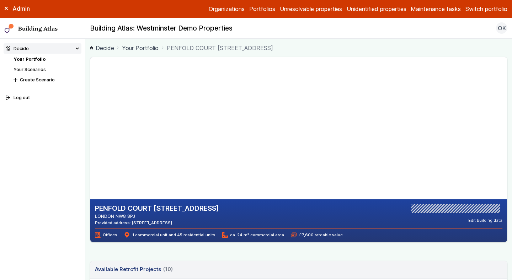
drag, startPoint x: 190, startPoint y: 221, endPoint x: 168, endPoint y: 222, distance: 22.1
click at [168, 222] on div "Provided address: PENFOLD STREET, NW8 8PJ" at bounding box center [157, 223] width 124 height 6
copy div "NW8 8PJ"
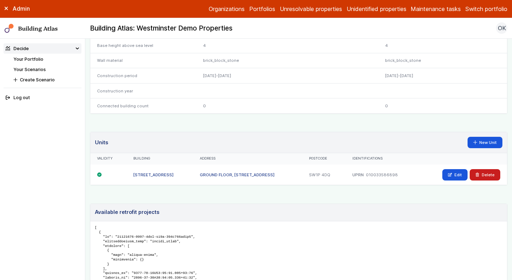
scroll to position [349, 0]
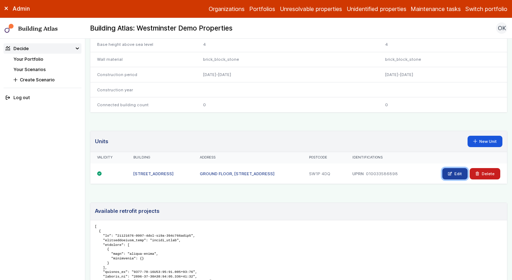
click at [454, 180] on link "Edit" at bounding box center [455, 173] width 25 height 11
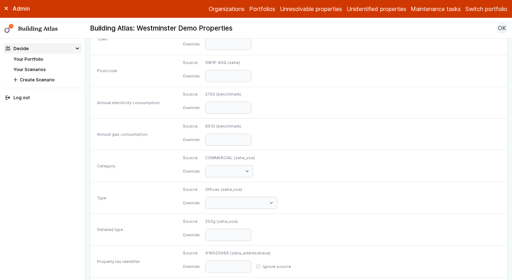
scroll to position [340, 0]
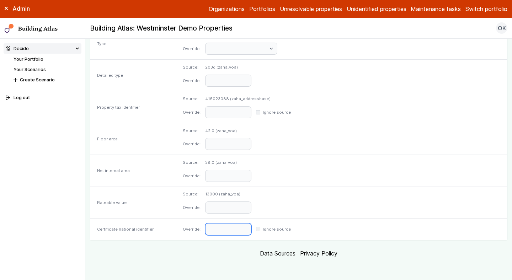
click at [252, 224] on input "text" at bounding box center [228, 230] width 46 height 12
paste input "**********"
type input "**********"
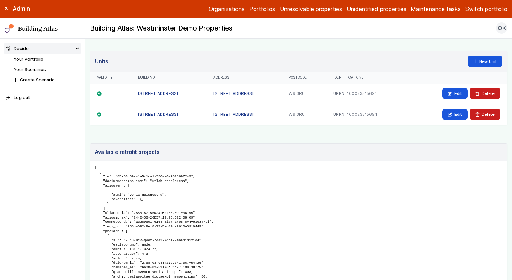
scroll to position [442, 0]
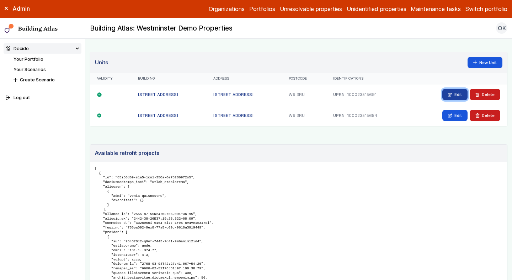
click at [453, 93] on link "Edit" at bounding box center [455, 94] width 25 height 11
click at [457, 121] on link "Edit" at bounding box center [455, 115] width 25 height 11
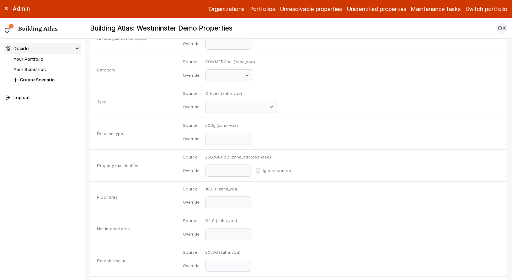
scroll to position [340, 0]
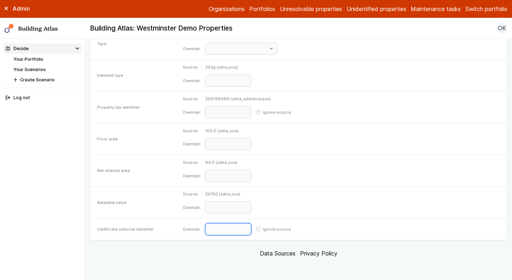
click at [252, 228] on input "text" at bounding box center [228, 230] width 46 height 12
paste input "**********"
type input "**********"
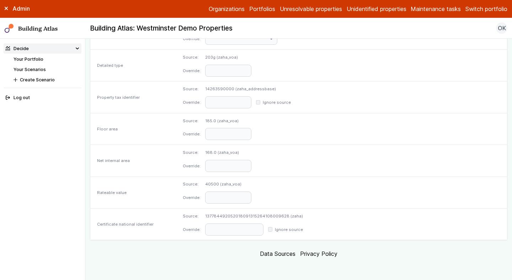
scroll to position [346, 0]
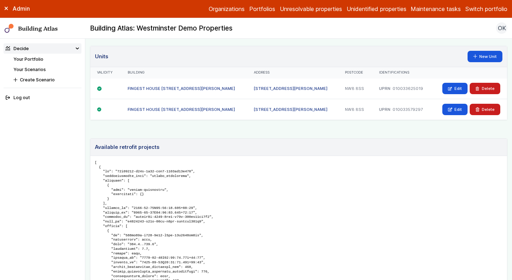
scroll to position [446, 0]
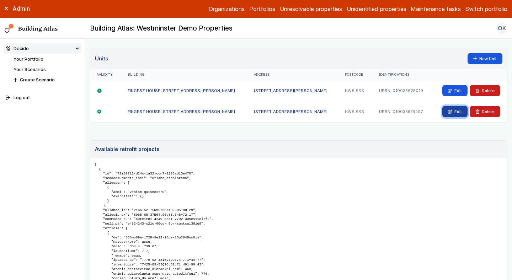
click at [448, 112] on link "Edit" at bounding box center [455, 111] width 25 height 11
click at [452, 90] on icon at bounding box center [450, 91] width 4 height 4
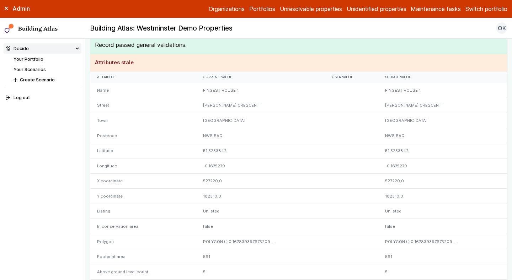
scroll to position [11, 0]
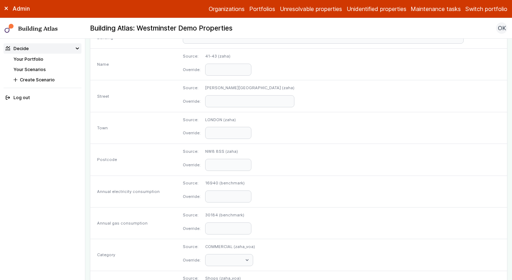
scroll to position [340, 0]
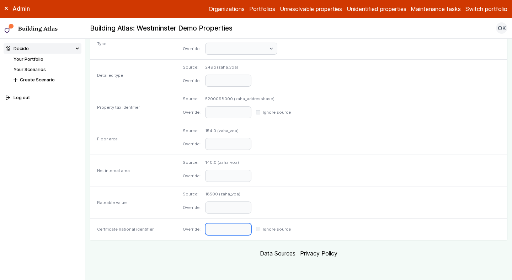
click at [252, 230] on input "text" at bounding box center [228, 230] width 46 height 12
paste input "**********"
type input "**********"
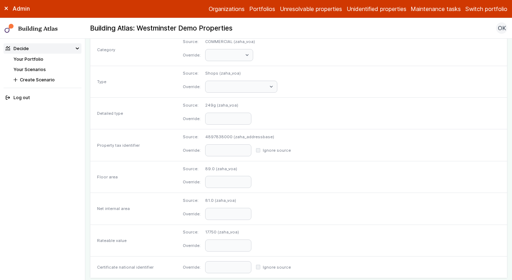
scroll to position [340, 0]
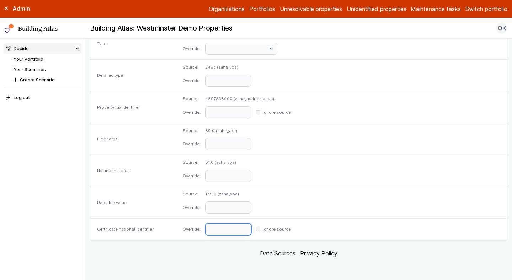
click at [252, 228] on input "text" at bounding box center [228, 230] width 46 height 12
paste input "**********"
type input "**********"
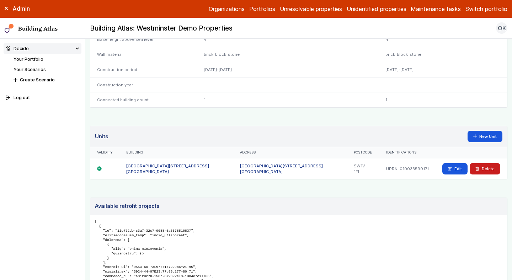
scroll to position [338, 0]
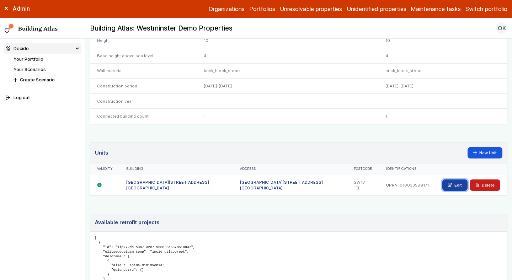
click at [459, 191] on link "Edit" at bounding box center [455, 185] width 25 height 11
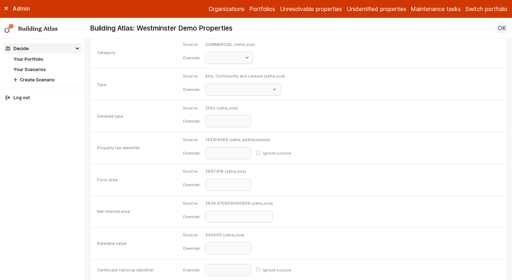
scroll to position [348, 0]
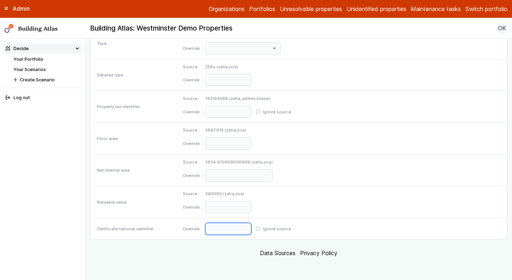
click at [252, 228] on input "text" at bounding box center [228, 229] width 46 height 12
paste input "**********"
type input "**********"
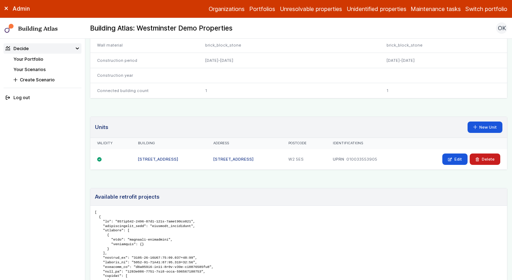
scroll to position [346, 0]
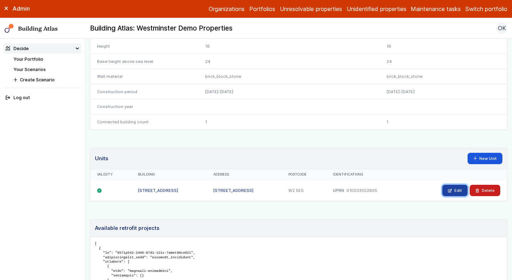
click at [455, 190] on link "Edit" at bounding box center [455, 190] width 25 height 11
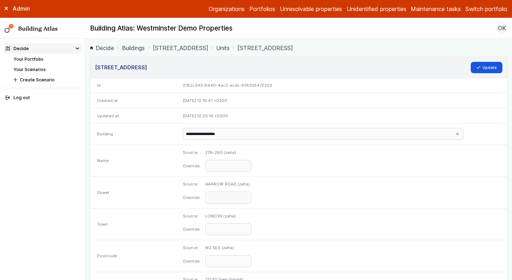
scroll to position [340, 0]
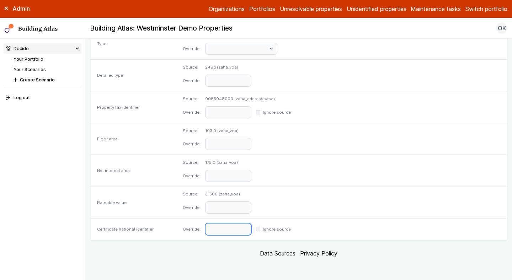
click at [252, 227] on input "text" at bounding box center [228, 230] width 46 height 12
paste input "**********"
type input "**********"
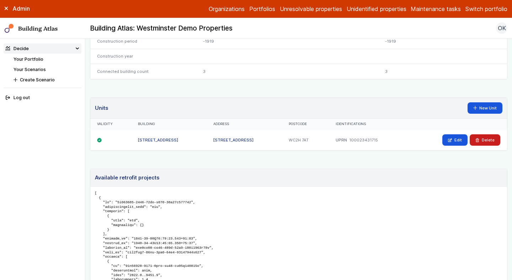
scroll to position [396, 0]
click at [453, 136] on link "Edit" at bounding box center [455, 139] width 25 height 11
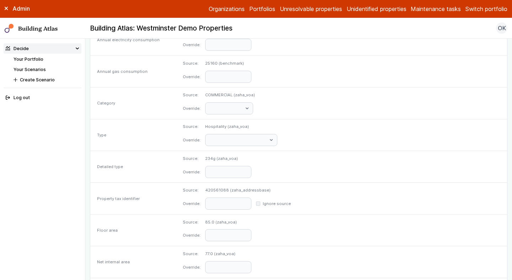
scroll to position [340, 0]
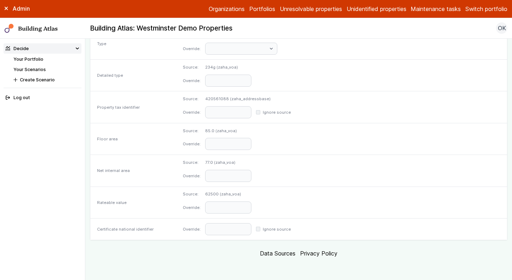
click at [258, 236] on div "Override: Ignore source" at bounding box center [341, 229] width 331 height 21
click at [252, 226] on input "text" at bounding box center [228, 230] width 46 height 12
paste input "**********"
type input "**********"
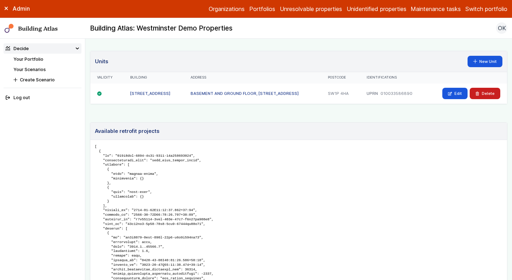
scroll to position [430, 0]
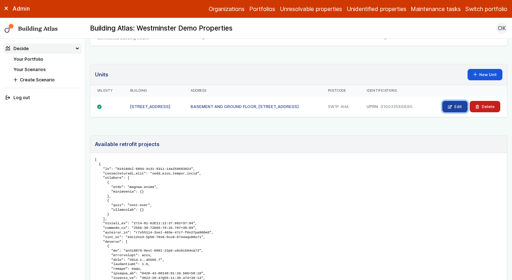
click at [455, 102] on link "Edit" at bounding box center [455, 106] width 25 height 11
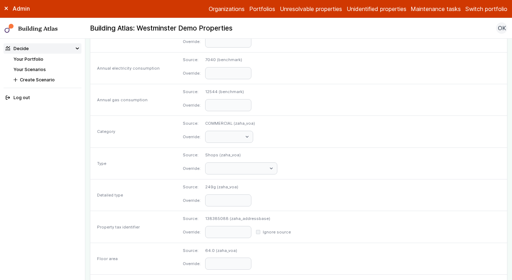
scroll to position [340, 0]
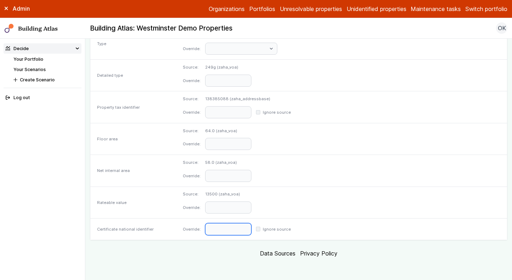
click at [252, 230] on input "text" at bounding box center [228, 230] width 46 height 12
paste input "**********"
type input "**********"
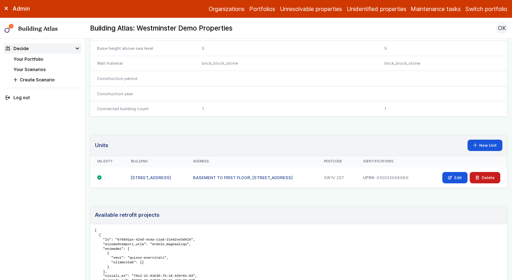
scroll to position [348, 0]
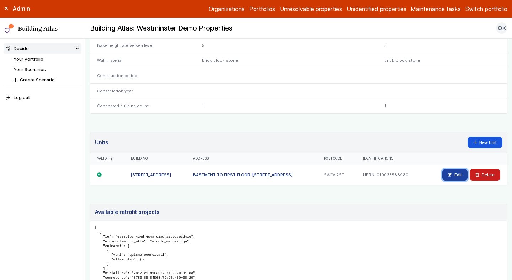
click at [444, 181] on link "Edit" at bounding box center [455, 174] width 25 height 11
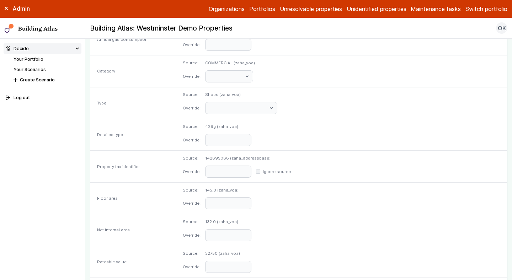
scroll to position [338, 0]
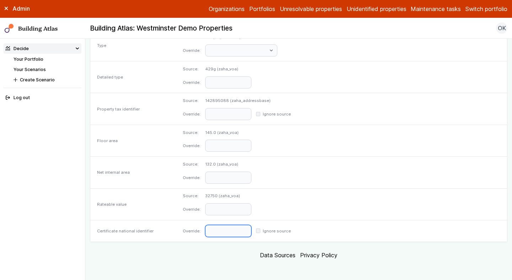
click at [252, 228] on input "text" at bounding box center [228, 231] width 46 height 12
paste input "**********"
type input "**********"
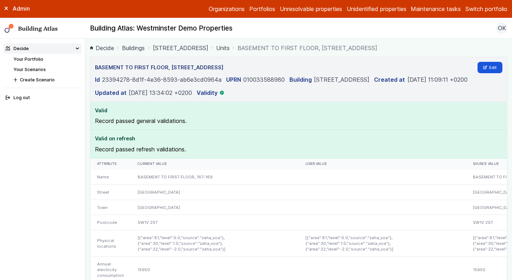
click at [193, 47] on link "167-169, VAUXHALL BRIDGE ROAD" at bounding box center [181, 48] width 56 height 9
click at [176, 48] on link "[STREET_ADDRESS]" at bounding box center [181, 48] width 56 height 9
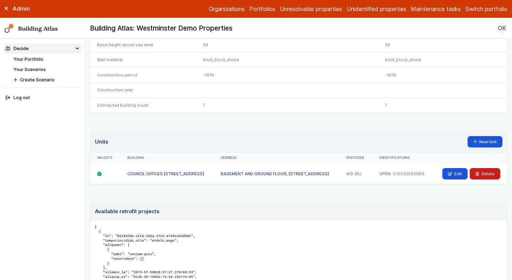
scroll to position [363, 0]
click at [455, 174] on link "Edit" at bounding box center [455, 173] width 25 height 11
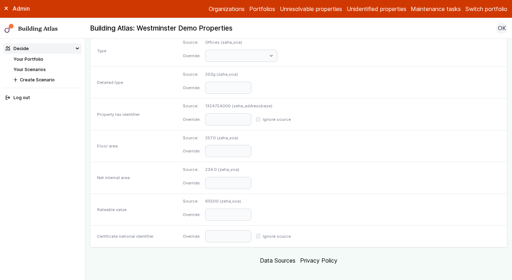
scroll to position [340, 0]
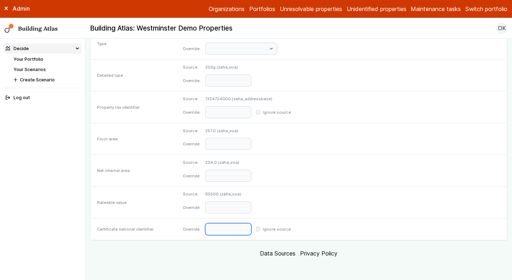
click at [252, 230] on input "text" at bounding box center [228, 230] width 46 height 12
paste input "**********"
type input "**********"
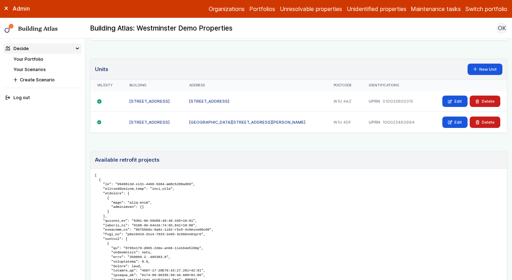
scroll to position [437, 0]
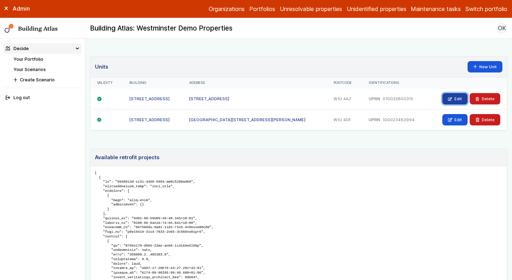
click at [454, 98] on link "Edit" at bounding box center [455, 98] width 25 height 11
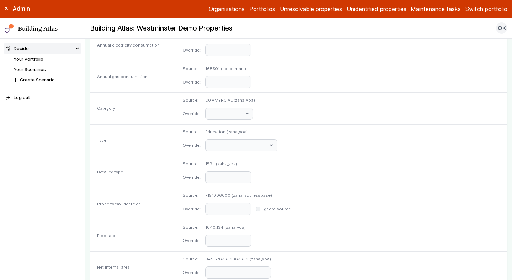
scroll to position [340, 0]
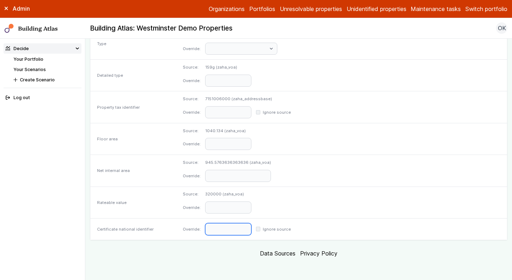
click at [252, 226] on input "text" at bounding box center [228, 230] width 46 height 12
paste input "**********"
type input "**********"
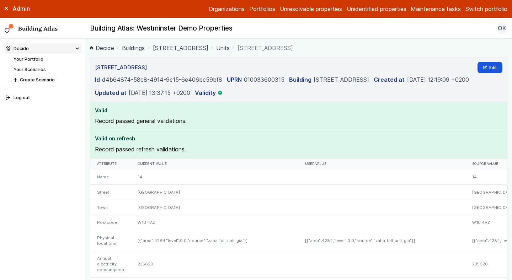
click at [173, 52] on ol "Decide Buildings 14, BLANDFORD STREET Units 14, BLANDFORD STREET" at bounding box center [299, 47] width 418 height 9
click at [175, 47] on link "14, BLANDFORD STREET" at bounding box center [181, 48] width 56 height 9
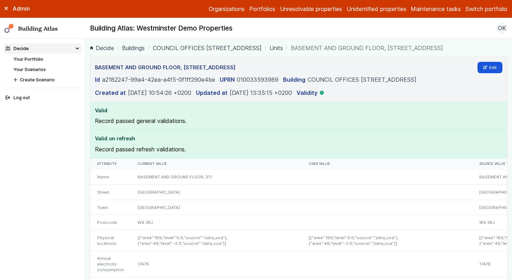
click at [228, 44] on link "COUNCIL OFFICES [STREET_ADDRESS]" at bounding box center [207, 48] width 109 height 9
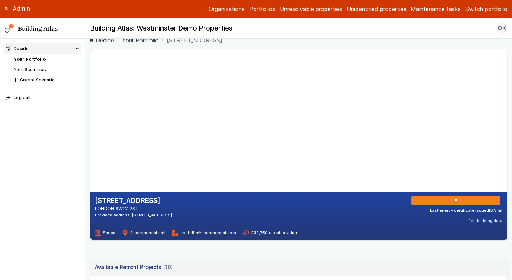
scroll to position [9, 0]
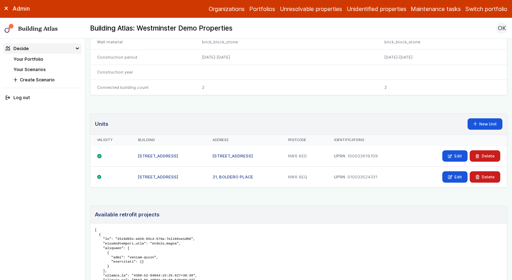
scroll to position [364, 0]
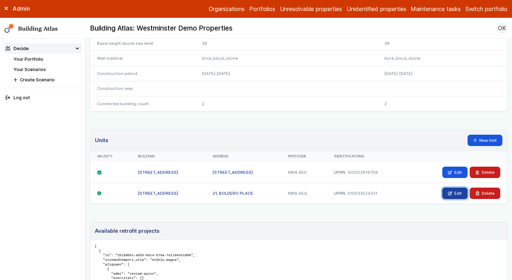
click at [450, 191] on icon at bounding box center [450, 193] width 4 height 4
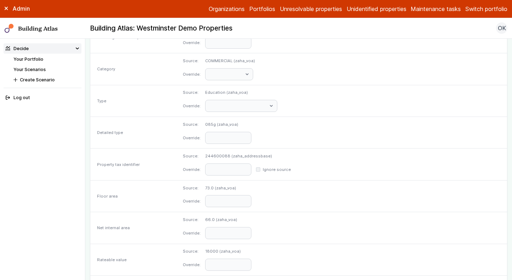
scroll to position [340, 0]
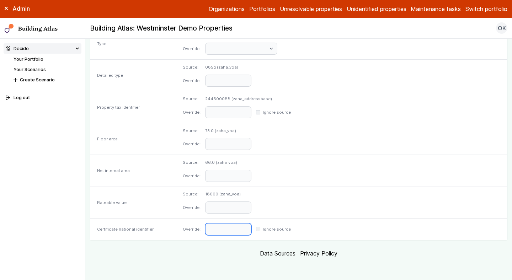
click at [252, 224] on input "text" at bounding box center [228, 230] width 46 height 12
paste input "**********"
type input "**********"
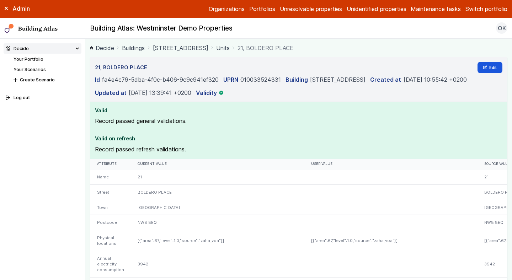
click at [141, 50] on link "Buildings" at bounding box center [133, 48] width 23 height 9
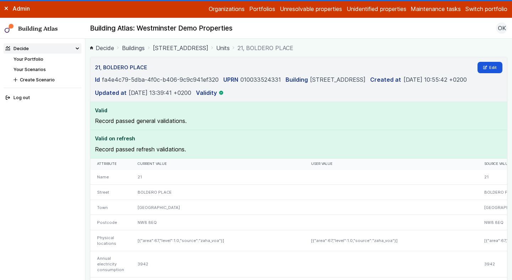
click at [169, 49] on link "10, CHURCH STREET" at bounding box center [181, 48] width 56 height 9
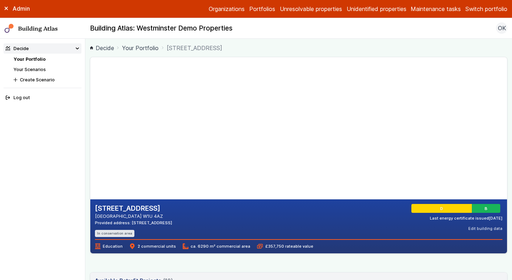
click at [293, 251] on div "14, BLANDFORD STREET LONDON W1U 4AZ Provided address: BLANDFORD STREET, W1U 4AZ…" at bounding box center [298, 227] width 417 height 54
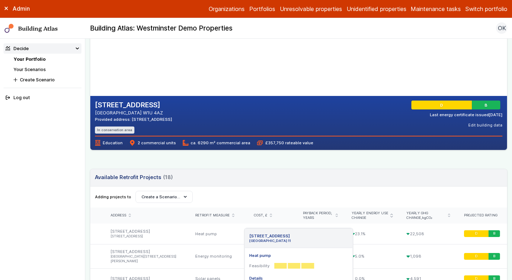
scroll to position [42, 0]
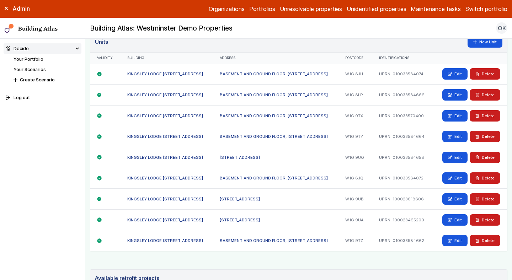
scroll to position [461, 0]
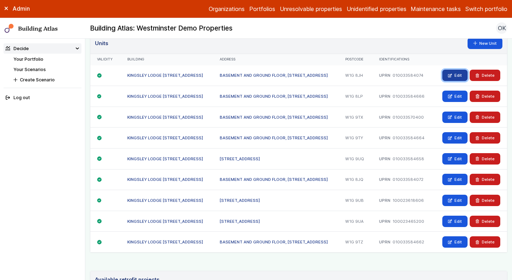
click at [452, 75] on icon at bounding box center [451, 75] width 4 height 3
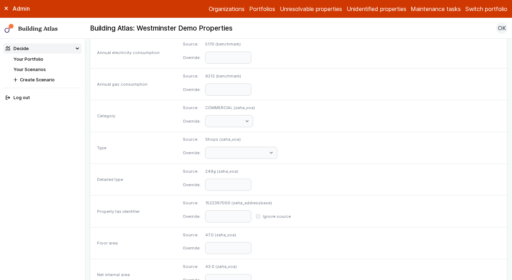
scroll to position [340, 0]
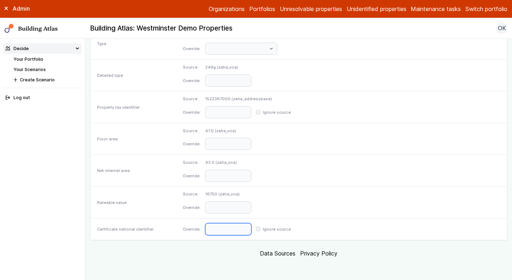
click at [252, 227] on input "text" at bounding box center [228, 230] width 46 height 12
paste input "**********"
type input "**********"
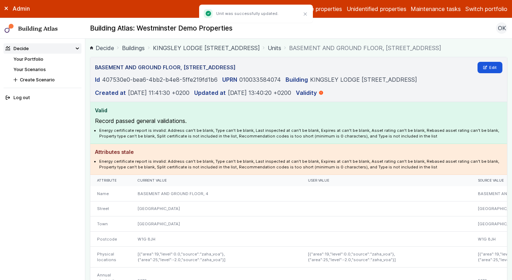
click at [282, 48] on link "Units" at bounding box center [275, 48] width 14 height 9
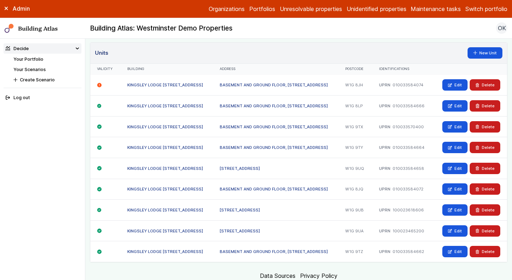
scroll to position [15, 0]
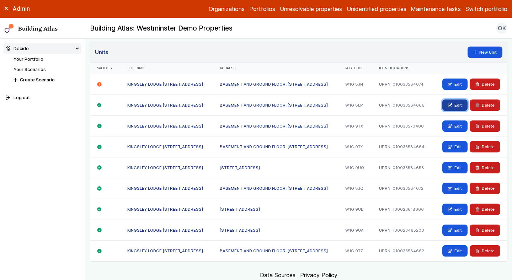
click at [450, 106] on icon at bounding box center [450, 105] width 4 height 4
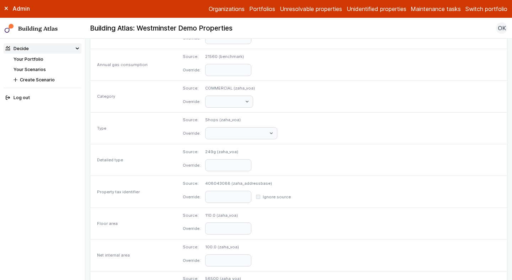
scroll to position [340, 0]
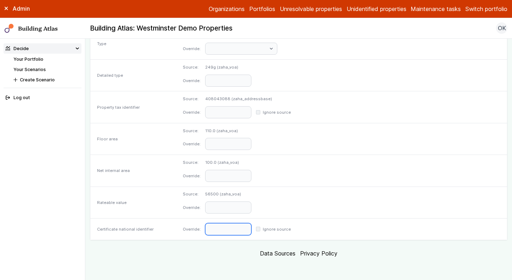
click at [252, 226] on input "text" at bounding box center [228, 230] width 46 height 12
paste input "**********"
type input "**********"
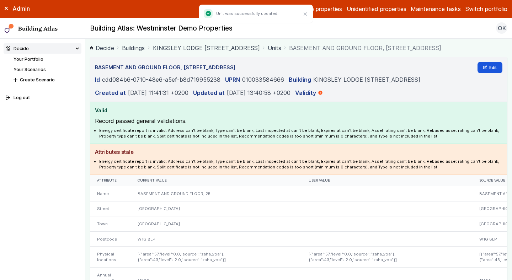
click at [282, 46] on link "Units" at bounding box center [275, 48] width 14 height 9
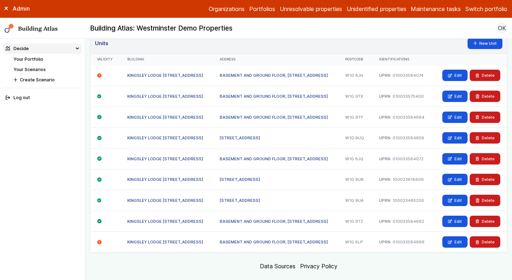
scroll to position [25, 0]
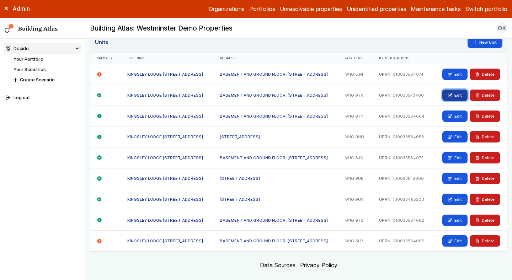
click at [452, 96] on icon at bounding box center [450, 95] width 4 height 4
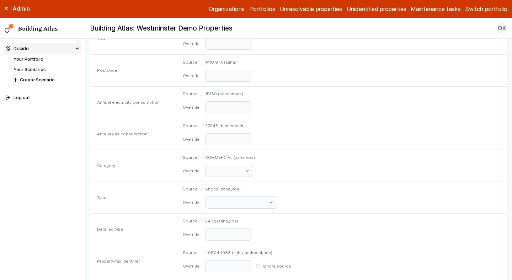
scroll to position [340, 0]
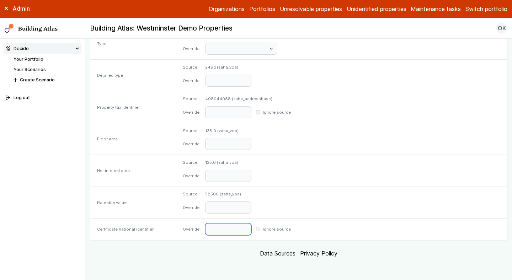
click at [252, 232] on input "text" at bounding box center [228, 230] width 46 height 12
paste input "**********"
type input "**********"
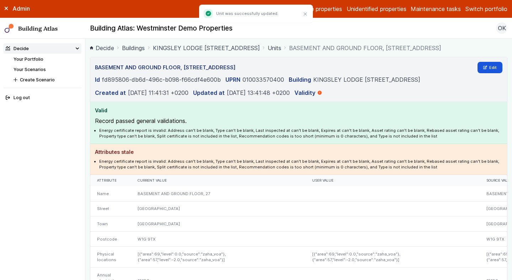
click at [282, 50] on link "Units" at bounding box center [275, 48] width 14 height 9
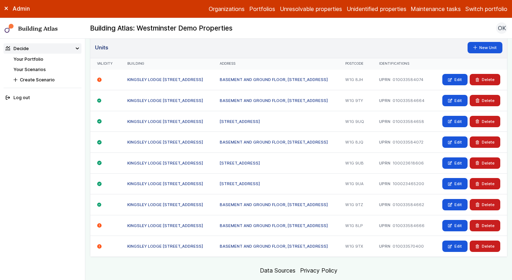
scroll to position [18, 0]
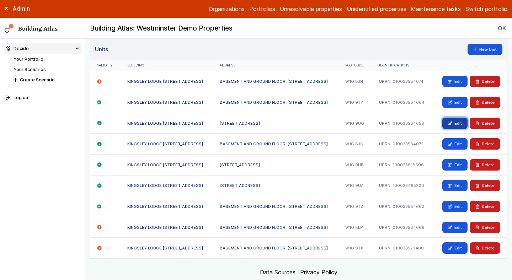
click at [447, 125] on link "Edit" at bounding box center [455, 123] width 25 height 11
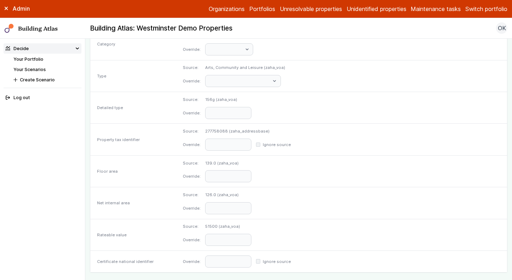
scroll to position [340, 0]
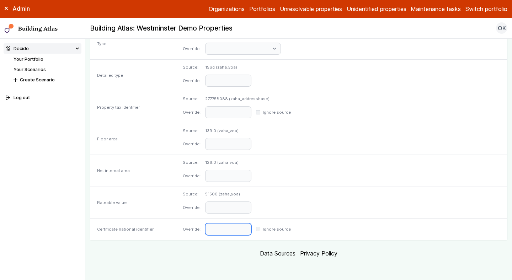
click at [252, 229] on input "text" at bounding box center [228, 230] width 46 height 12
paste input "**********"
type input "**********"
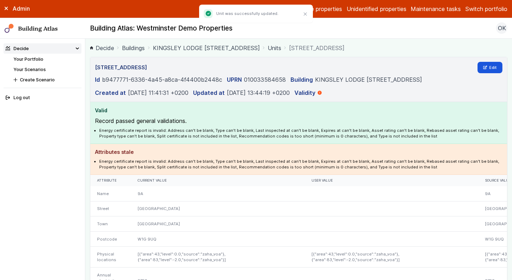
click at [282, 49] on link "Units" at bounding box center [275, 48] width 14 height 9
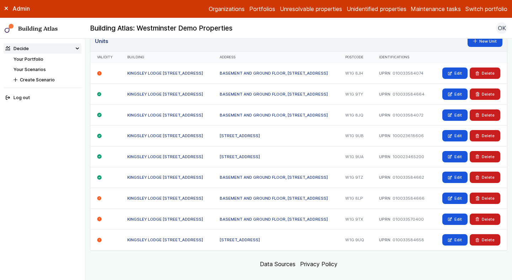
scroll to position [27, 0]
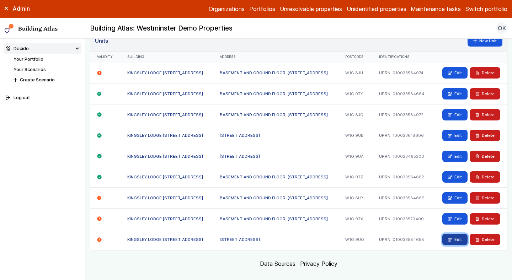
click at [452, 238] on icon at bounding box center [451, 239] width 4 height 3
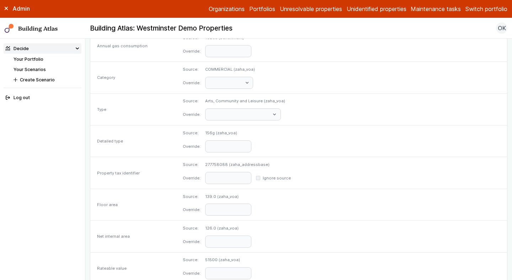
scroll to position [340, 0]
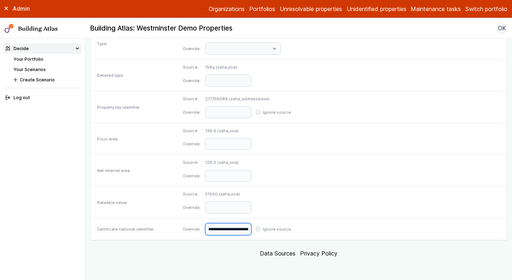
click at [252, 226] on input "**********" at bounding box center [228, 230] width 46 height 12
paste input "text"
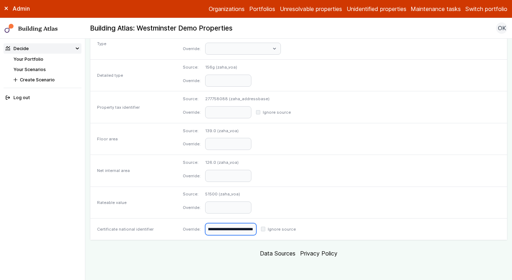
type input "**********"
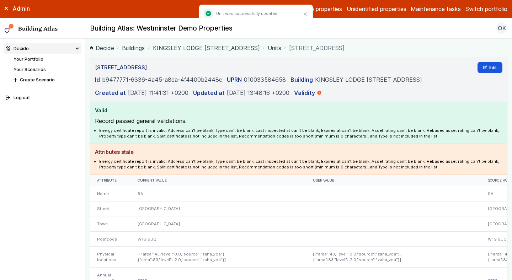
click at [282, 50] on link "Units" at bounding box center [275, 48] width 14 height 9
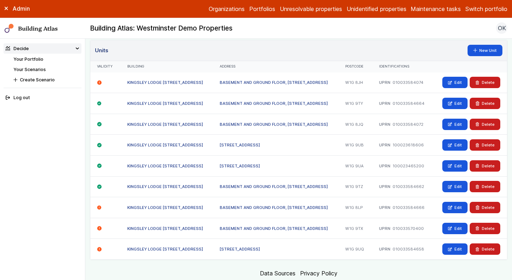
scroll to position [19, 0]
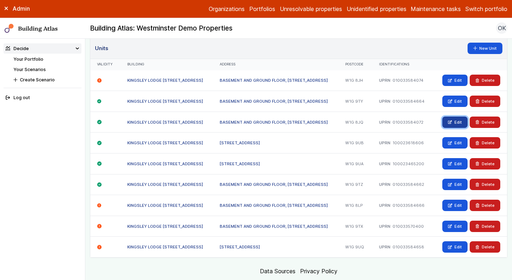
click at [452, 119] on link "Edit" at bounding box center [455, 122] width 25 height 11
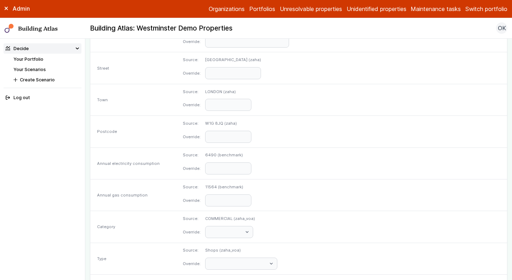
scroll to position [338, 0]
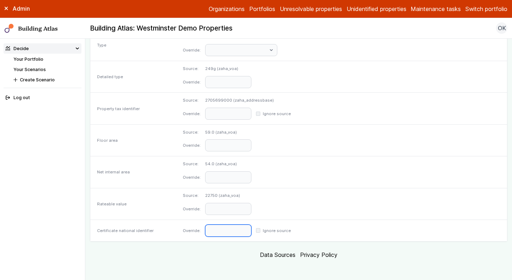
click at [252, 230] on input "text" at bounding box center [228, 231] width 46 height 12
paste input "**********"
type input "**********"
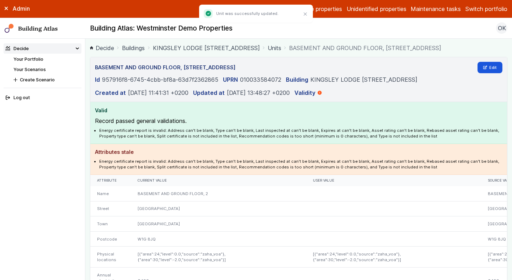
click at [282, 47] on link "Units" at bounding box center [275, 48] width 14 height 9
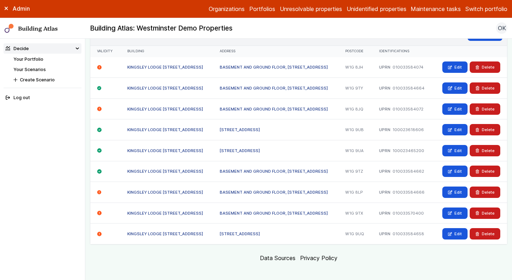
scroll to position [33, 0]
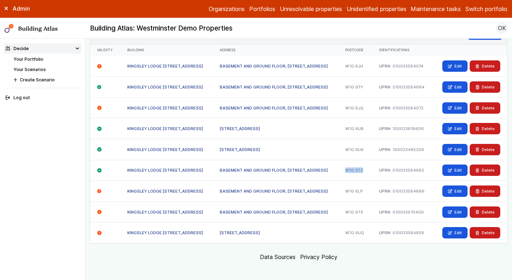
drag, startPoint x: 374, startPoint y: 168, endPoint x: 353, endPoint y: 169, distance: 21.0
click at [353, 169] on div "W1G 9TZ" at bounding box center [355, 170] width 33 height 21
copy div "W1G 9TZ"
click at [449, 172] on link "Edit" at bounding box center [455, 170] width 25 height 11
click at [449, 167] on link "Edit" at bounding box center [455, 170] width 25 height 11
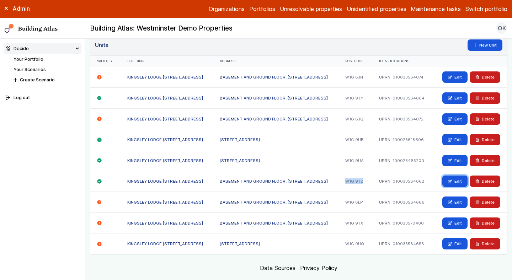
scroll to position [22, 0]
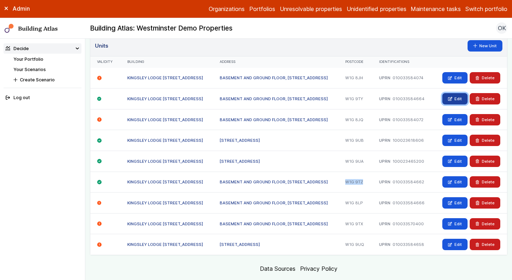
click at [450, 100] on icon at bounding box center [450, 99] width 4 height 4
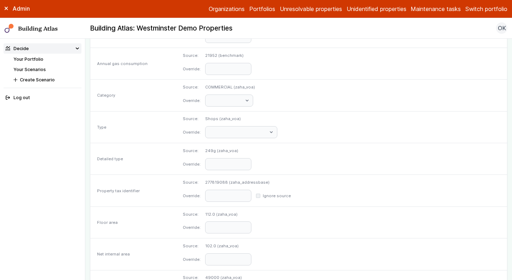
scroll to position [340, 0]
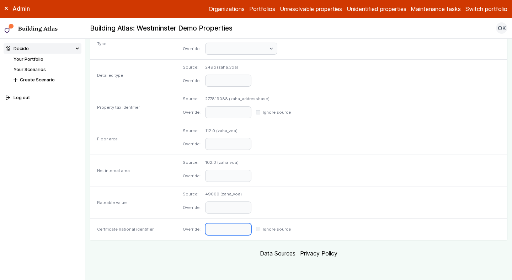
click at [252, 233] on input "text" at bounding box center [228, 230] width 46 height 12
paste input "**********"
type input "**********"
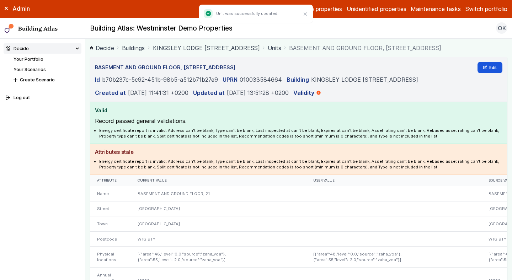
click at [282, 50] on link "Units" at bounding box center [275, 48] width 14 height 9
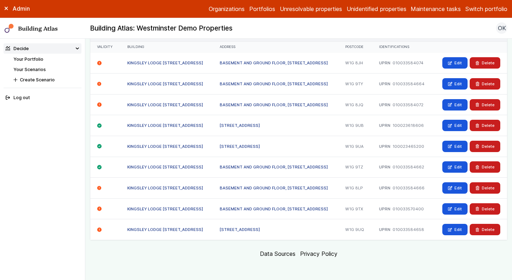
scroll to position [37, 0]
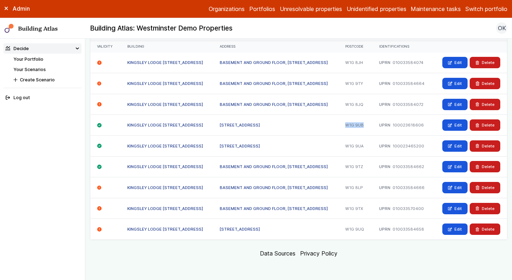
drag, startPoint x: 377, startPoint y: 123, endPoint x: 349, endPoint y: 123, distance: 28.1
click at [349, 123] on div "W1G 9UB" at bounding box center [355, 125] width 33 height 21
click at [240, 125] on link "15, NEW CAVENDISH STREET" at bounding box center [240, 125] width 40 height 5
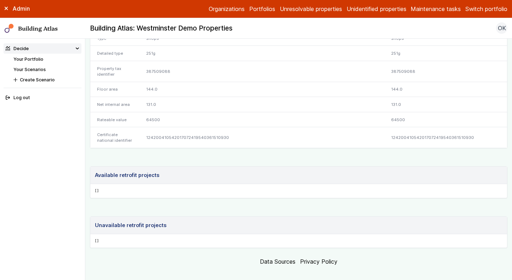
scroll to position [284, 0]
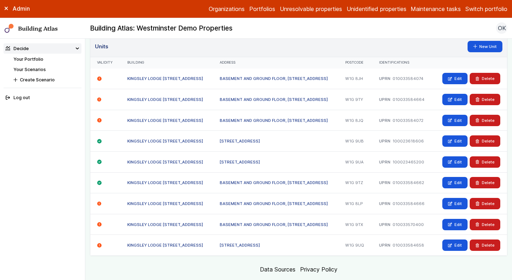
scroll to position [37, 0]
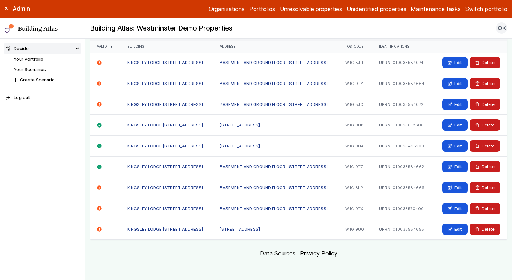
click at [260, 148] on link "17, NEW CAVENDISH STREET" at bounding box center [240, 146] width 40 height 5
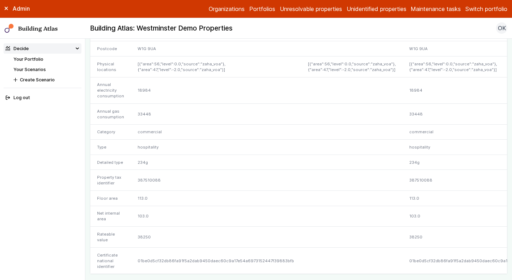
scroll to position [323, 0]
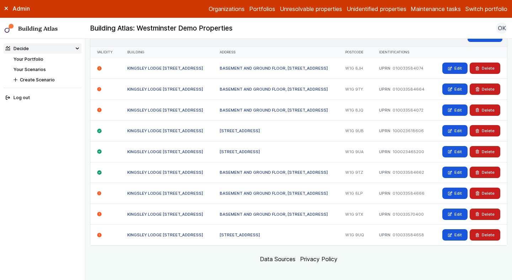
scroll to position [37, 0]
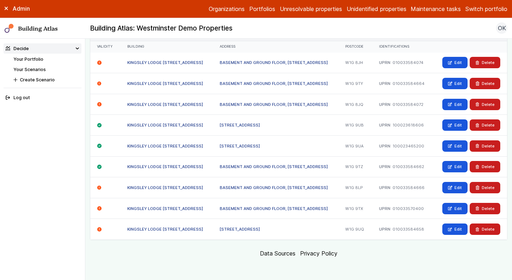
click at [275, 164] on link "BASEMENT AND GROUND FLOOR, 19, NEW CAVENDISH STREET" at bounding box center [274, 166] width 108 height 5
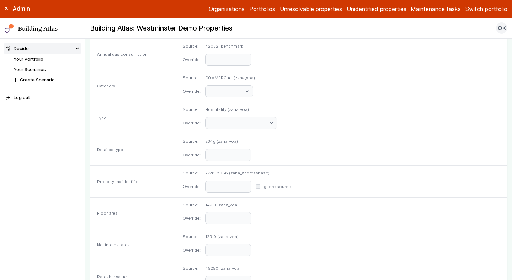
scroll to position [350, 0]
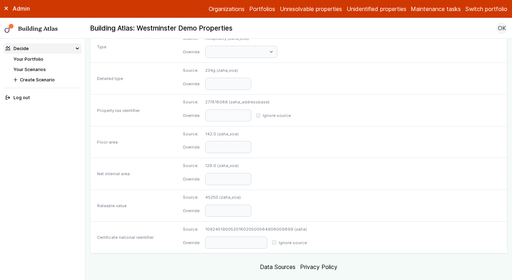
scroll to position [350, 0]
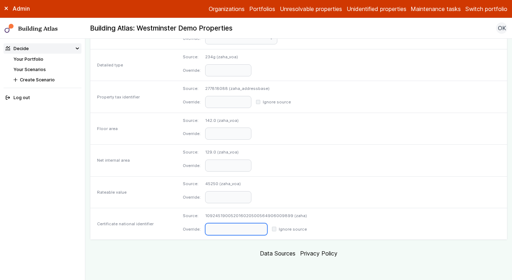
click at [268, 235] on input "text" at bounding box center [236, 230] width 62 height 12
paste input "**********"
type input "**********"
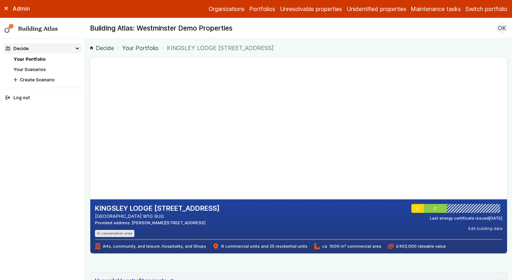
click at [396, 262] on div "KINGSLEY LODGE [STREET_ADDRESS] [GEOGRAPHIC_DATA] W1G 9UG Provided address: [PE…" at bounding box center [299, 270] width 418 height 427
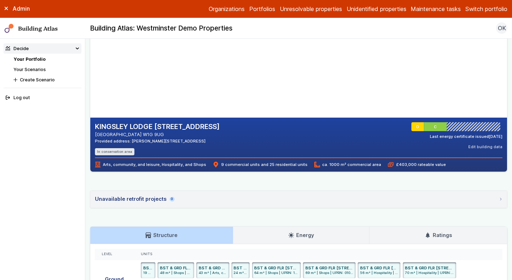
scroll to position [244, 0]
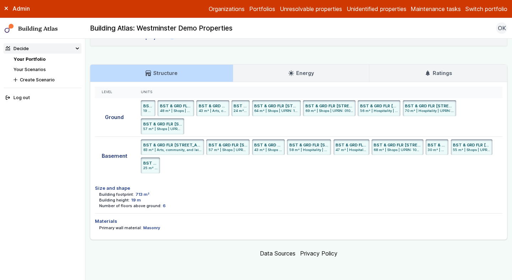
click at [438, 77] on link "Ratings" at bounding box center [439, 73] width 138 height 17
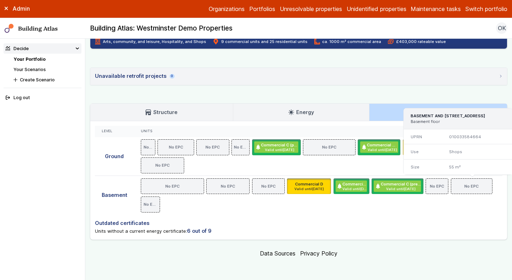
drag, startPoint x: 491, startPoint y: 115, endPoint x: 472, endPoint y: 115, distance: 18.5
click at [472, 115] on h3 "BASEMENT AND GROUND FLOOR, 21, NEW CAVENDISH STREET, LONDON, W1G 9TY" at bounding box center [458, 116] width 95 height 6
copy h3 "W1G 9TY"
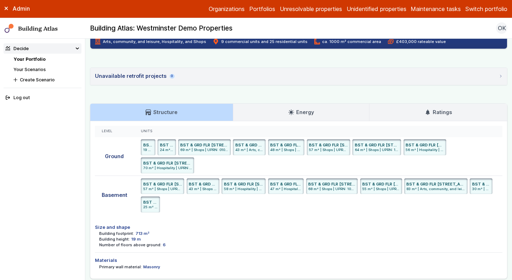
scroll to position [0, 0]
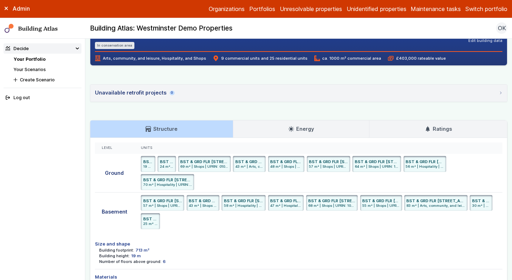
scroll to position [184, 0]
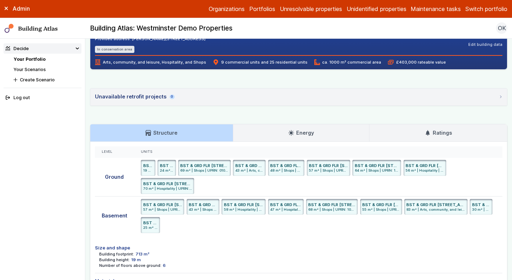
click at [428, 133] on icon at bounding box center [428, 132] width 4 height 5
click at [435, 137] on link "Ratings" at bounding box center [439, 133] width 138 height 17
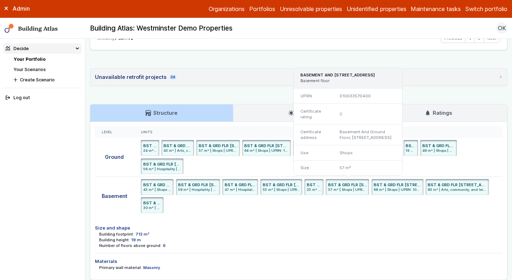
scroll to position [1785, 0]
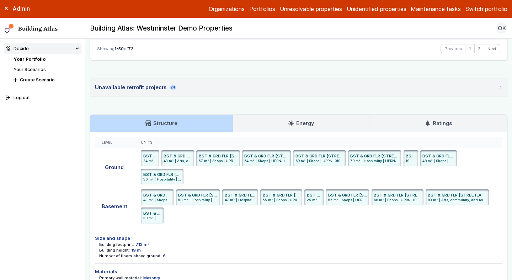
click at [446, 122] on h3 "Ratings" at bounding box center [438, 124] width 27 height 8
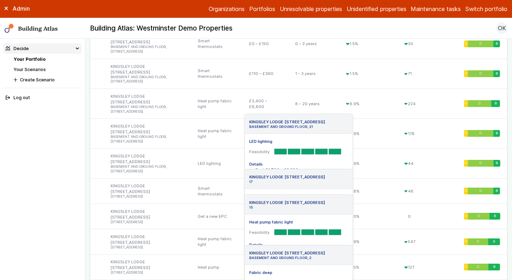
scroll to position [546, 0]
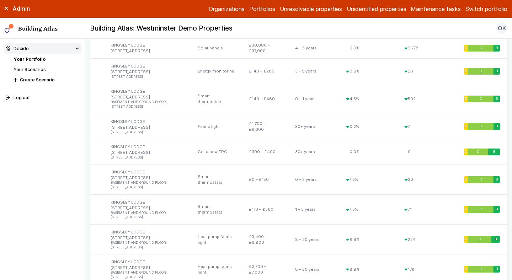
click at [37, 67] on link "Your Scenarios" at bounding box center [30, 69] width 32 height 5
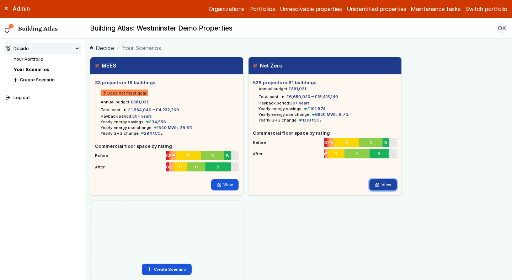
click at [374, 183] on link "View" at bounding box center [383, 184] width 27 height 11
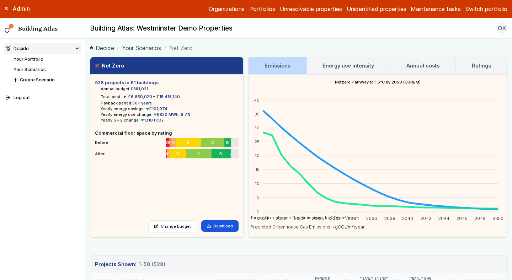
click at [343, 67] on h3 "Energy use intensity" at bounding box center [349, 66] width 52 height 8
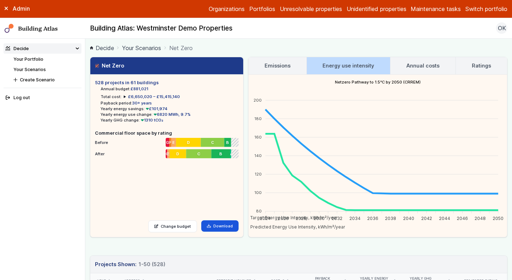
click at [410, 66] on h3 "Annual costs" at bounding box center [423, 66] width 33 height 8
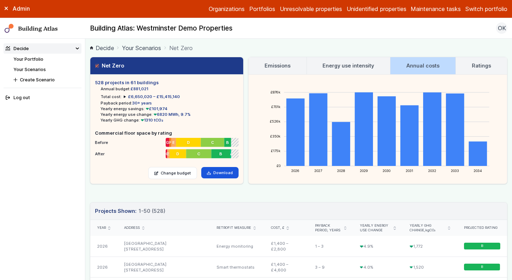
click at [459, 67] on link "Ratings" at bounding box center [481, 65] width 51 height 17
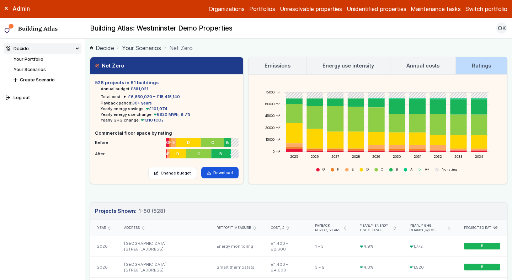
click at [348, 68] on h3 "Energy use intensity" at bounding box center [349, 66] width 52 height 8
click at [284, 63] on h3 "Emissions" at bounding box center [278, 66] width 26 height 8
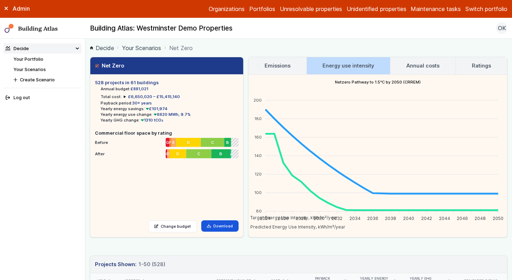
click at [284, 63] on h3 "Emissions" at bounding box center [278, 66] width 26 height 8
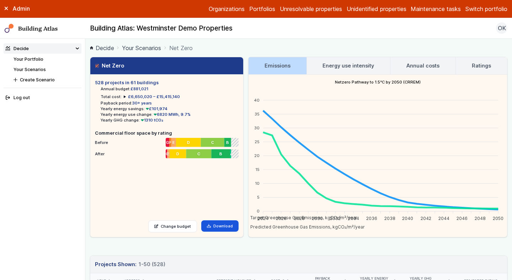
click at [142, 49] on link "Your Scenarios" at bounding box center [141, 48] width 39 height 9
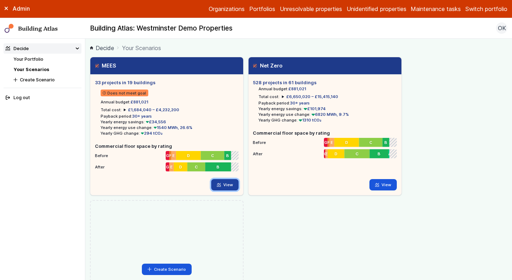
click at [221, 186] on icon at bounding box center [219, 185] width 4 height 4
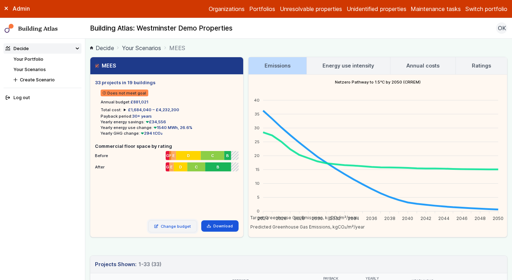
click at [178, 227] on link "Change budget" at bounding box center [172, 227] width 49 height 12
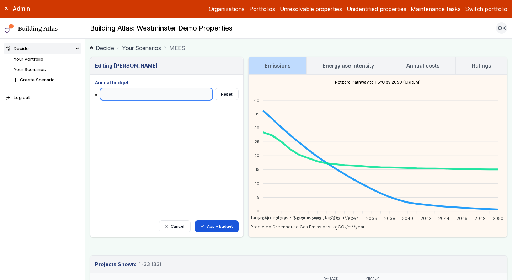
click at [153, 93] on input "Annual budget" at bounding box center [156, 94] width 113 height 12
type input "*******"
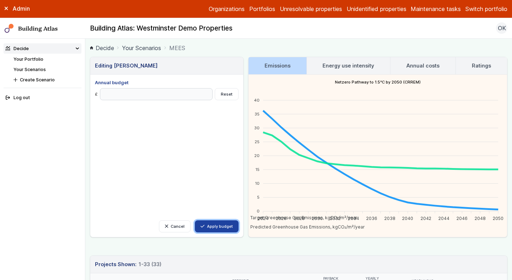
click at [220, 228] on button "Apply budget" at bounding box center [217, 227] width 44 height 12
click at [486, 64] on h3 "Ratings" at bounding box center [481, 66] width 19 height 8
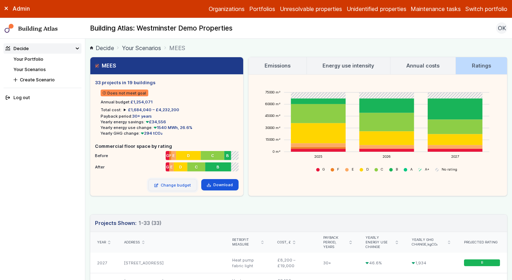
click at [170, 186] on link "Change budget" at bounding box center [172, 185] width 49 height 12
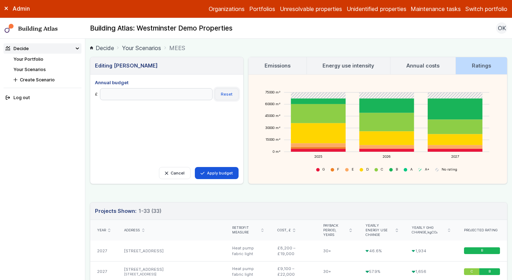
click at [231, 91] on button "Reset" at bounding box center [227, 94] width 24 height 12
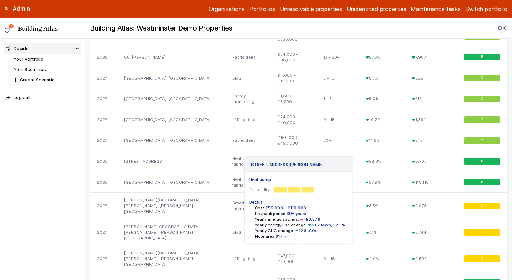
scroll to position [333, 0]
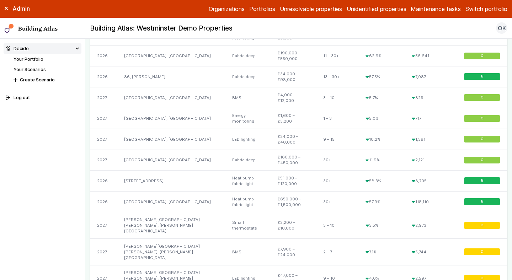
click at [35, 57] on link "Your Portfolio" at bounding box center [29, 59] width 30 height 5
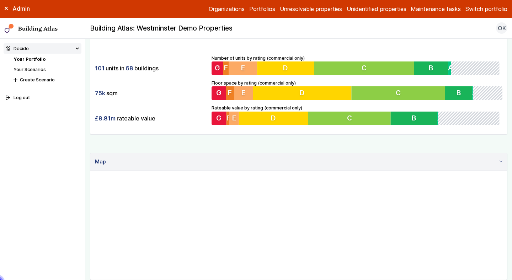
scroll to position [153, 0]
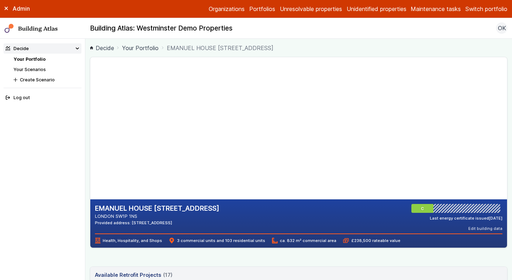
drag, startPoint x: 144, startPoint y: 218, endPoint x: 116, endPoint y: 218, distance: 28.1
click at [116, 218] on address "LONDON SW1P 1NS" at bounding box center [157, 216] width 125 height 7
copy address "SW1P 1NS"
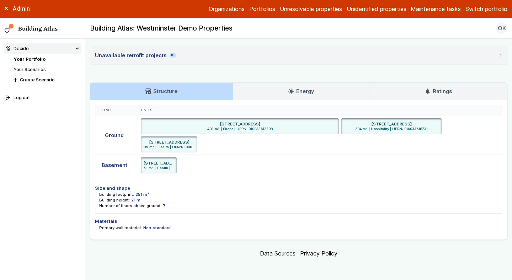
scroll to position [737, 0]
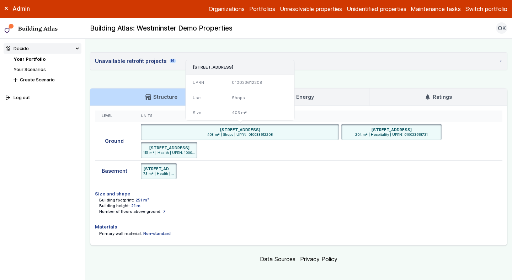
drag, startPoint x: 295, startPoint y: 128, endPoint x: 269, endPoint y: 129, distance: 25.7
click at [269, 129] on div "GRD FLR 14, ROCHESTER ROW, LONDON SW1P 1NS" at bounding box center [240, 130] width 194 height 6
copy h6 "SW1P 1NS"
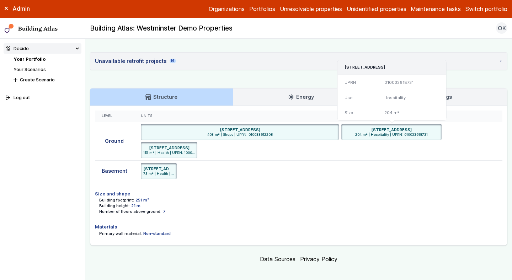
drag, startPoint x: 434, startPoint y: 128, endPoint x: 413, endPoint y: 127, distance: 21.0
click at [413, 127] on div "10, ROCHESTER ROW, LONDON SW1P 1BS" at bounding box center [392, 130] width 96 height 6
copy h6 "SW1P 1BS"
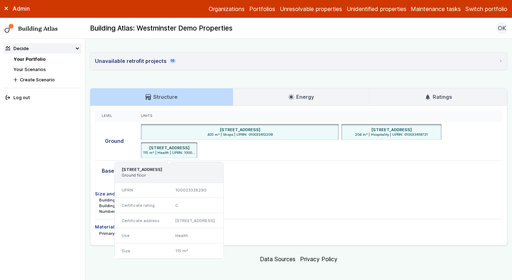
drag, startPoint x: 207, startPoint y: 170, endPoint x: 185, endPoint y: 170, distance: 22.1
click at [185, 170] on h3 "20, ROCHESTER ROW, LONDON, SW1P 1BT" at bounding box center [169, 170] width 95 height 6
copy h3 "SW1P 1BT"
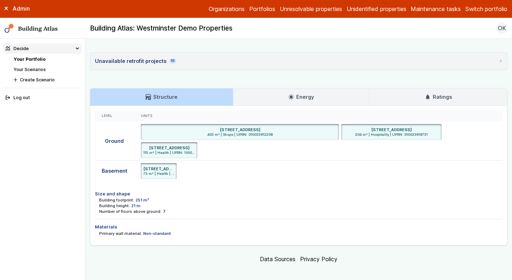
click at [435, 93] on h3 "Ratings" at bounding box center [438, 97] width 27 height 8
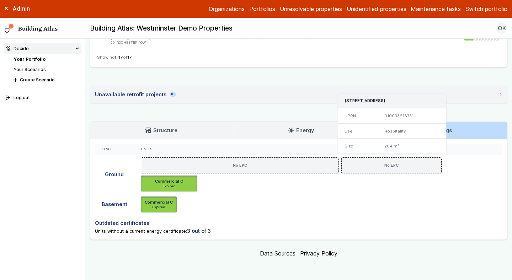
click at [373, 164] on div "No EPC" at bounding box center [391, 166] width 95 height 6
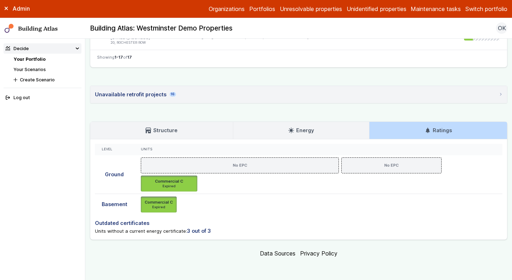
click at [175, 122] on link "Structure" at bounding box center [161, 130] width 143 height 17
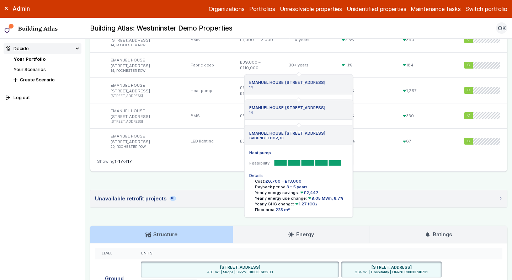
scroll to position [581, 0]
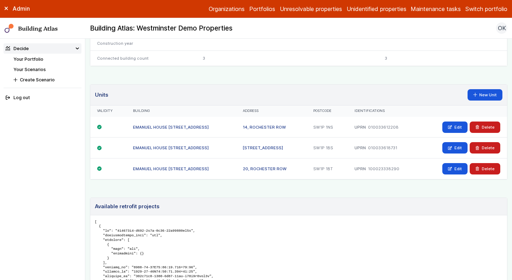
scroll to position [401, 0]
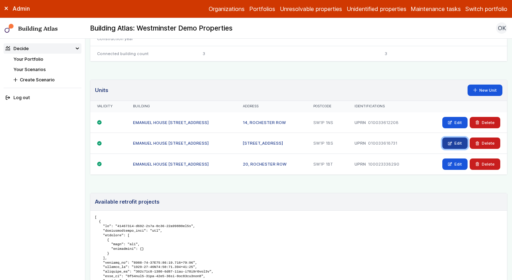
click at [452, 146] on icon at bounding box center [450, 144] width 4 height 4
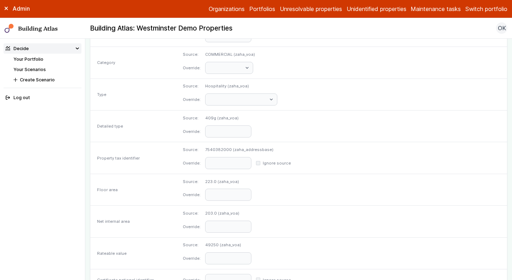
scroll to position [340, 0]
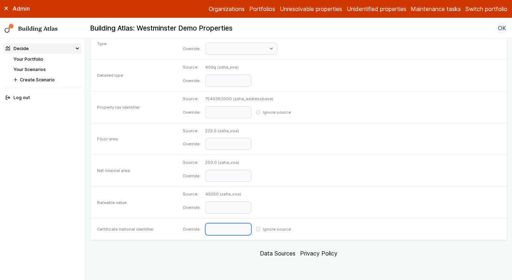
click at [252, 232] on input "text" at bounding box center [228, 230] width 46 height 12
paste input "**********"
type input "**********"
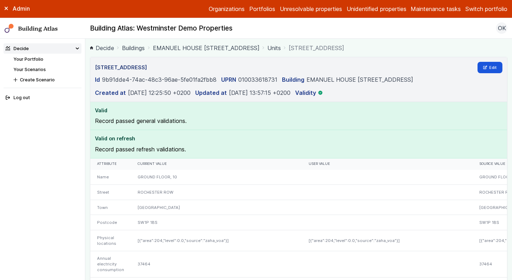
click at [187, 47] on link "EMANUEL HOUSE [STREET_ADDRESS]" at bounding box center [206, 48] width 107 height 9
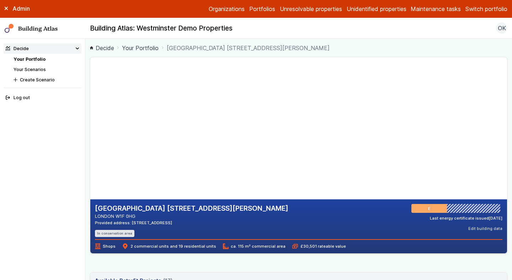
drag, startPoint x: 148, startPoint y: 214, endPoint x: 115, endPoint y: 215, distance: 33.1
click at [115, 215] on address "LONDON W1F 0HG" at bounding box center [192, 216] width 194 height 7
copy address "W1F 0HG"
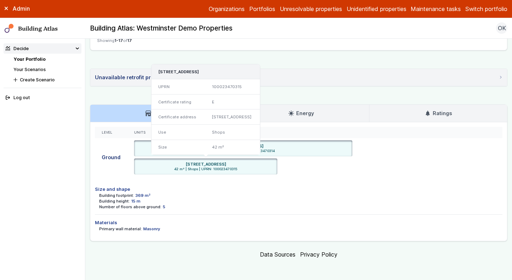
scroll to position [723, 0]
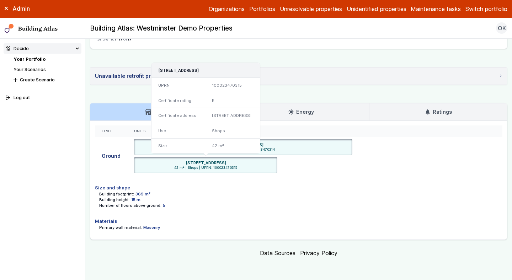
click at [257, 161] on div "[STREET_ADDRESS]" at bounding box center [206, 163] width 139 height 6
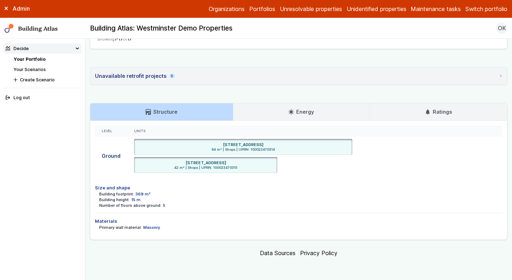
click at [415, 111] on link "Ratings" at bounding box center [439, 112] width 138 height 17
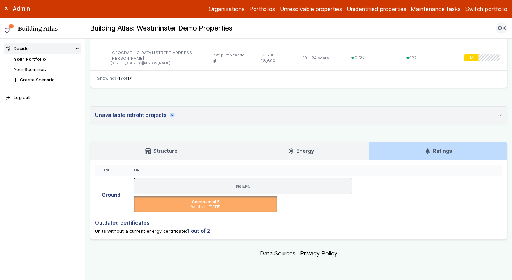
scroll to position [684, 0]
click at [199, 153] on link "Structure" at bounding box center [161, 151] width 143 height 17
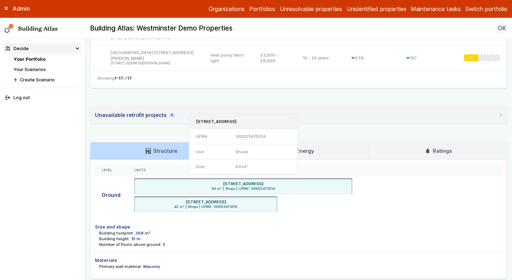
drag, startPoint x: 296, startPoint y: 183, endPoint x: 272, endPoint y: 183, distance: 24.2
click at [272, 183] on div "[STREET_ADDRESS]" at bounding box center [244, 184] width 214 height 6
copy h6 "W1F 0HF"
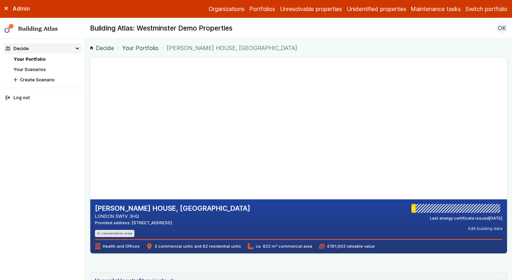
drag, startPoint x: 189, startPoint y: 222, endPoint x: 164, endPoint y: 221, distance: 25.3
click at [164, 221] on div "Provided address: [STREET_ADDRESS]" at bounding box center [173, 223] width 156 height 6
copy div "SW1V 3HQ"
click at [277, 267] on div "NASH HOUSE, LUPUS STREET LONDON SW1V 3HQ Provided address: LUPUS STREET, SW1V 3…" at bounding box center [299, 272] width 418 height 430
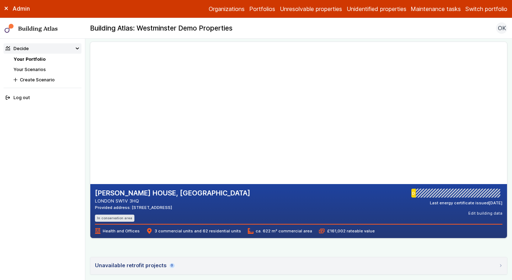
scroll to position [19, 0]
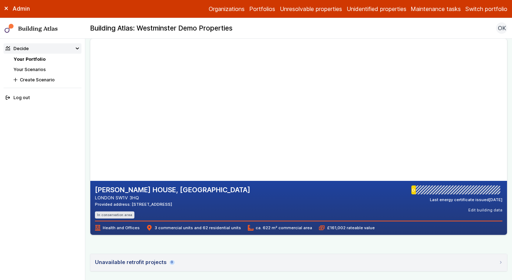
drag, startPoint x: 187, startPoint y: 204, endPoint x: 163, endPoint y: 204, distance: 24.2
click at [163, 204] on div "Provided address: LUPUS STREET, SW1V 3HQ" at bounding box center [173, 205] width 156 height 6
copy div "SW1V 3HQ"
click at [270, 206] on div "NASH HOUSE, LUPUS STREET LONDON SW1V 3HQ Provided address: LUPUS STREET, SW1V 3…" at bounding box center [299, 202] width 408 height 33
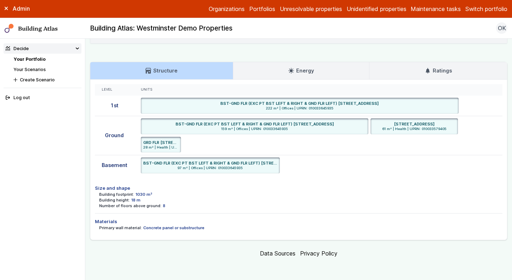
scroll to position [243, 0]
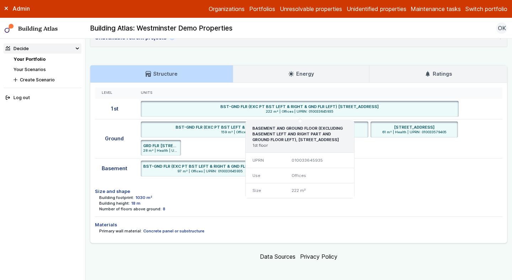
drag, startPoint x: 399, startPoint y: 106, endPoint x: 377, endPoint y: 104, distance: 21.8
click at [377, 104] on div "BST-GND FLR (EXC PT BST LEFT & RIGHT & GND FLR LEFT) 137, LUPUS STREET, LONDON …" at bounding box center [300, 107] width 314 height 6
copy h6 "SW1V 3BE"
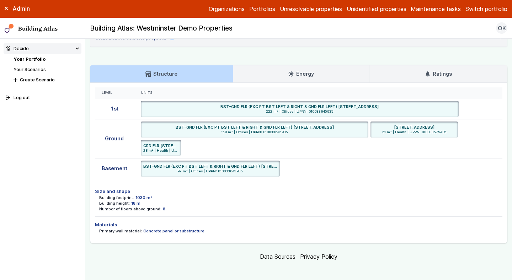
click at [36, 62] on link "Your Portfolio" at bounding box center [30, 59] width 32 height 5
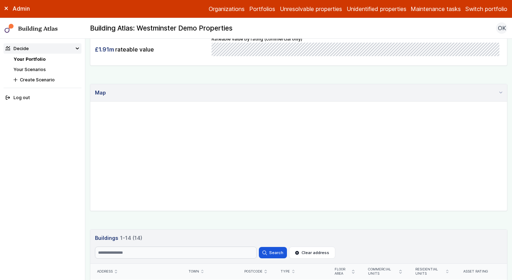
scroll to position [234, 0]
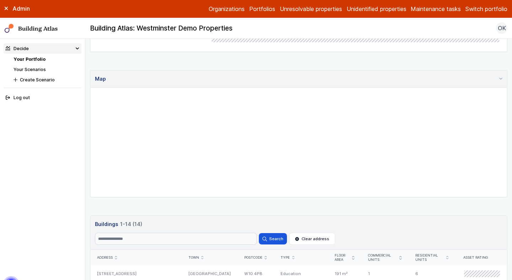
click at [189, 67] on div "Show buildings or units Simple search Reset filters Floor area, m² to Update Nu…" at bounding box center [299, 179] width 418 height 712
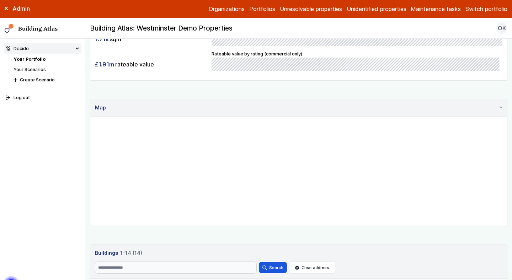
scroll to position [226, 0]
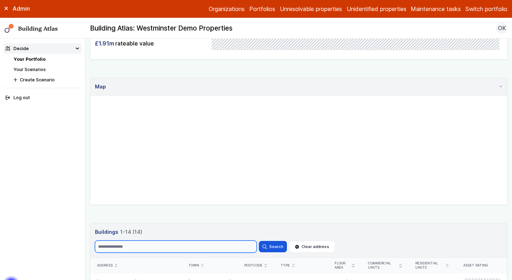
click at [132, 248] on input "Search" at bounding box center [176, 247] width 162 height 12
type input "*****"
click at [259, 241] on button "Search" at bounding box center [273, 246] width 28 height 11
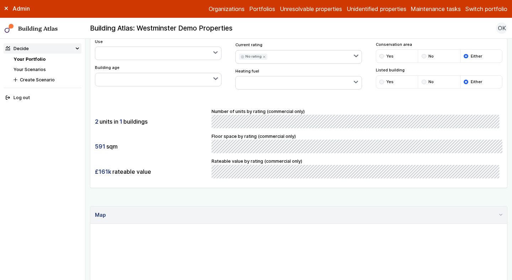
scroll to position [81, 0]
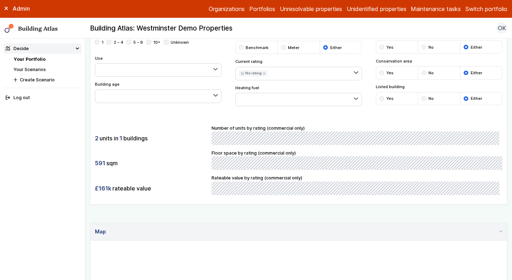
click at [264, 74] on icon "submit" at bounding box center [264, 73] width 3 height 3
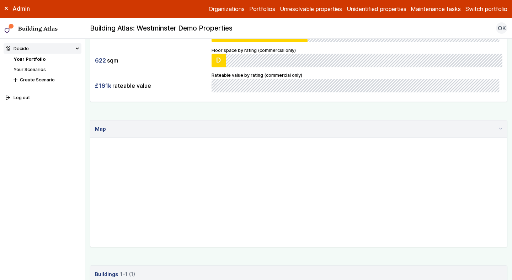
scroll to position [170, 0]
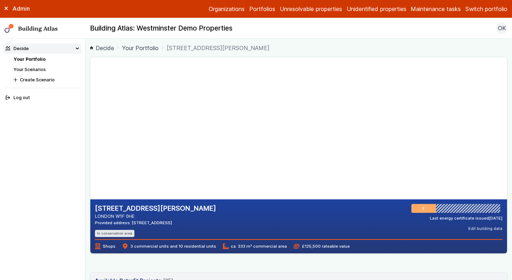
drag, startPoint x: 183, startPoint y: 223, endPoint x: 165, endPoint y: 223, distance: 18.2
click at [165, 223] on div "[STREET_ADDRESS][PERSON_NAME] [GEOGRAPHIC_DATA] W1F 0HE Provided address: [STRE…" at bounding box center [299, 220] width 408 height 33
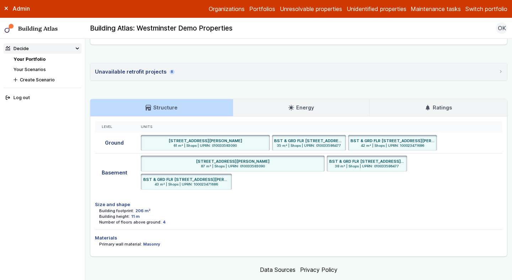
scroll to position [850, 0]
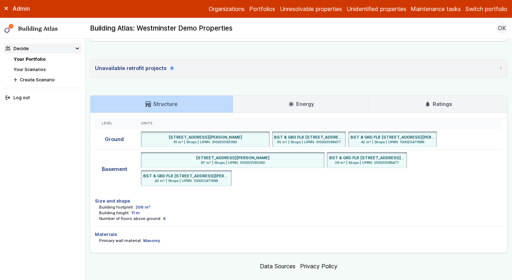
click at [441, 100] on h3 "Ratings" at bounding box center [438, 104] width 27 height 8
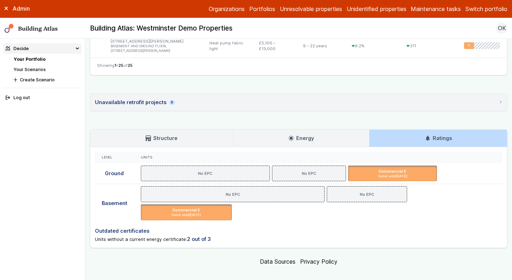
click at [170, 138] on link "Structure" at bounding box center [161, 138] width 143 height 17
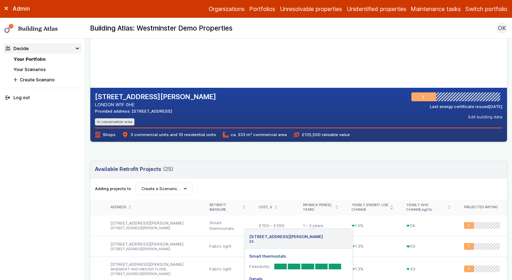
scroll to position [0, 0]
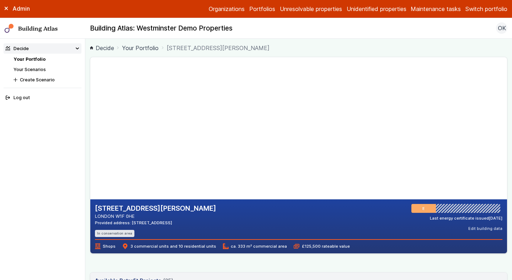
copy div "W1F 0HE"
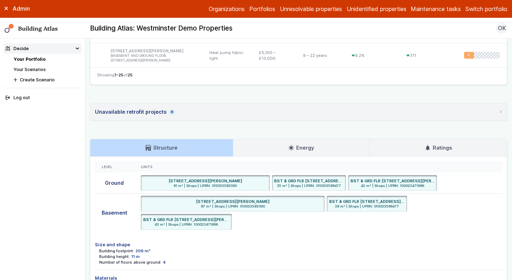
scroll to position [855, 0]
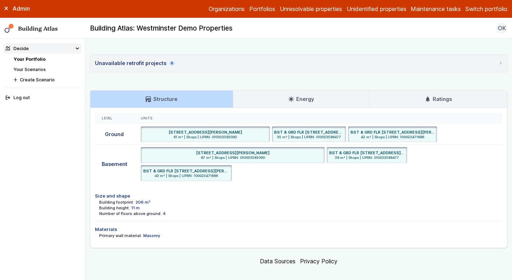
click at [432, 95] on h3 "Ratings" at bounding box center [438, 99] width 27 height 8
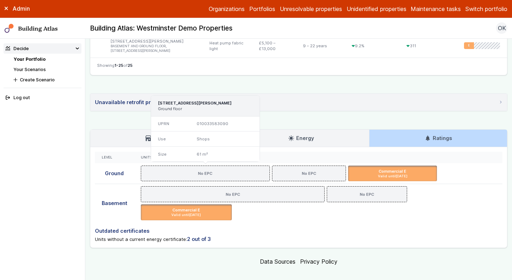
drag, startPoint x: 238, startPoint y: 95, endPoint x: 216, endPoint y: 95, distance: 21.7
click at [216, 100] on h3 "24, PETER STREET, LONDON, W1F 0AH" at bounding box center [205, 103] width 95 height 6
copy h3 "W1F 0AH"
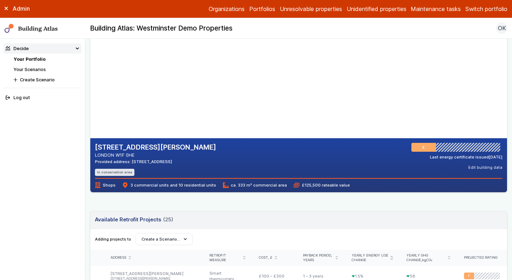
scroll to position [57, 0]
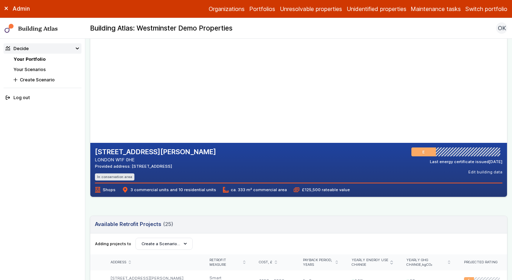
drag, startPoint x: 185, startPoint y: 164, endPoint x: 164, endPoint y: 164, distance: 21.0
click at [164, 164] on div "4, GREEN'S COURT LONDON W1F 0HE Provided address: GREEN'S COURT, W1F 0HE In con…" at bounding box center [299, 164] width 408 height 33
copy div "W1F 0HE"
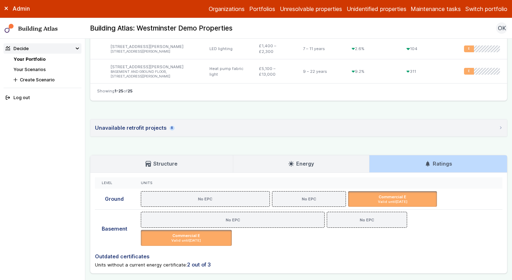
scroll to position [816, 0]
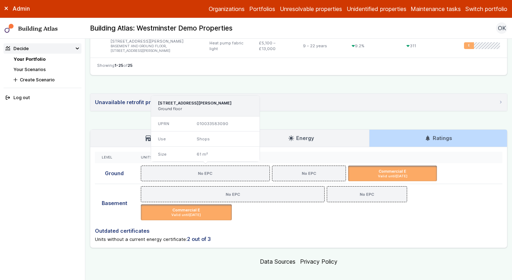
drag, startPoint x: 237, startPoint y: 95, endPoint x: 215, endPoint y: 94, distance: 21.4
click at [215, 100] on h3 "24, PETER STREET, LONDON, W1F 0AH" at bounding box center [205, 103] width 95 height 6
copy h3 "W1F 0AH"
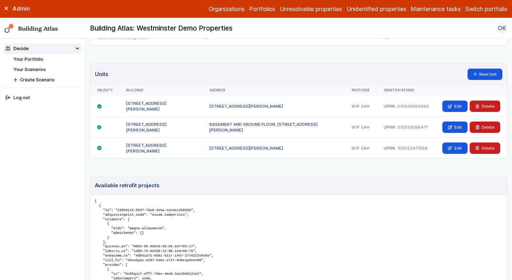
scroll to position [429, 0]
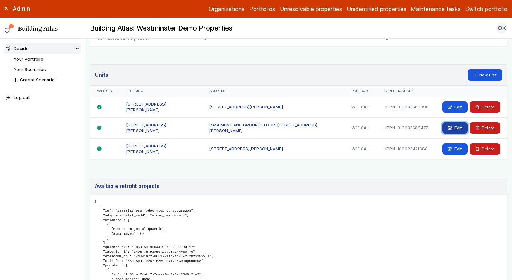
click at [451, 127] on icon at bounding box center [450, 128] width 4 height 4
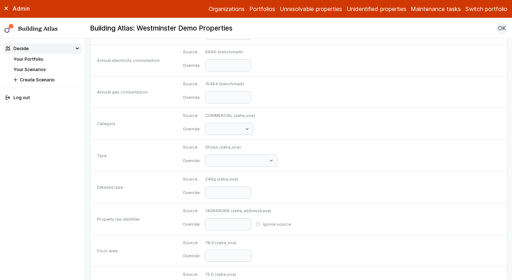
scroll to position [340, 0]
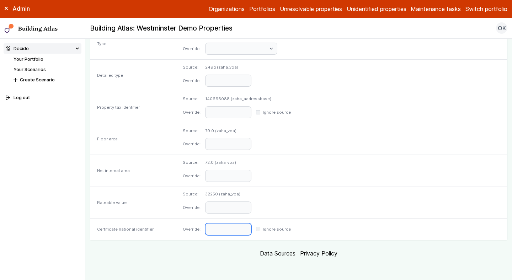
click at [252, 230] on input "text" at bounding box center [228, 230] width 46 height 12
paste input "**********"
type input "**********"
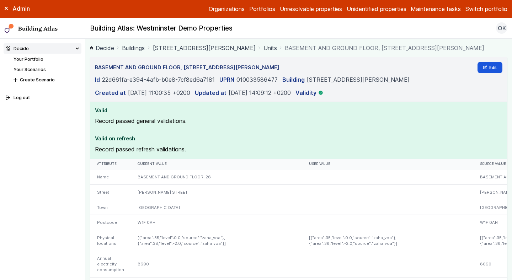
click at [188, 47] on link "4, GREEN'S COURT" at bounding box center [204, 48] width 103 height 9
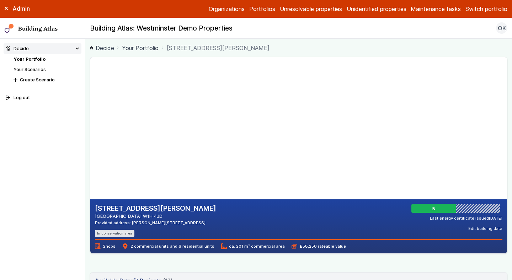
click at [283, 229] on div "52A, CRAWFORD STREET LONDON W1H 4JD Provided address: CRAWFORD STREET, W1H 4JD …" at bounding box center [299, 220] width 408 height 33
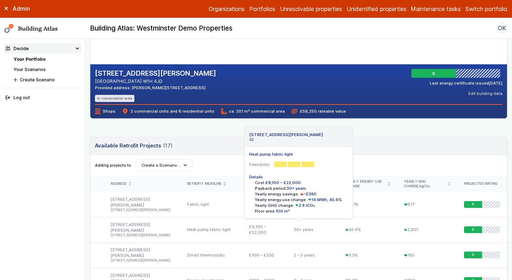
scroll to position [126, 0]
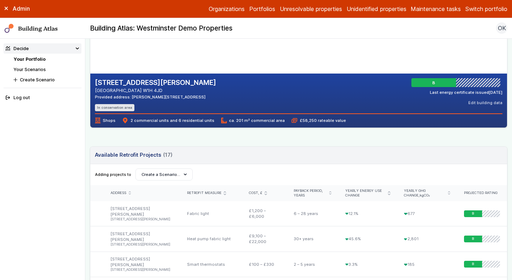
drag, startPoint x: 135, startPoint y: 91, endPoint x: 117, endPoint y: 90, distance: 17.8
click at [117, 90] on address "LONDON W1H 4JD" at bounding box center [155, 90] width 121 height 7
copy address "W1H 4JD"
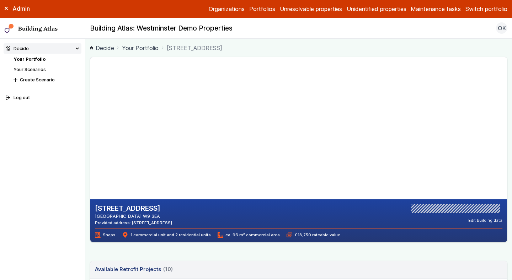
drag, startPoint x: 139, startPoint y: 215, endPoint x: 116, endPoint y: 215, distance: 22.8
click at [116, 215] on address "[GEOGRAPHIC_DATA] W9 3EA" at bounding box center [133, 216] width 77 height 7
copy address "W9 3EA"
drag, startPoint x: 136, startPoint y: 219, endPoint x: 116, endPoint y: 218, distance: 20.3
click at [116, 218] on address "LONDON W10 4PB" at bounding box center [133, 216] width 77 height 7
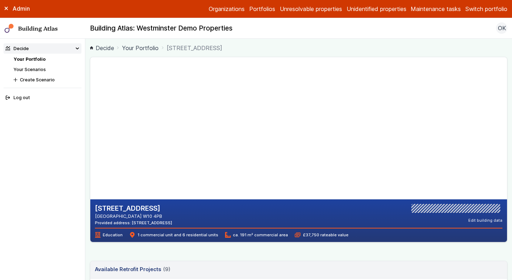
copy address "W10 4PB"
click at [134, 211] on h2 "20B, LANCEFIELD STREET" at bounding box center [133, 208] width 77 height 9
copy h2 "LANCEFIELD"
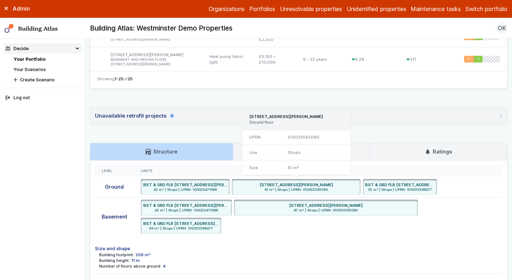
scroll to position [813, 0]
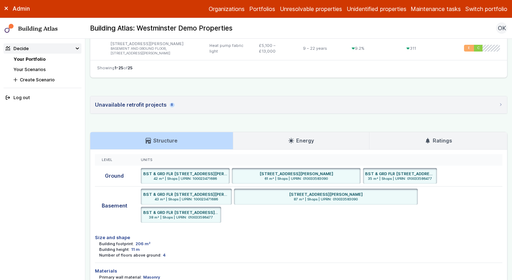
click at [420, 134] on link "Ratings" at bounding box center [439, 140] width 138 height 17
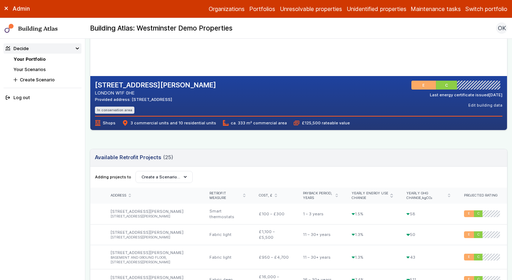
scroll to position [122, 0]
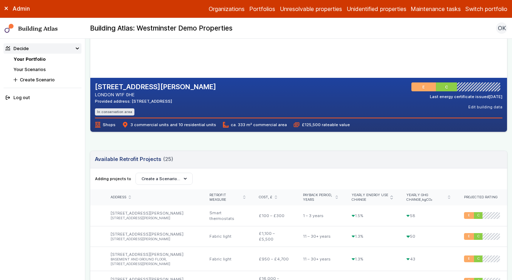
drag, startPoint x: 184, startPoint y: 99, endPoint x: 165, endPoint y: 98, distance: 19.2
click at [165, 98] on div "4, GREEN'S COURT LONDON W1F 0HE Provided address: GREEN'S COURT, W1F 0HE In con…" at bounding box center [299, 99] width 408 height 33
click at [186, 100] on div "4, GREEN'S COURT LONDON W1F 0HE Provided address: GREEN'S COURT, W1F 0HE In con…" at bounding box center [299, 99] width 408 height 33
drag, startPoint x: 183, startPoint y: 101, endPoint x: 165, endPoint y: 101, distance: 17.4
click at [165, 101] on div "4, GREEN'S COURT LONDON W1F 0HE Provided address: GREEN'S COURT, W1F 0HE In con…" at bounding box center [299, 99] width 408 height 33
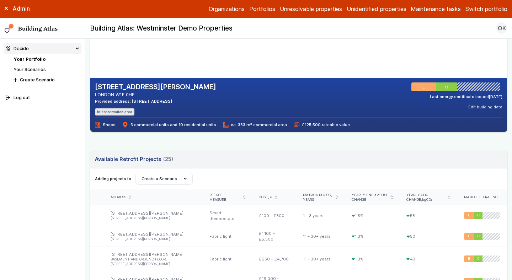
copy div "W1F 0HE"
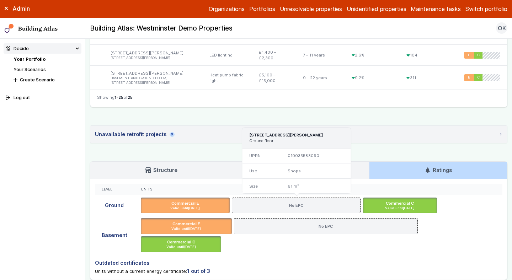
scroll to position [787, 0]
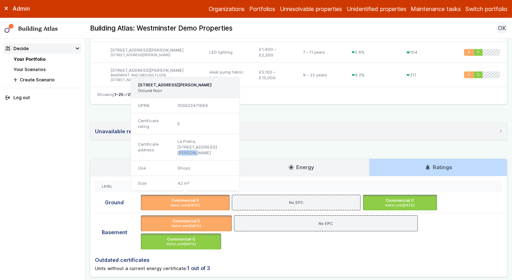
drag, startPoint x: 207, startPoint y: 146, endPoint x: 180, endPoint y: 144, distance: 27.4
click at [180, 144] on div "La Pietra, 25 Peter Street, W1F 0AH" at bounding box center [205, 147] width 69 height 27
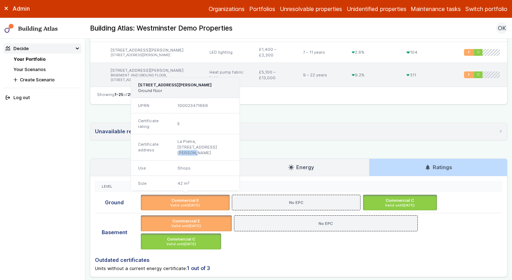
copy div "W1F 0AH"
